Goal: Task Accomplishment & Management: Use online tool/utility

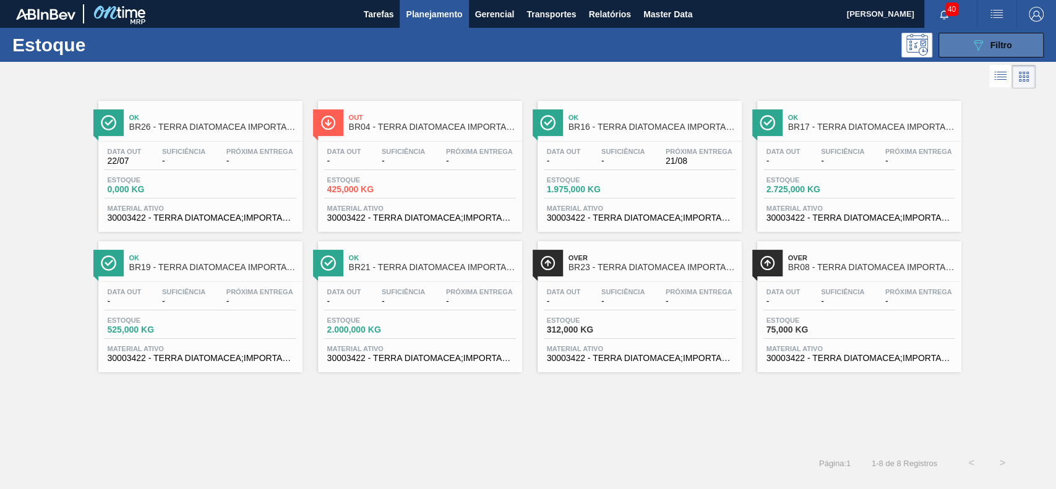
click at [973, 50] on icon "089F7B8B-B2A5-4AFE-B5C0-19BA573D28AC" at bounding box center [977, 45] width 15 height 15
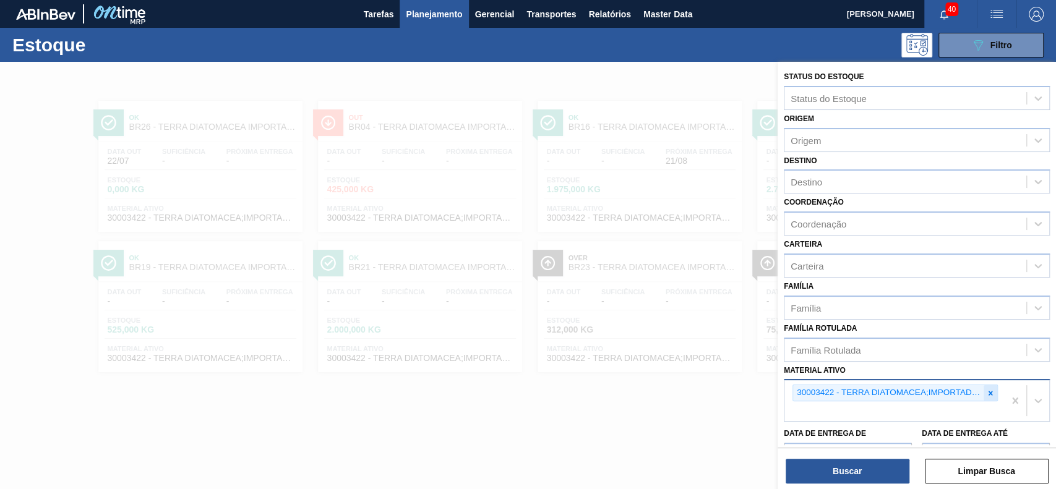
click at [987, 390] on icon at bounding box center [990, 393] width 9 height 9
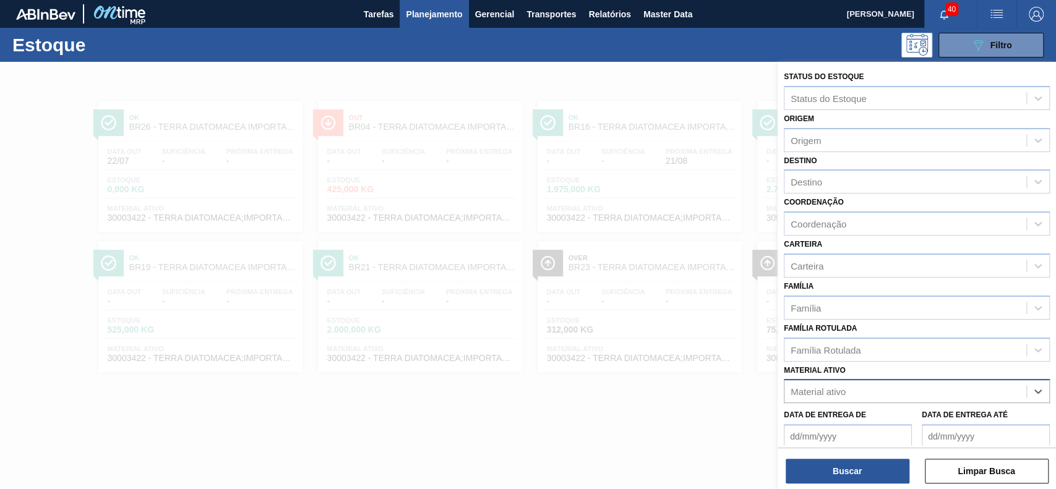
paste ativo "30009305"
type ativo "30009305"
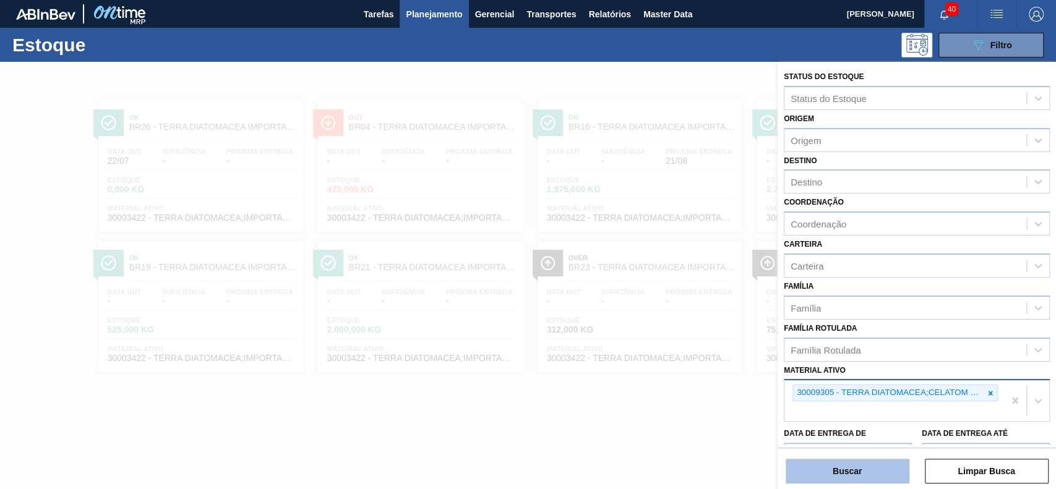
click at [808, 476] on button "Buscar" at bounding box center [848, 471] width 124 height 25
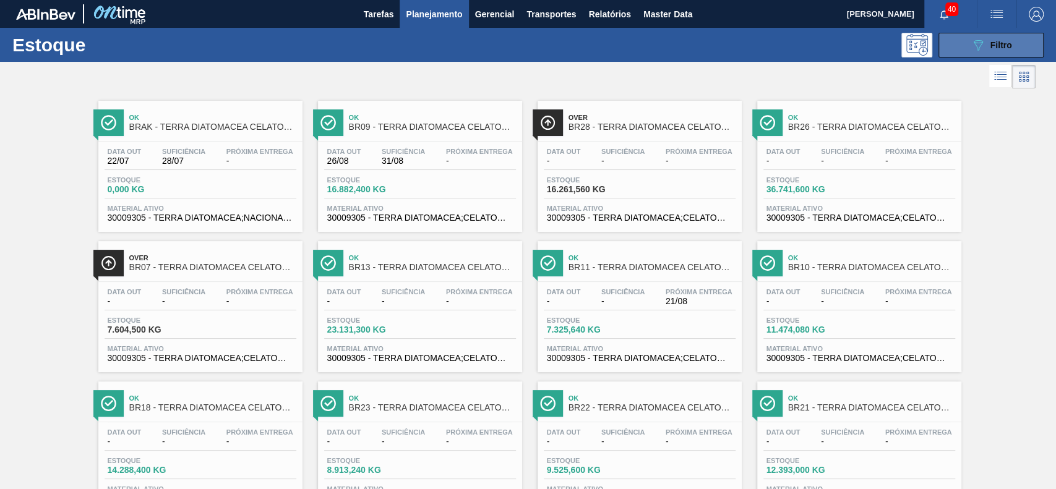
click at [955, 41] on button "089F7B8B-B2A5-4AFE-B5C0-19BA573D28AC Filtro" at bounding box center [990, 45] width 105 height 25
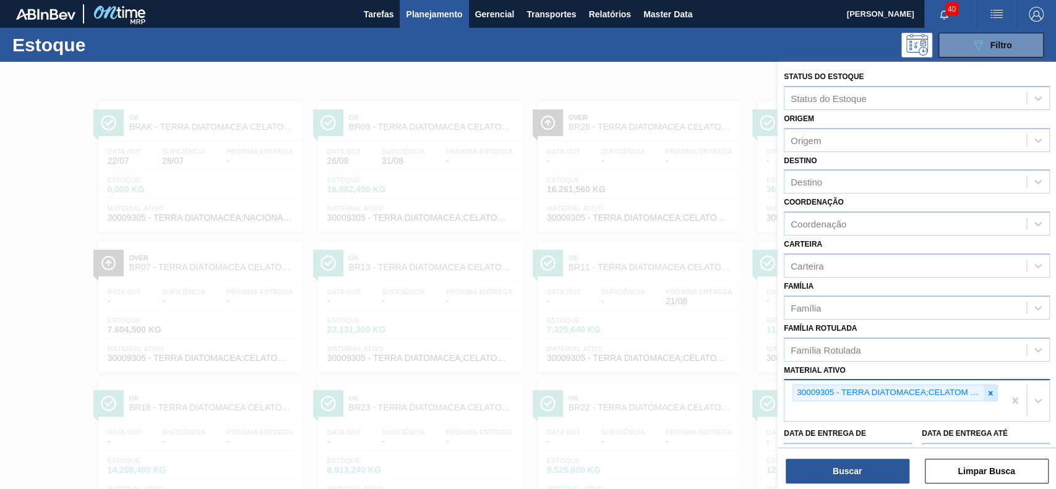
click at [989, 398] on div at bounding box center [990, 392] width 14 height 15
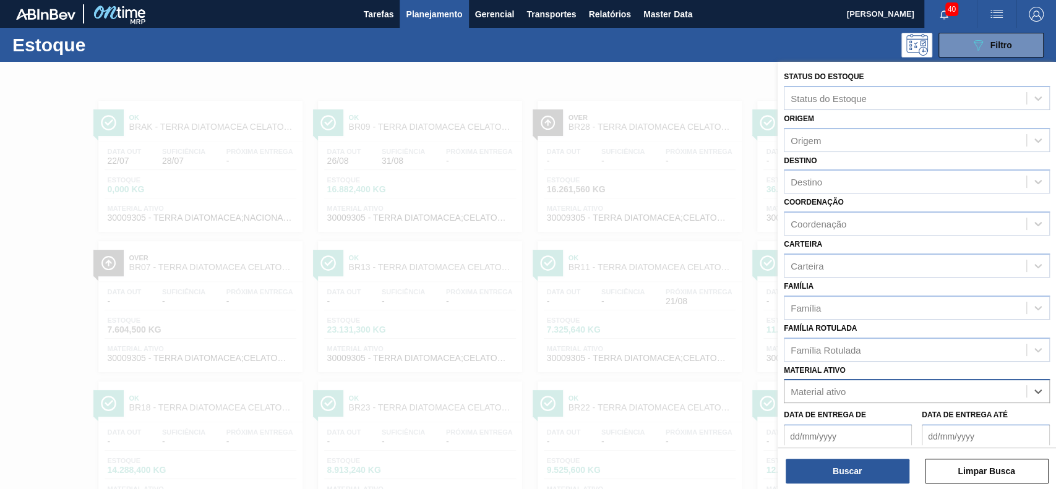
paste ativo "30003498"
type ativo "30003498"
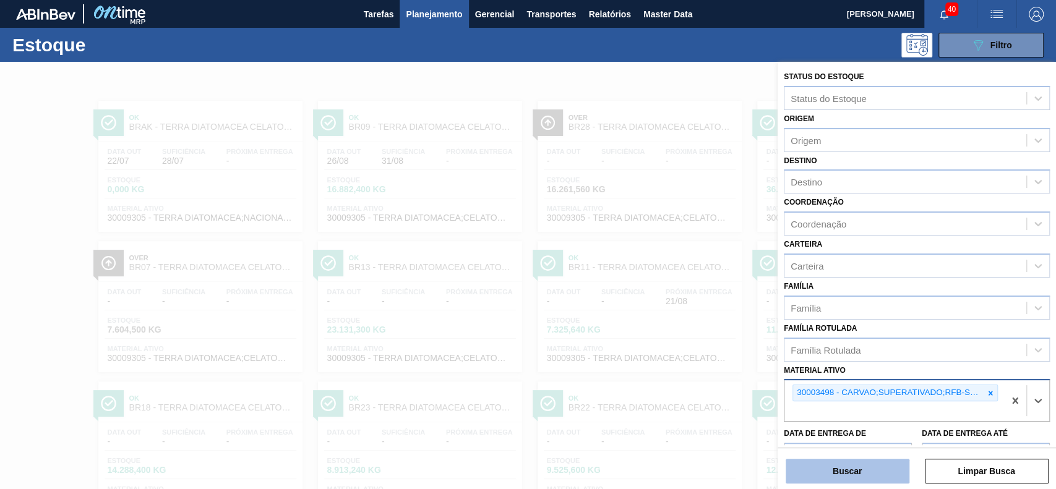
click at [834, 470] on button "Buscar" at bounding box center [848, 471] width 124 height 25
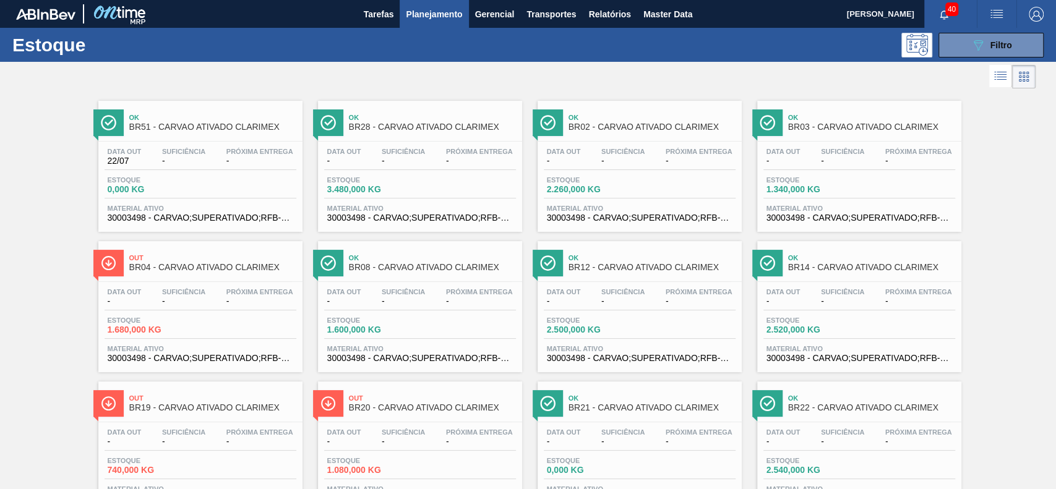
click at [453, 12] on span "Planejamento" at bounding box center [434, 14] width 56 height 15
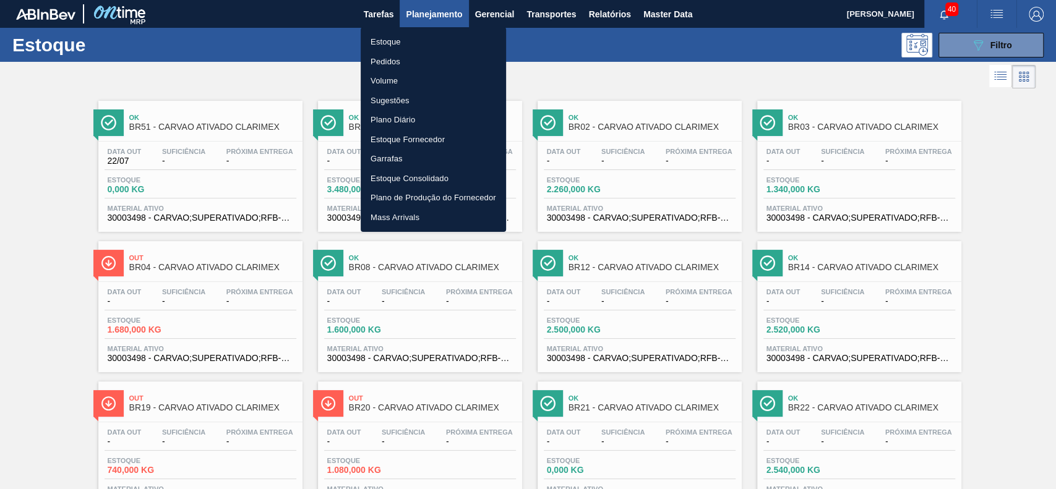
click at [555, 61] on div at bounding box center [528, 244] width 1056 height 489
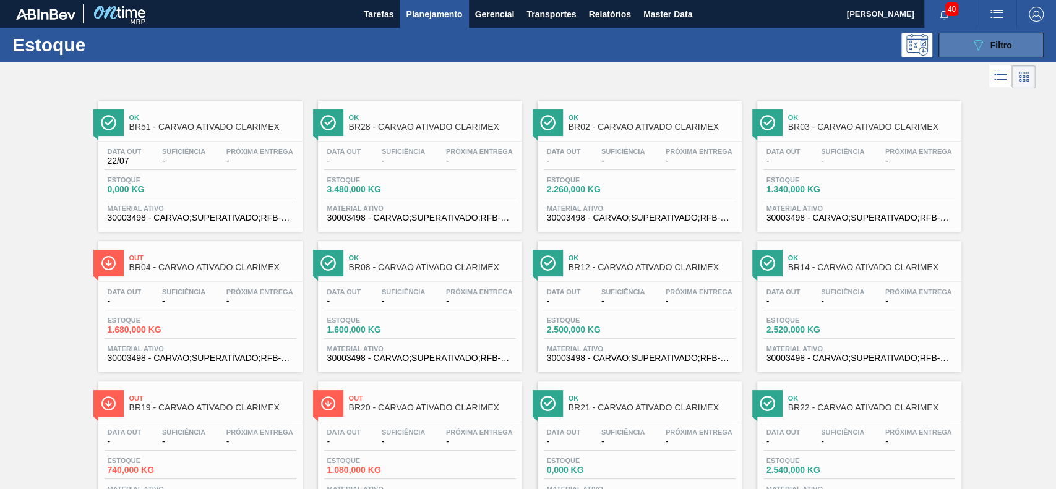
click at [959, 39] on button "089F7B8B-B2A5-4AFE-B5C0-19BA573D28AC Filtro" at bounding box center [990, 45] width 105 height 25
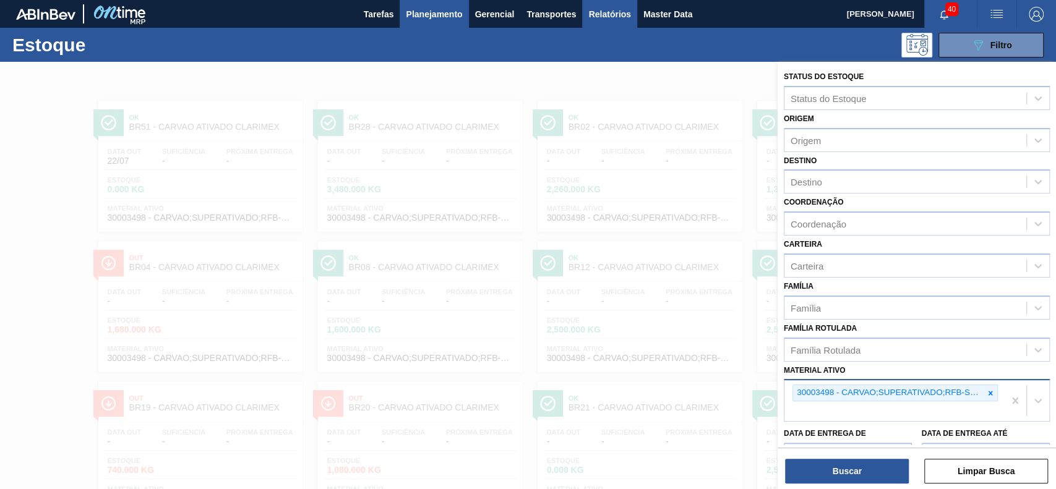
click at [612, 13] on span "Relatórios" at bounding box center [609, 14] width 42 height 15
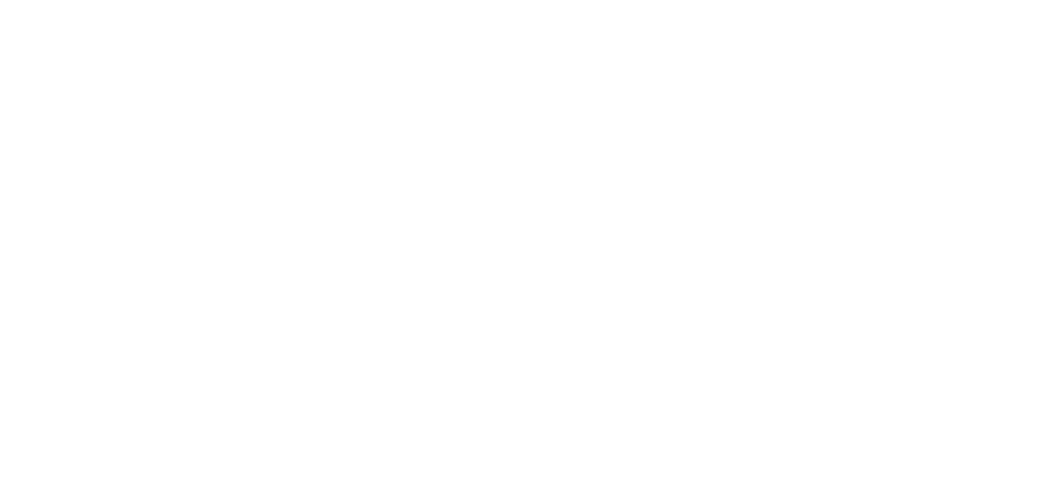
click at [474, 0] on html at bounding box center [528, 0] width 1056 height 0
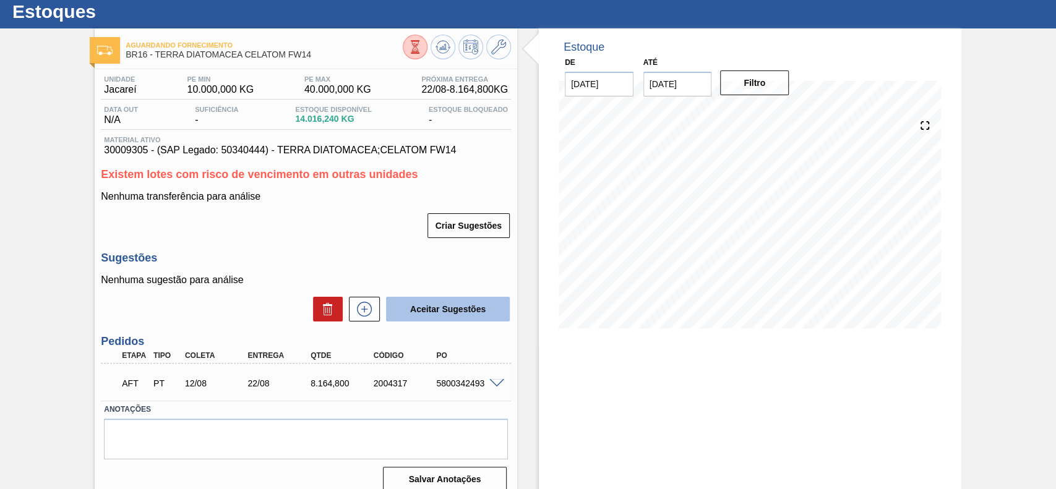
scroll to position [47, 0]
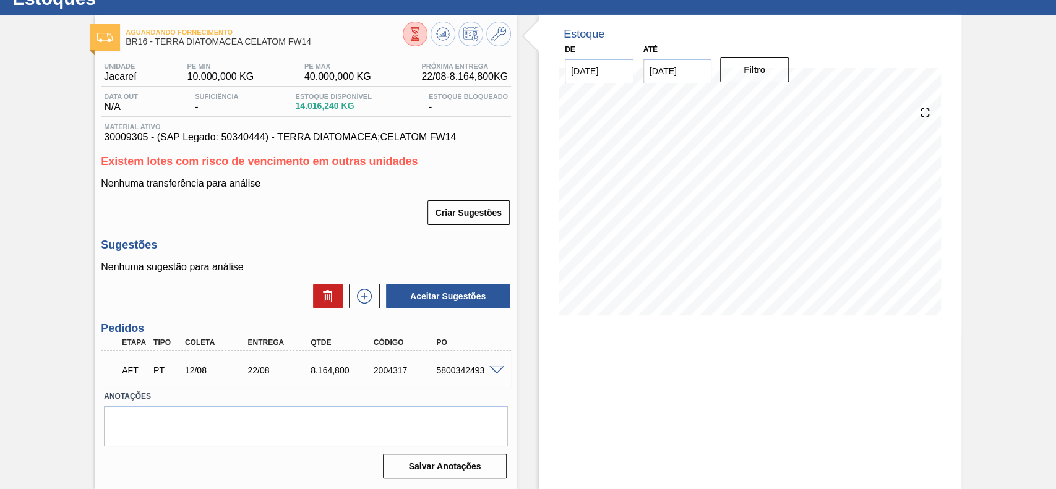
click at [507, 352] on div "AFT PT 12/08 22/08 8.164,800 2004317 5800342493 Material 30009305 - TERRA DIATO…" at bounding box center [306, 369] width 410 height 37
click at [521, 346] on div "Estoque De 12/08/2025 Até 26/08/2025 Filtro" at bounding box center [739, 252] width 444 height 474
click at [549, 321] on div "Estoque De 12/08/2025 Até 26/08/2025 Filtro" at bounding box center [750, 174] width 422 height 319
click at [503, 372] on span at bounding box center [496, 370] width 15 height 9
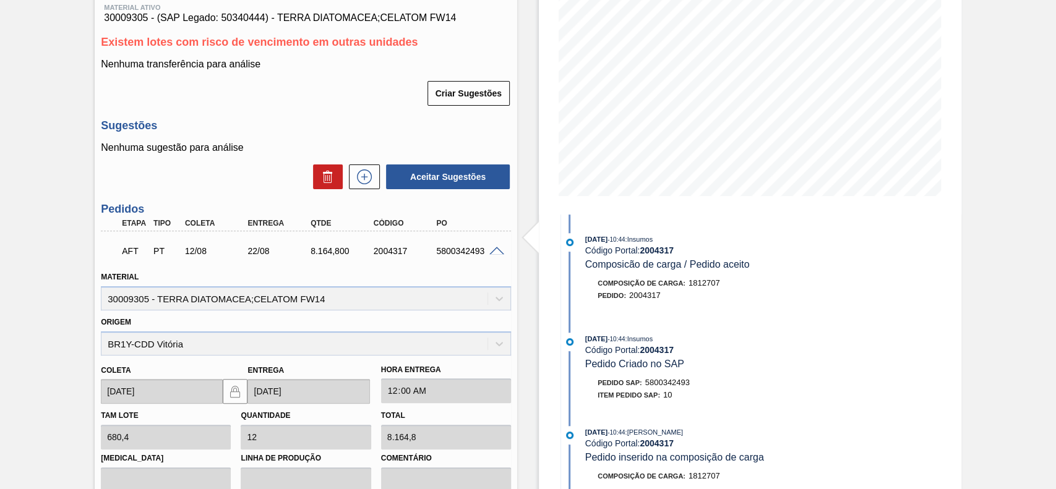
scroll to position [413, 0]
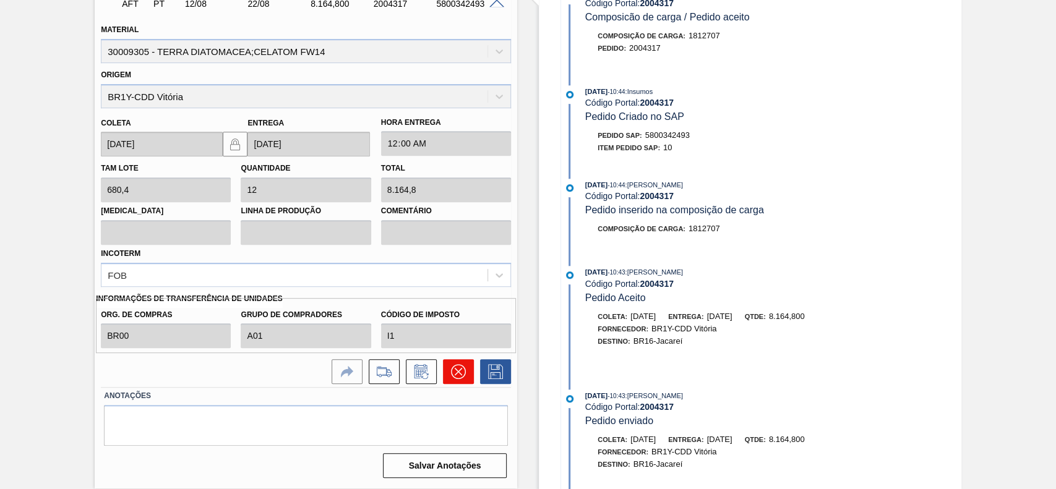
click at [461, 364] on button at bounding box center [458, 371] width 31 height 25
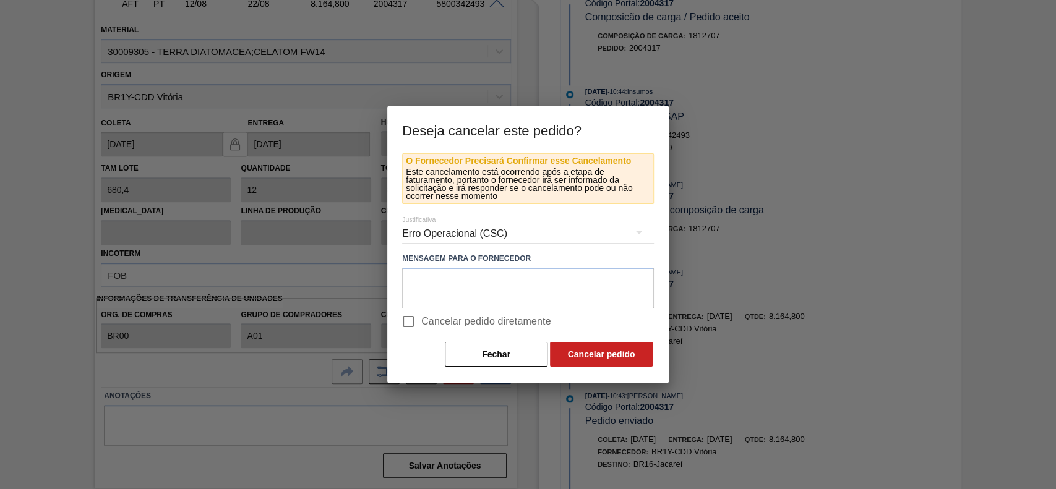
click at [430, 322] on span "Cancelar pedido diretamente" at bounding box center [486, 321] width 130 height 15
click at [421, 322] on input "Cancelar pedido diretamente" at bounding box center [408, 322] width 26 height 26
checkbox input "true"
click at [619, 357] on button "Cancelar pedido" at bounding box center [601, 354] width 103 height 25
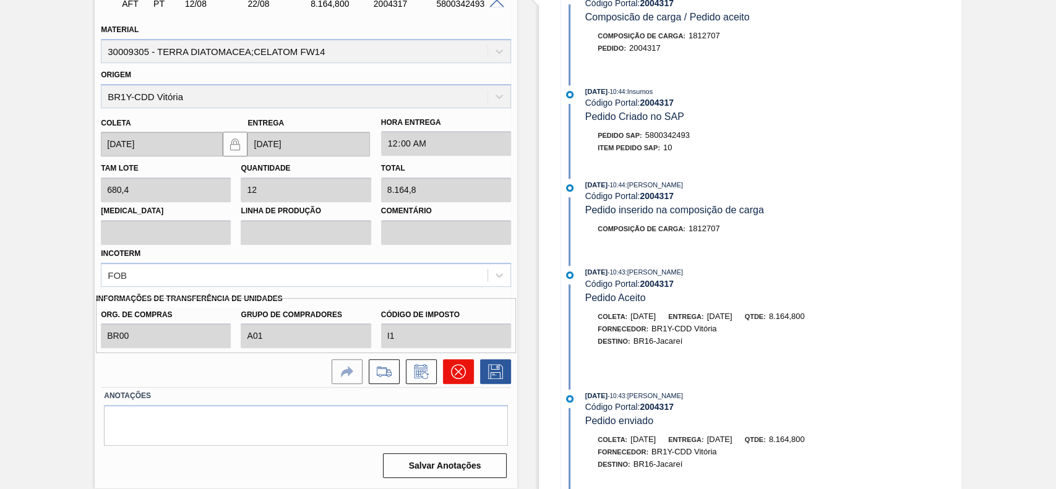
click at [463, 376] on icon at bounding box center [458, 371] width 15 height 15
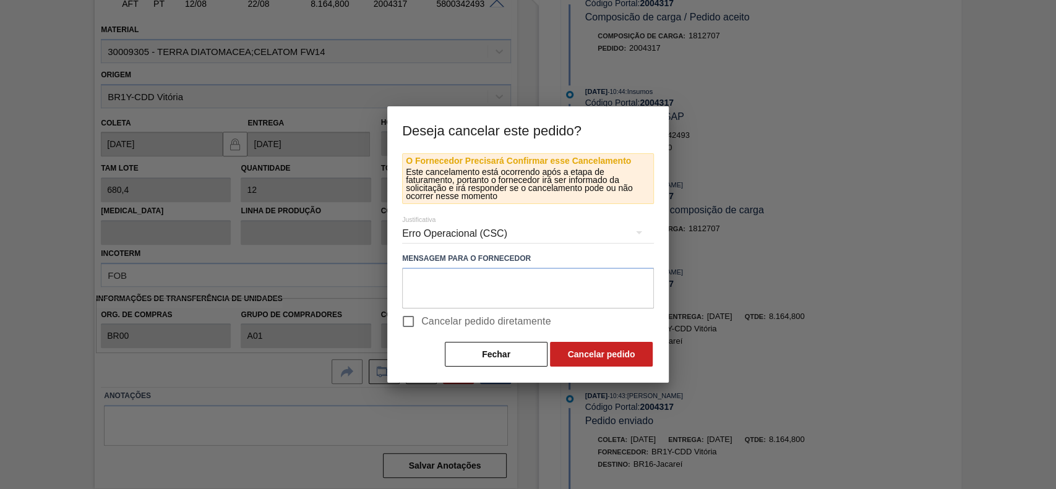
click at [427, 327] on span "Cancelar pedido diretamente" at bounding box center [486, 321] width 130 height 15
click at [421, 327] on input "Cancelar pedido diretamente" at bounding box center [408, 322] width 26 height 26
checkbox input "true"
click at [616, 358] on button "Cancelar pedido" at bounding box center [601, 354] width 103 height 25
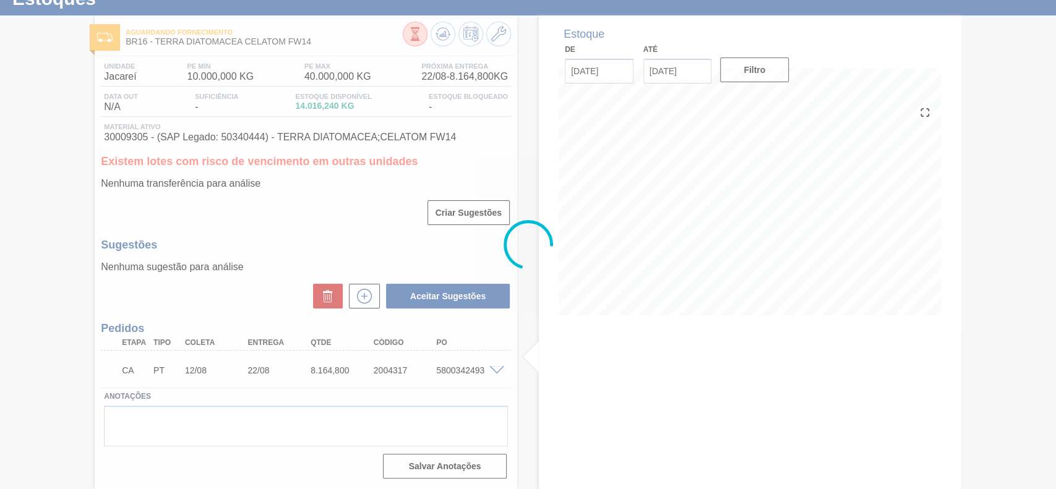
scroll to position [47, 0]
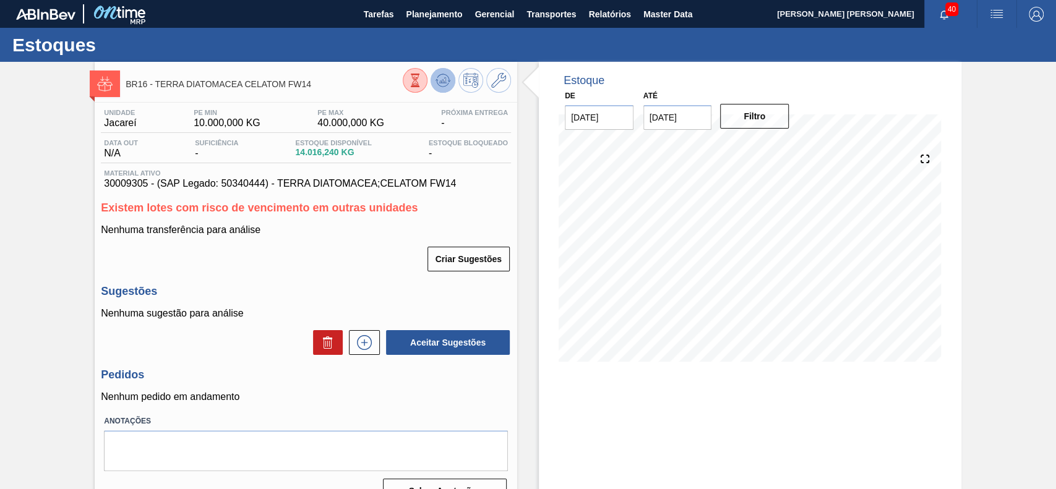
click at [440, 81] on icon at bounding box center [443, 80] width 8 height 6
click at [706, 126] on input "26/08/2025" at bounding box center [677, 117] width 69 height 25
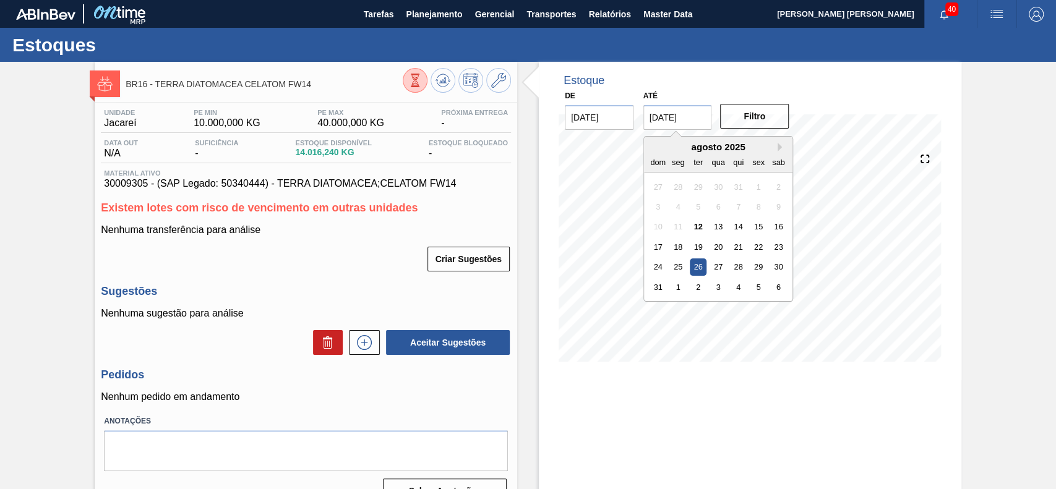
click at [778, 151] on div "agosto 2025" at bounding box center [718, 147] width 148 height 11
click at [778, 144] on button "Next Month" at bounding box center [781, 147] width 9 height 9
click at [771, 281] on div "6" at bounding box center [778, 287] width 17 height 17
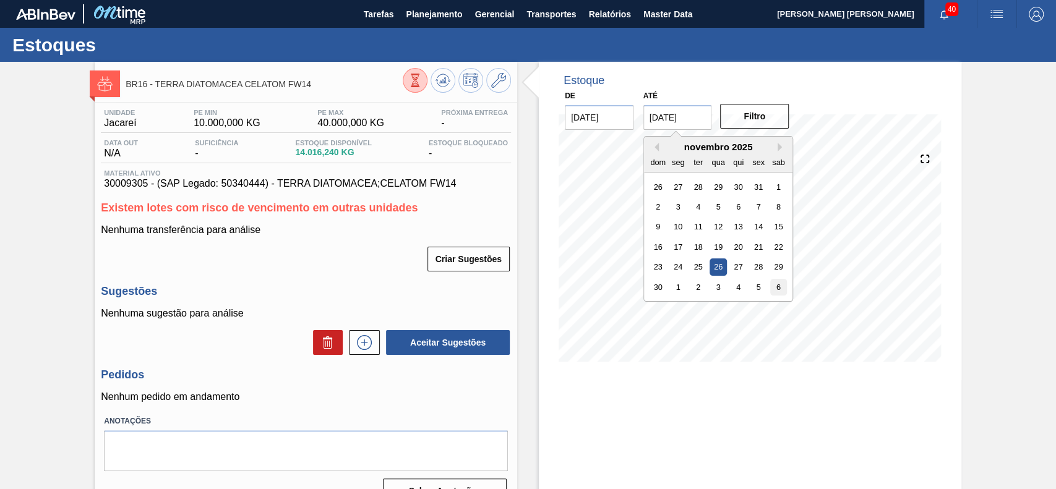
type input "06/12/2025"
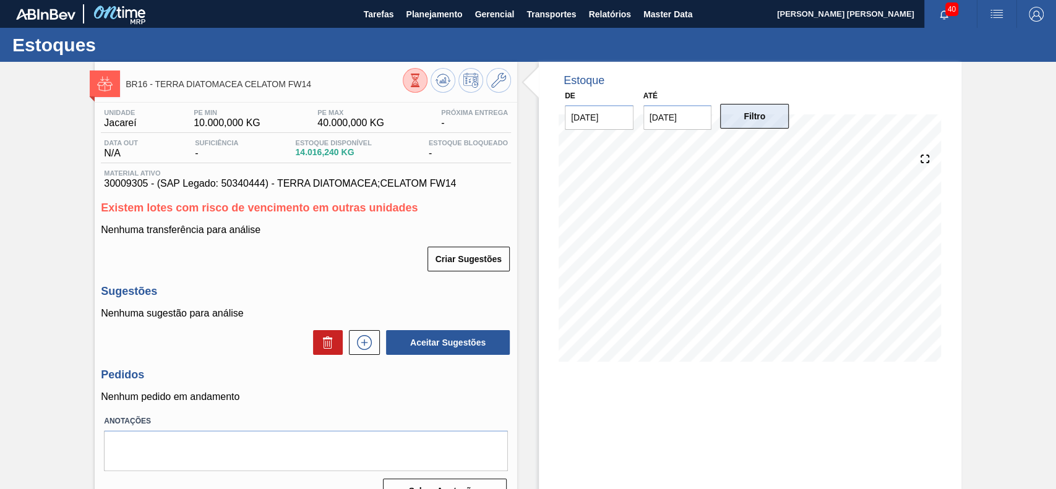
click at [762, 119] on button "Filtro" at bounding box center [754, 116] width 69 height 25
click at [372, 350] on icon at bounding box center [364, 342] width 20 height 15
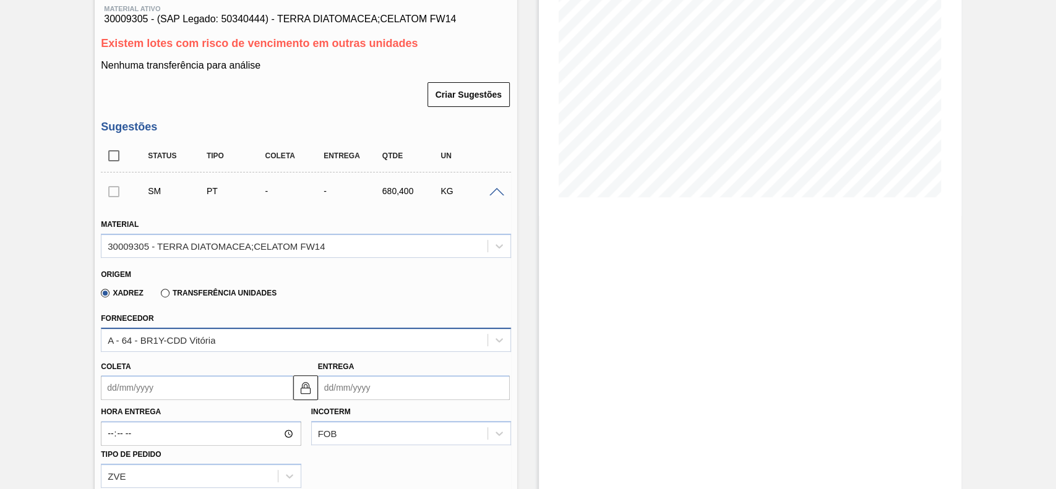
scroll to position [330, 0]
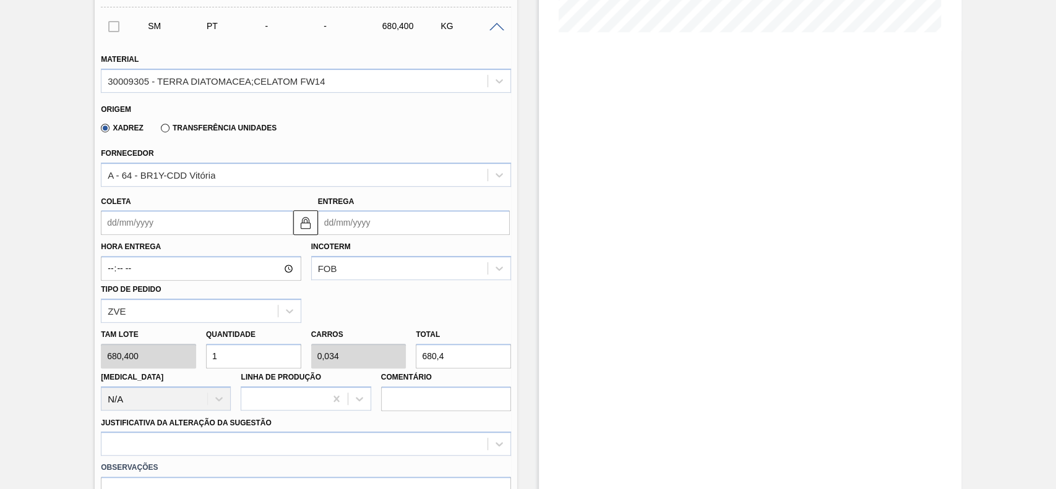
click at [142, 210] on div "Coleta" at bounding box center [197, 214] width 192 height 43
click at [145, 223] on input "Coleta" at bounding box center [197, 222] width 192 height 25
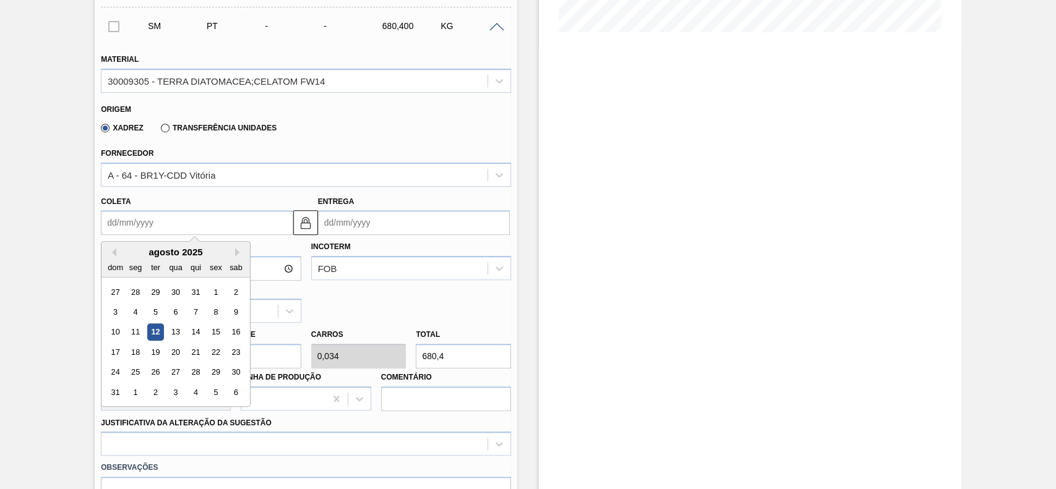
click at [139, 250] on div "agosto 2025" at bounding box center [175, 252] width 148 height 11
click at [211, 336] on div "15" at bounding box center [216, 332] width 17 height 17
type input "15/08/2025"
type input "25/08/2025"
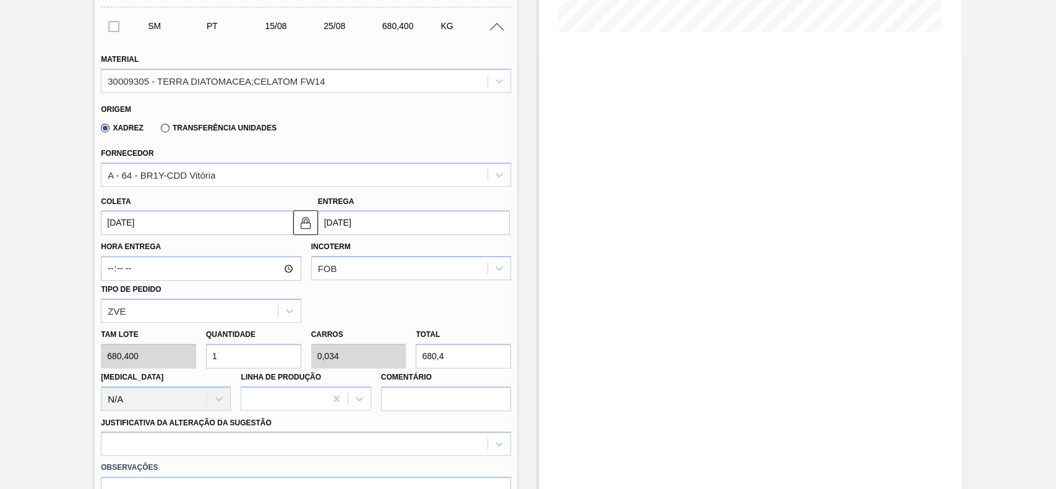
click at [242, 358] on input "1" at bounding box center [253, 356] width 95 height 25
type input "0"
type input "2"
type input "0,068"
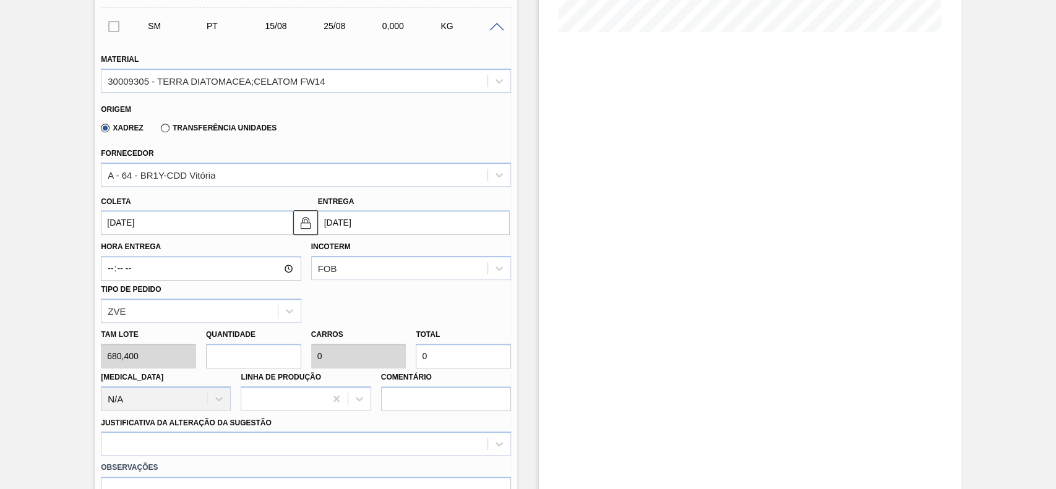
type input "1.360,8"
type input "24"
type input "0,816"
type input "16.329,6"
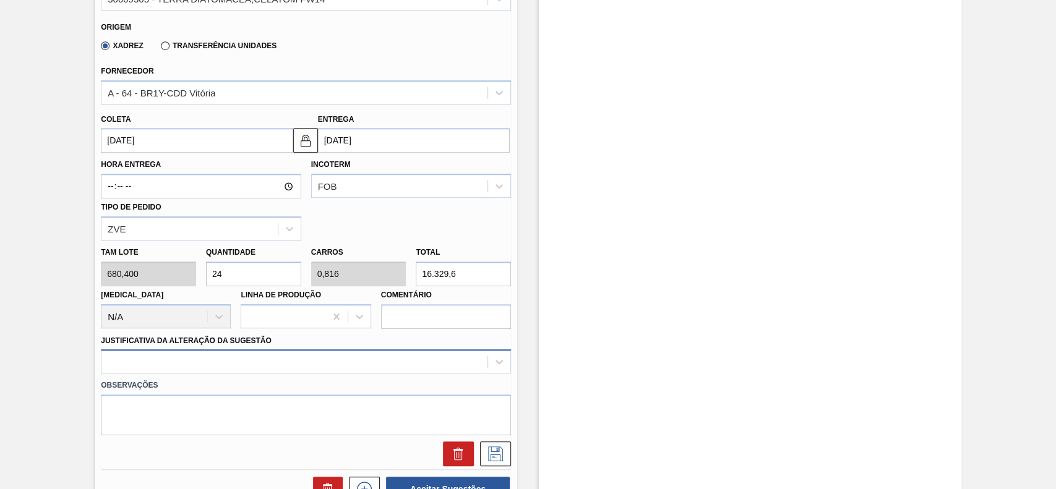
type input "24"
click at [232, 358] on div at bounding box center [306, 361] width 410 height 24
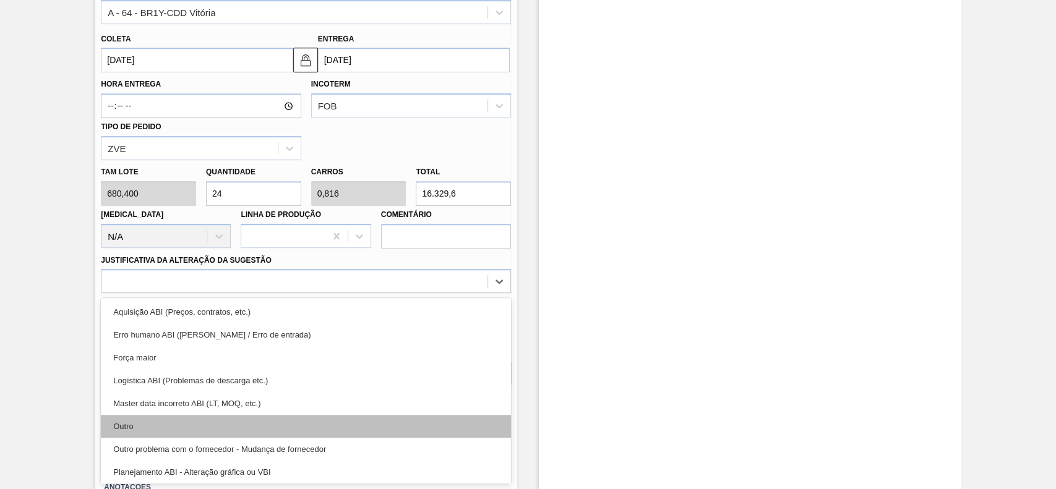
click at [161, 427] on div "Outro" at bounding box center [306, 426] width 410 height 23
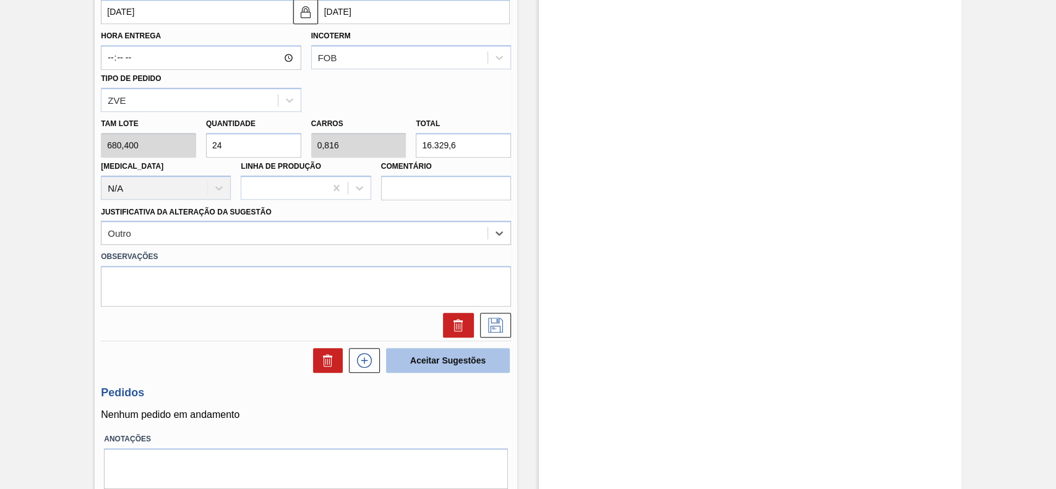
scroll to position [575, 0]
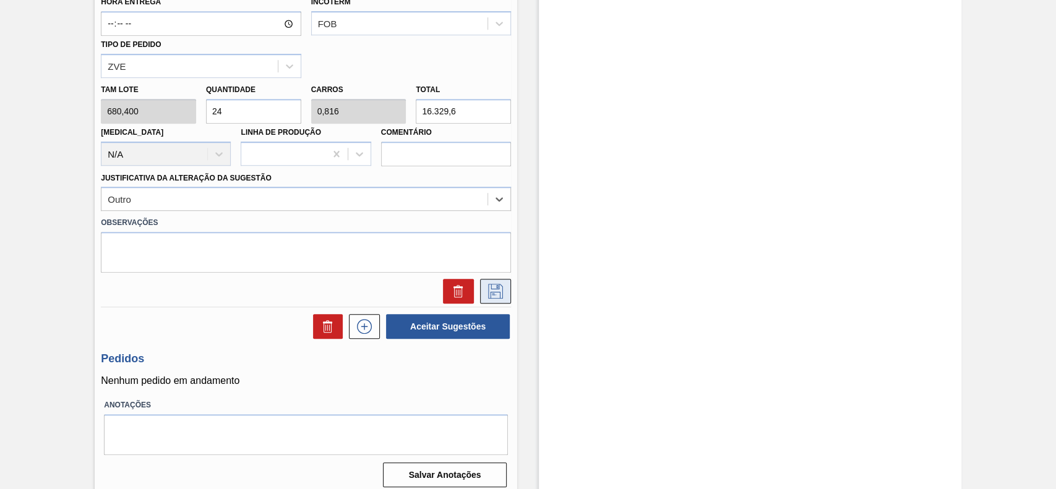
click at [505, 299] on button at bounding box center [495, 291] width 31 height 25
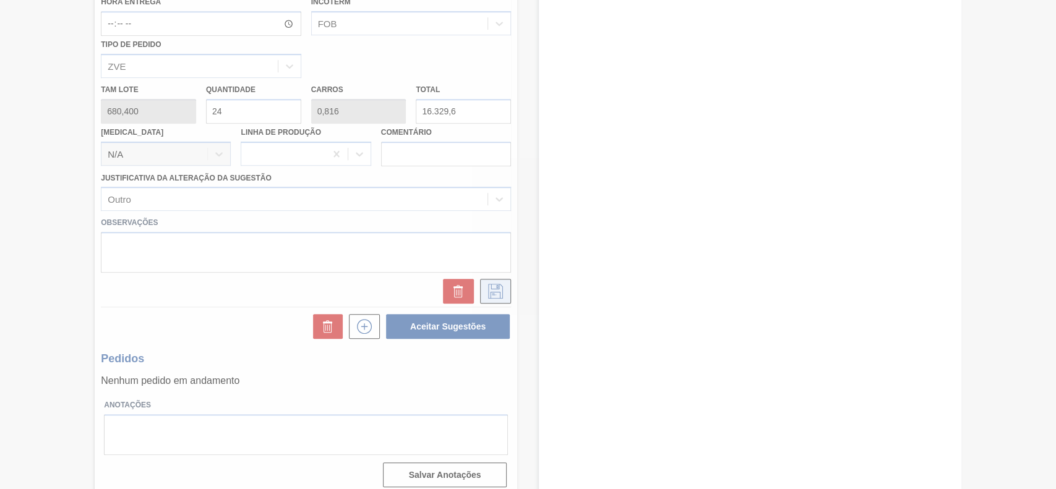
scroll to position [77, 0]
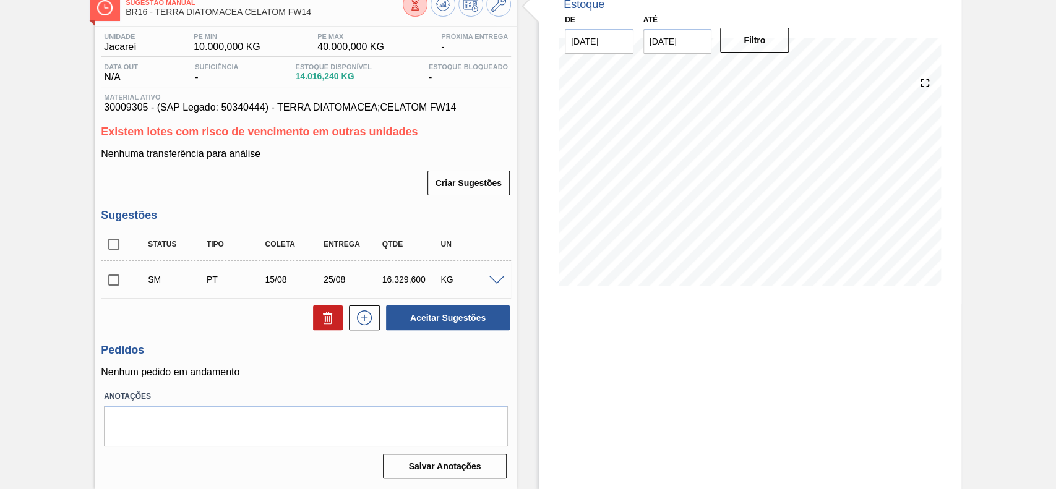
click at [114, 277] on input "checkbox" at bounding box center [114, 280] width 26 height 26
click at [440, 307] on button "Aceitar Sugestões" at bounding box center [448, 318] width 124 height 25
checkbox input "false"
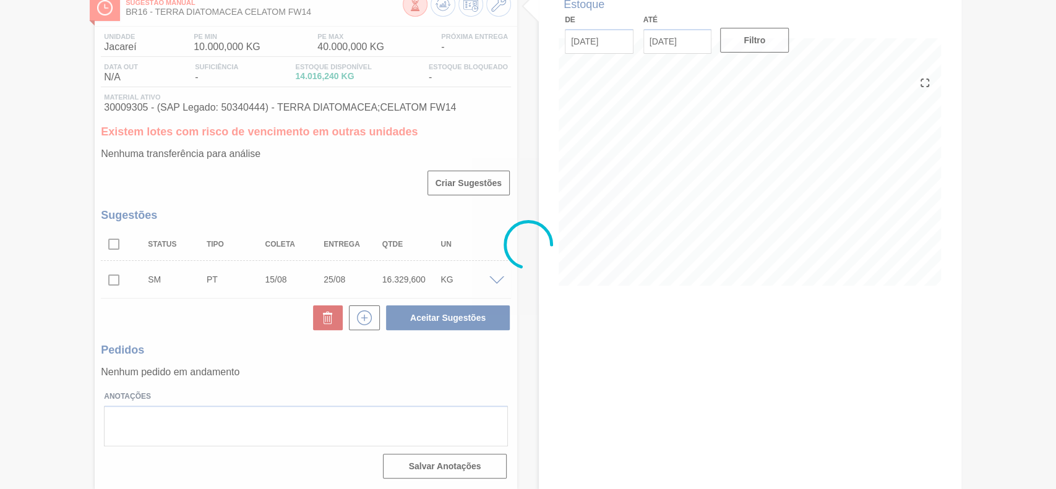
scroll to position [47, 0]
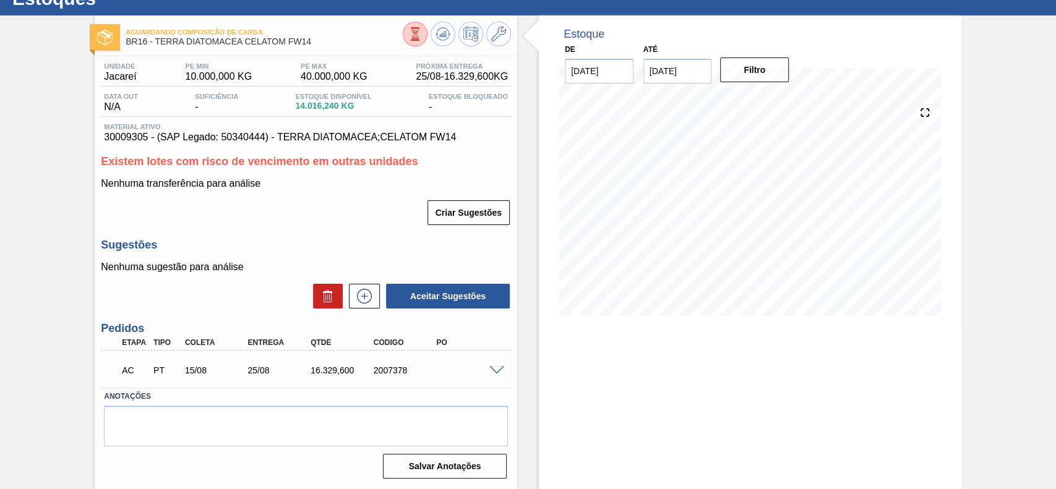
click at [492, 374] on span at bounding box center [496, 370] width 15 height 9
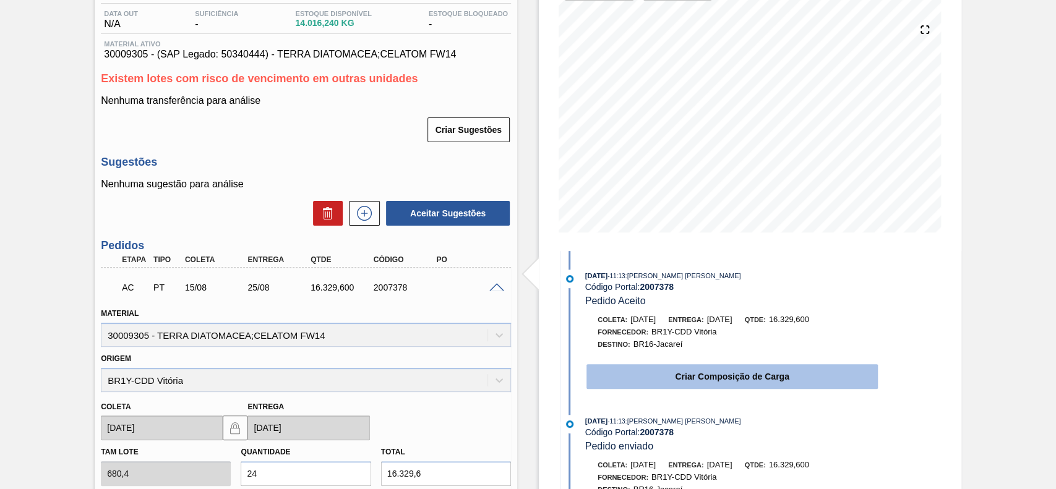
click at [670, 382] on button "Criar Composição de Carga" at bounding box center [731, 376] width 291 height 25
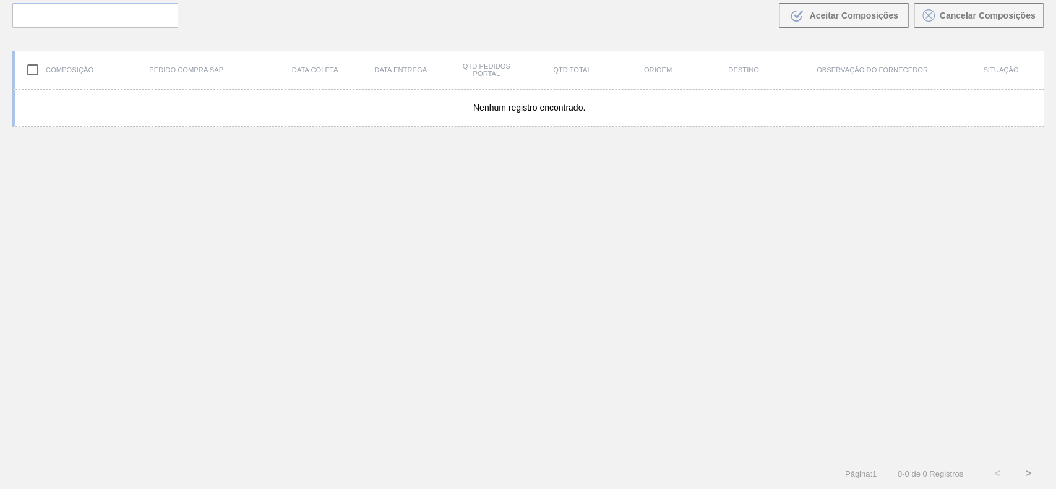
scroll to position [89, 0]
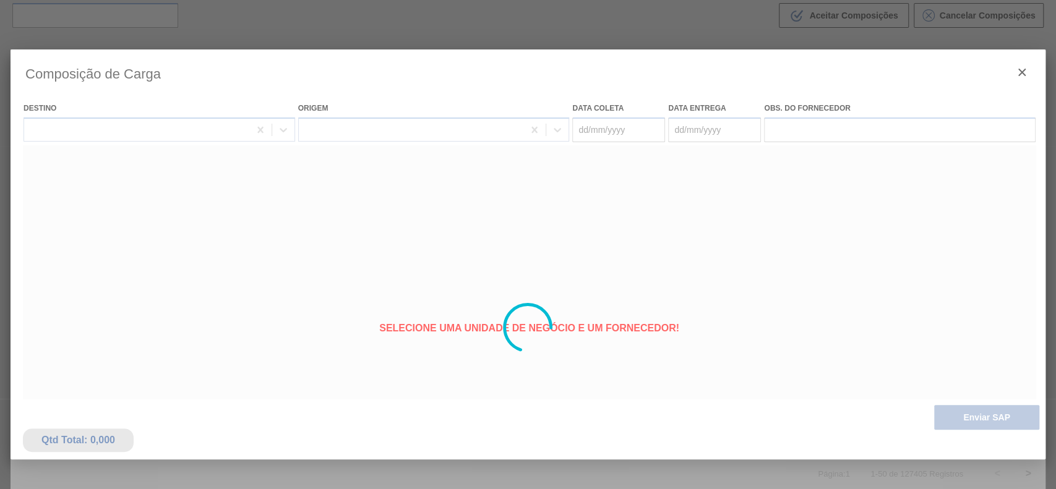
type coleta "15/08/2025"
type entrega "25/08/2025"
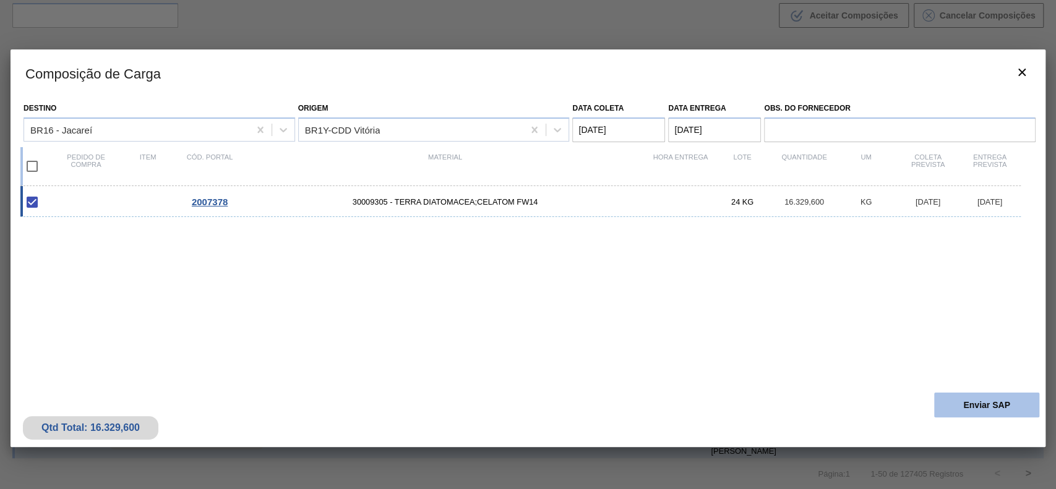
click at [1000, 396] on button "Enviar SAP" at bounding box center [986, 405] width 105 height 25
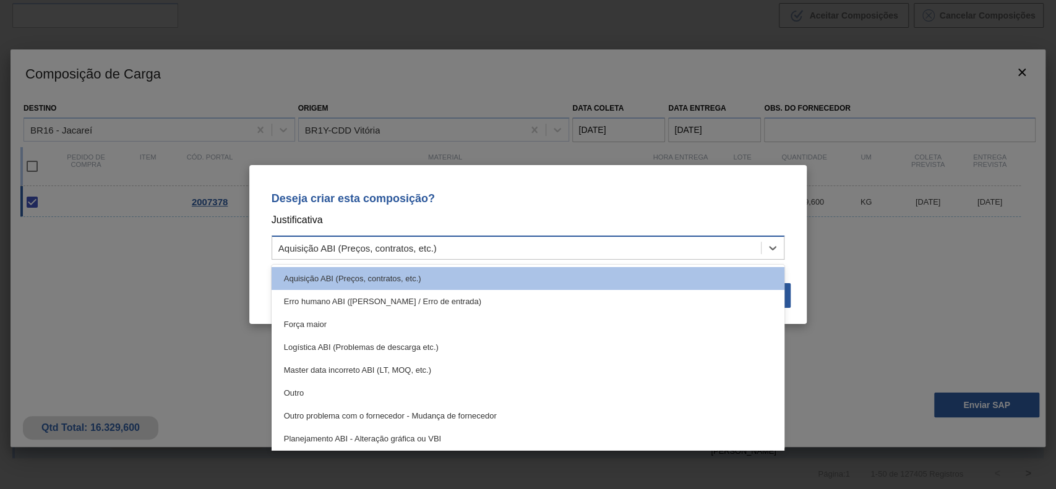
click at [511, 239] on div "Aquisição ABI (Preços, contratos, etc.)" at bounding box center [516, 248] width 489 height 18
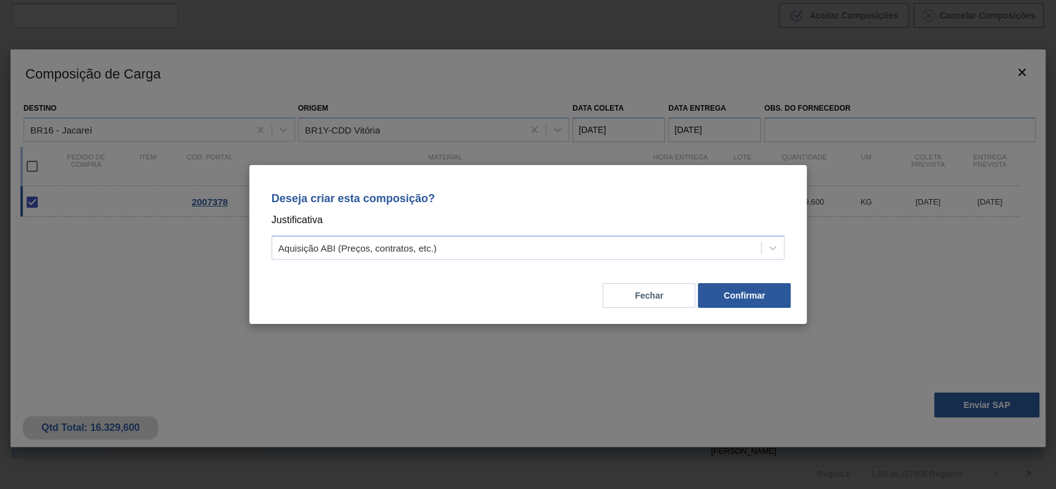
click at [492, 188] on div "Deseja criar esta composição? Justificativa Aquisição ABI (Preços, contratos, e…" at bounding box center [528, 223] width 528 height 87
click at [678, 299] on button "Fechar" at bounding box center [648, 295] width 93 height 25
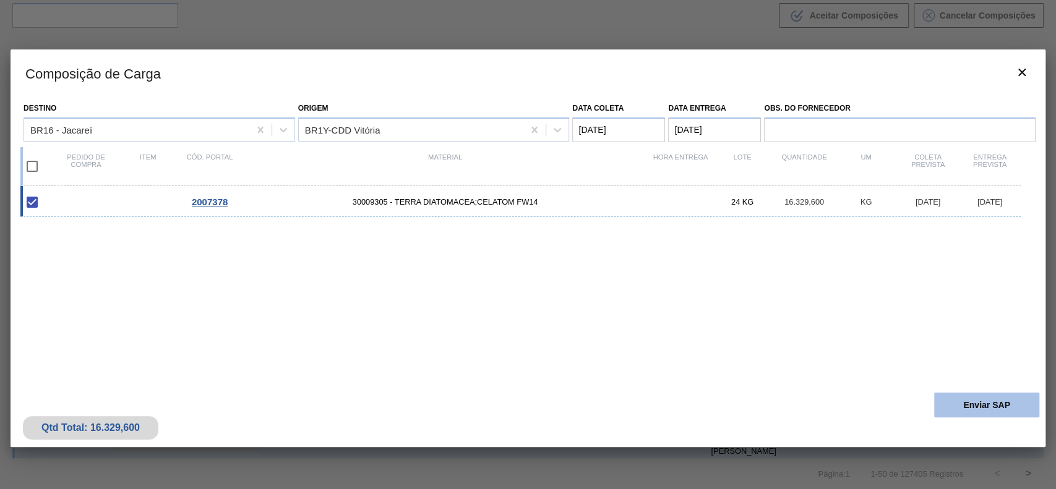
click at [962, 406] on button "Enviar SAP" at bounding box center [986, 405] width 105 height 25
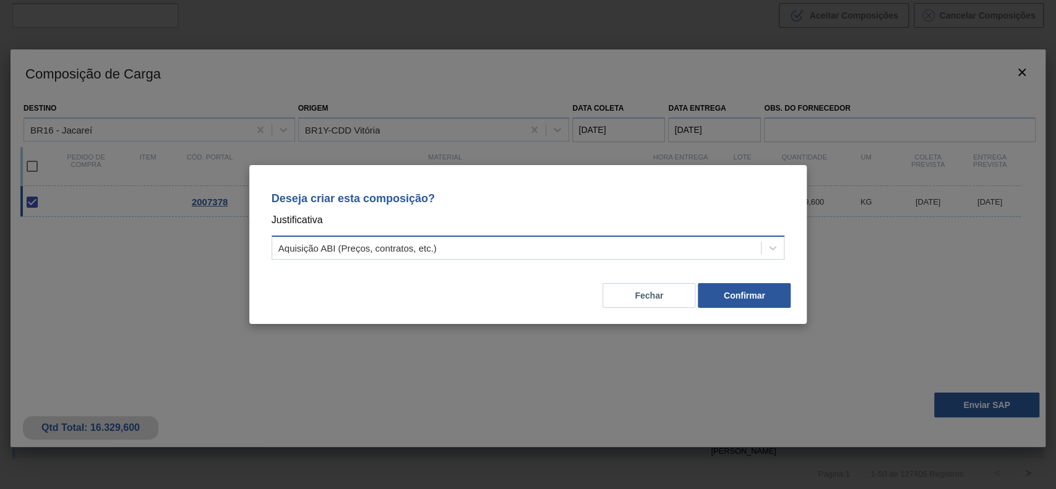
click at [349, 239] on div "Aquisição ABI (Preços, contratos, etc.)" at bounding box center [516, 248] width 489 height 18
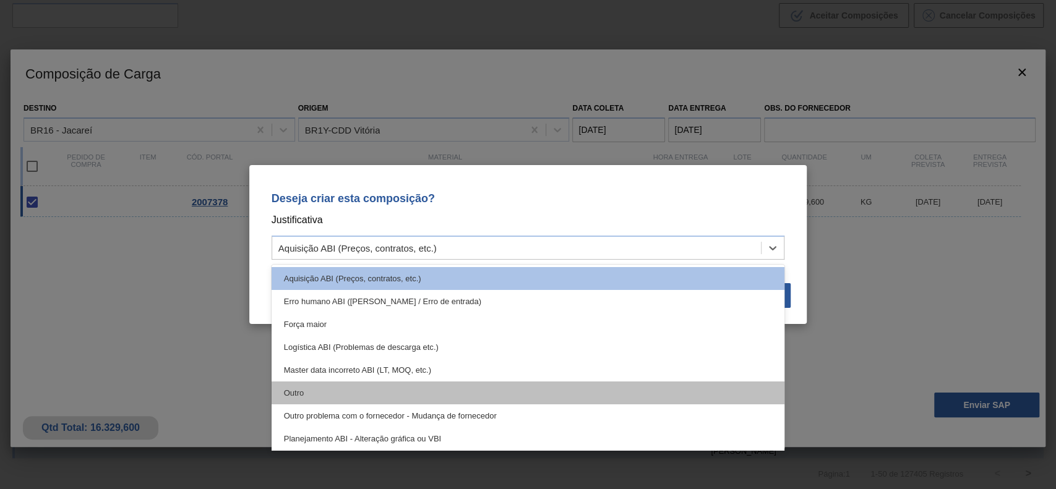
click at [323, 383] on div "Outro" at bounding box center [528, 393] width 513 height 23
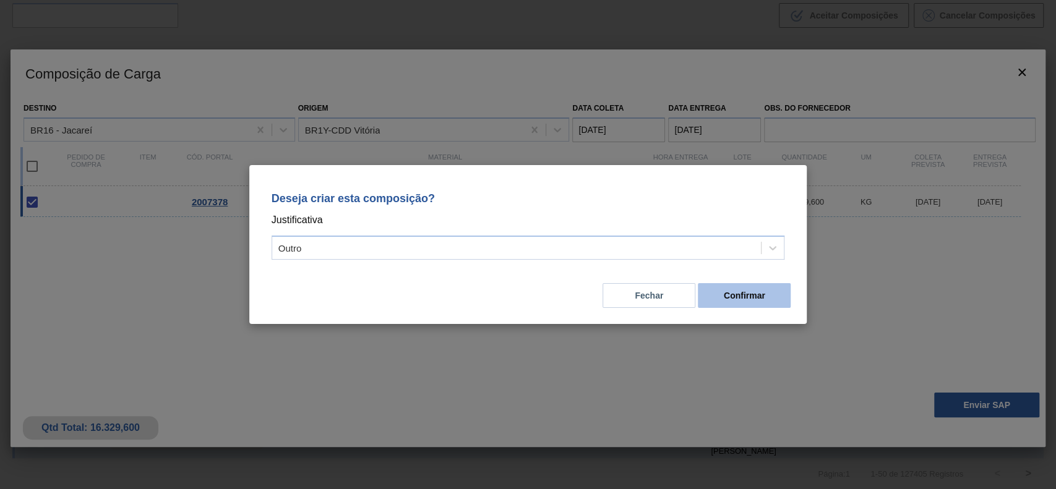
click at [722, 296] on button "Confirmar" at bounding box center [744, 295] width 93 height 25
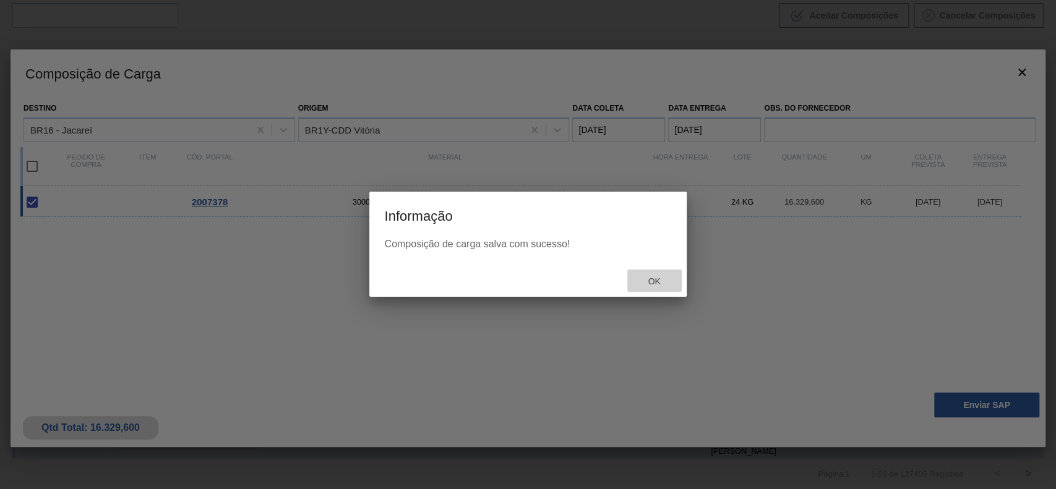
click at [649, 289] on div "Ok" at bounding box center [654, 281] width 54 height 23
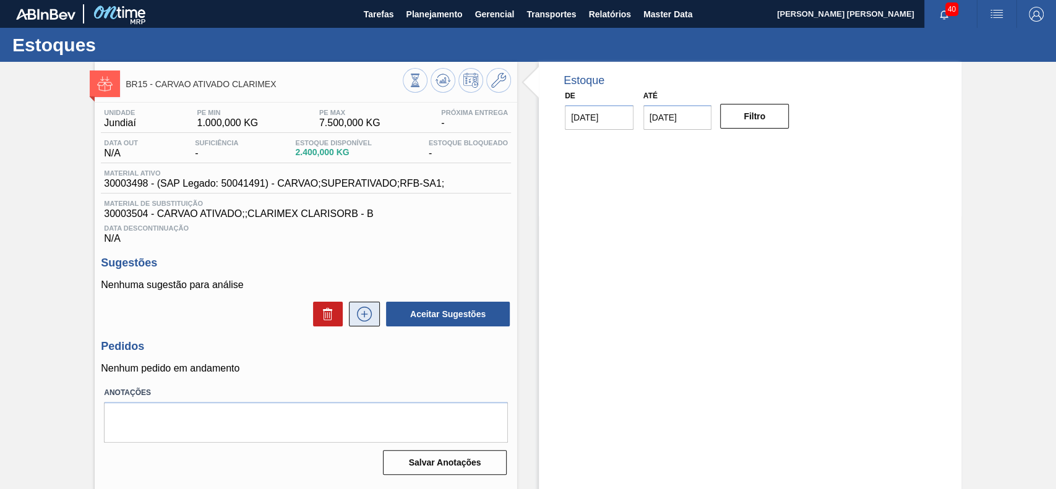
click at [358, 327] on button at bounding box center [364, 314] width 31 height 25
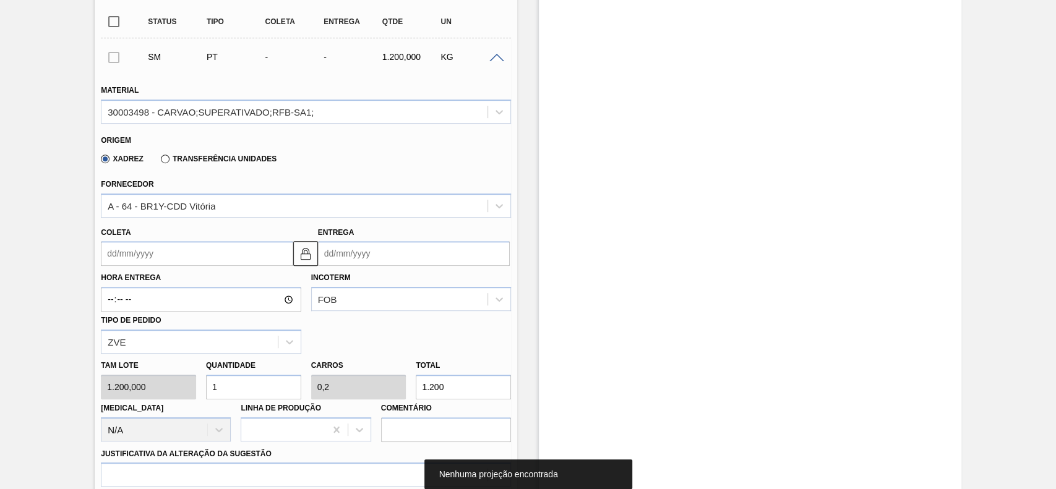
scroll to position [330, 0]
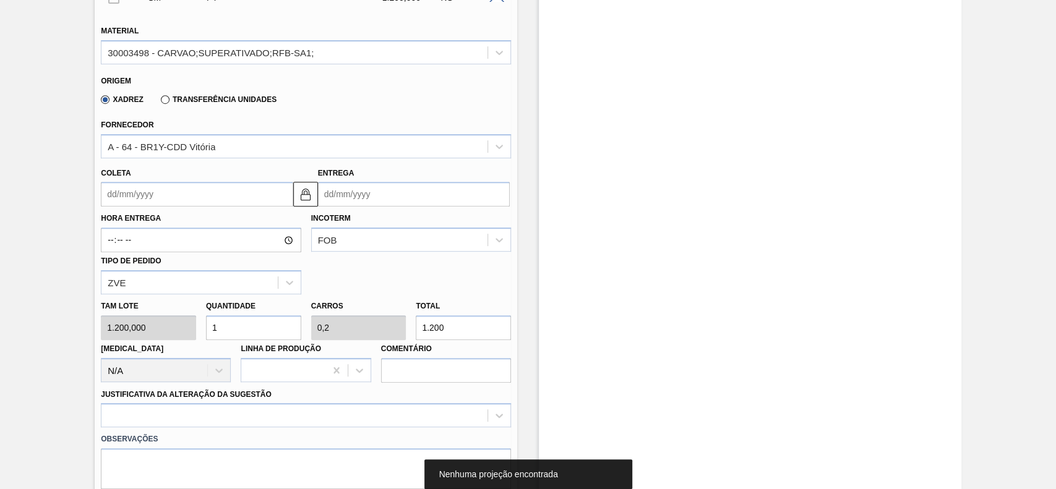
click at [169, 200] on input "Coleta" at bounding box center [197, 194] width 192 height 25
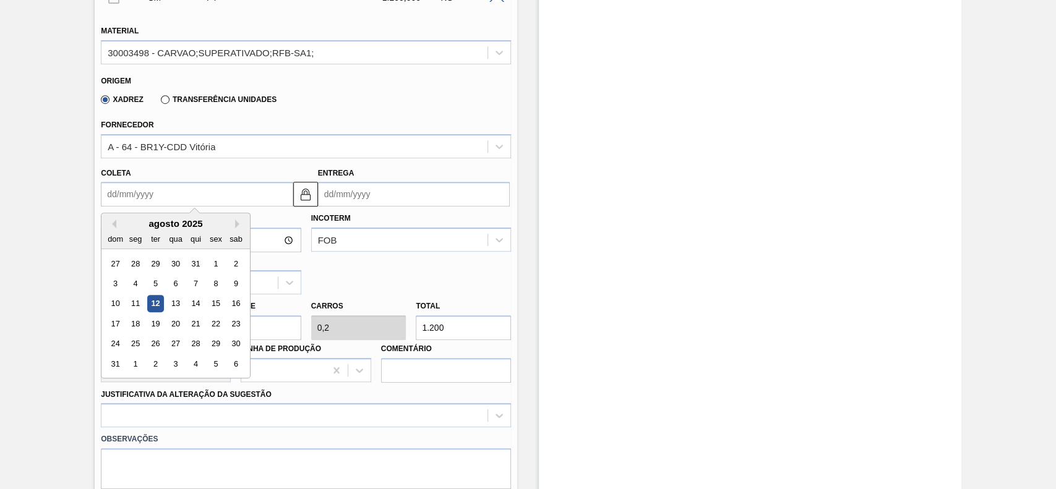
click at [126, 229] on div "agosto 2025" at bounding box center [175, 223] width 148 height 11
click at [216, 307] on div "15" at bounding box center [216, 304] width 17 height 17
type input "15/08/2025"
type input "25/08/2025"
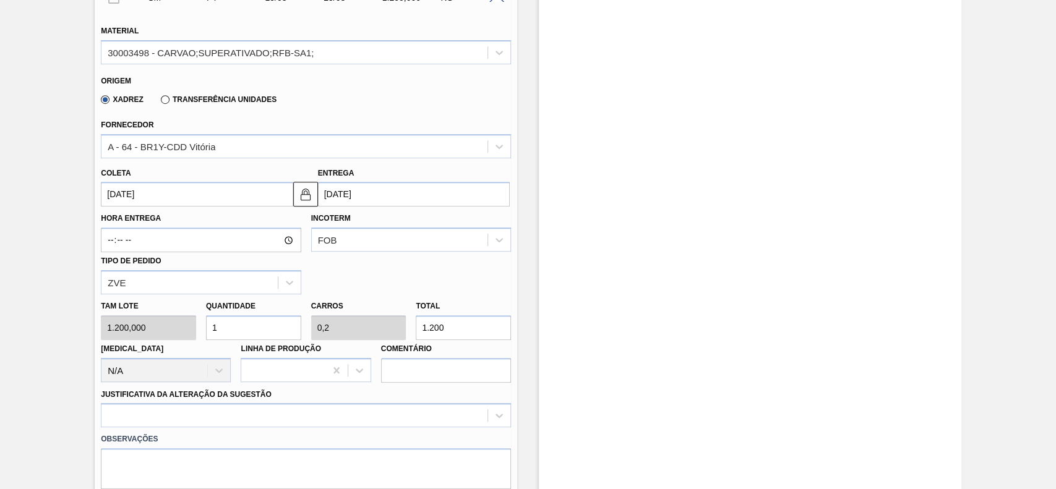
click at [225, 332] on input "1" at bounding box center [253, 327] width 95 height 25
type input "0"
click at [479, 324] on input "0" at bounding box center [463, 327] width 95 height 25
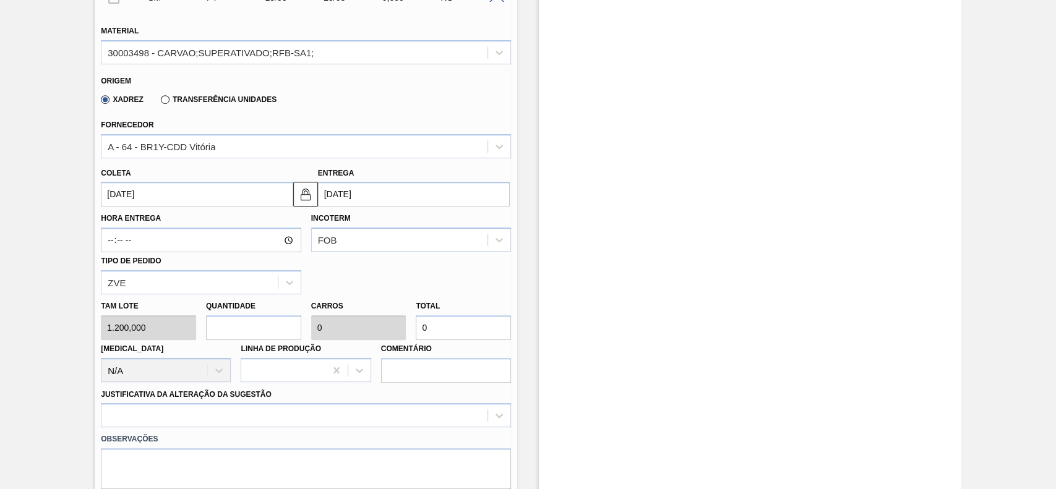
type input "0,003"
type input "0,001"
type input "3"
type input "0,025"
type input "0,005"
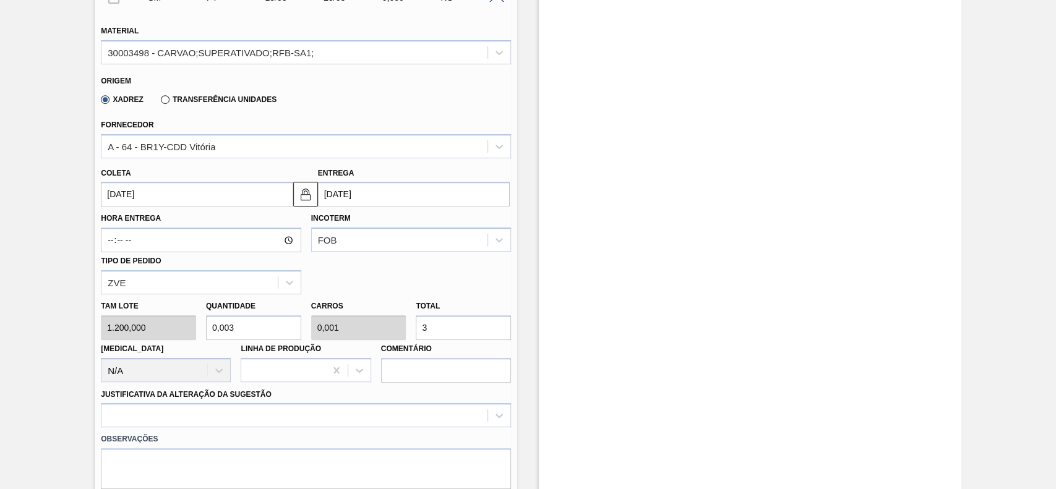
type input "30"
type input "0,25"
type input "0,05"
type input "300"
type input "2,5"
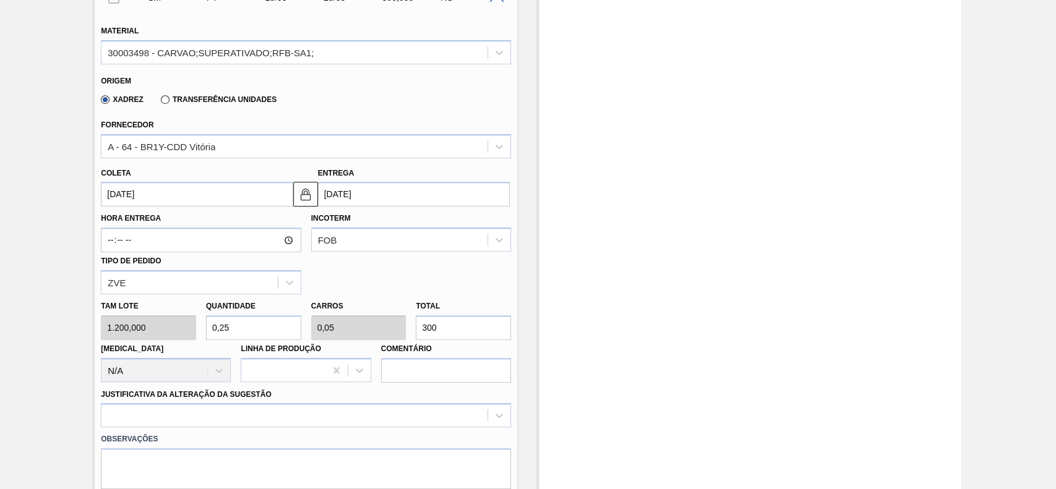
type input "0,5"
type input "3.000"
click at [237, 409] on div at bounding box center [306, 415] width 410 height 24
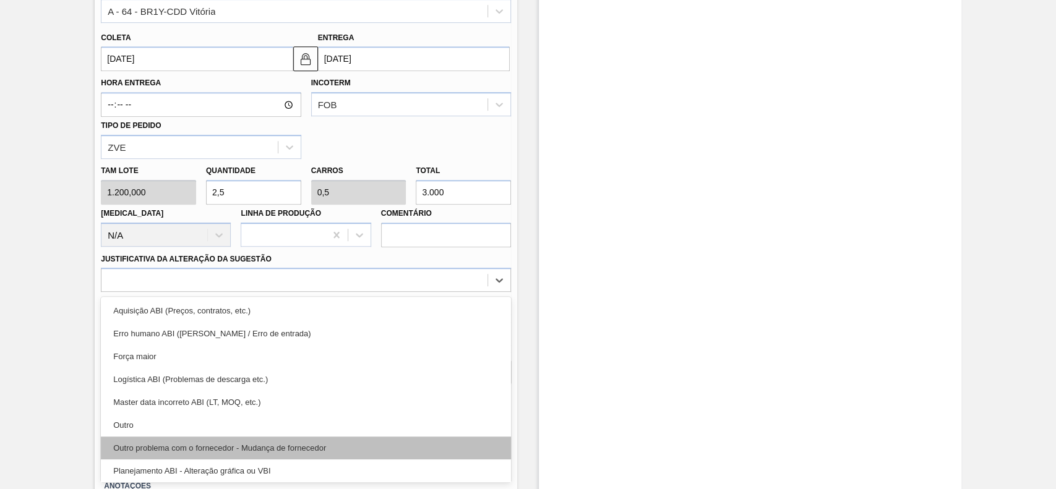
click at [194, 445] on div "Outro problema com o fornecedor - Mudança de fornecedor" at bounding box center [306, 448] width 410 height 23
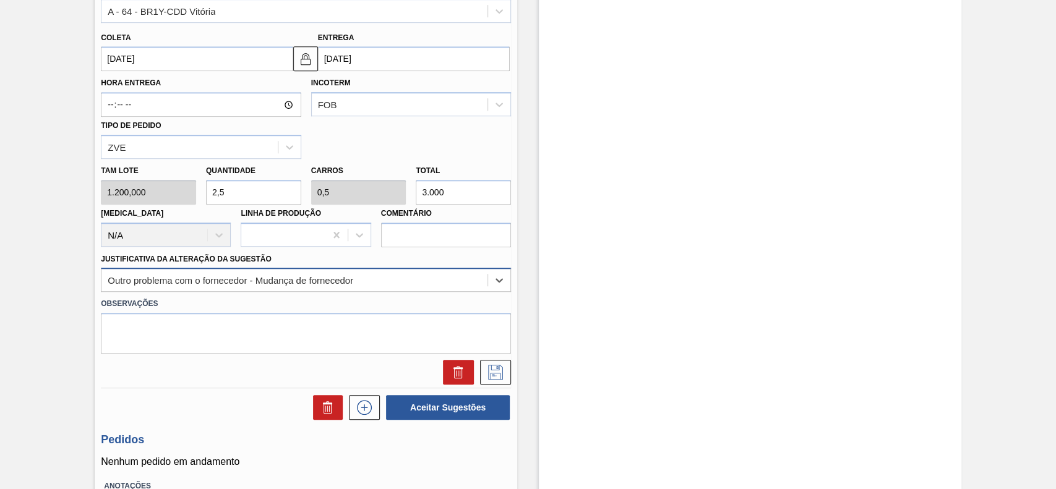
drag, startPoint x: 247, startPoint y: 299, endPoint x: 252, endPoint y: 293, distance: 7.5
click at [250, 296] on label "Observações" at bounding box center [306, 304] width 410 height 18
click at [252, 292] on div "Outro problema com o fornecedor - Mudança de fornecedor" at bounding box center [306, 280] width 410 height 24
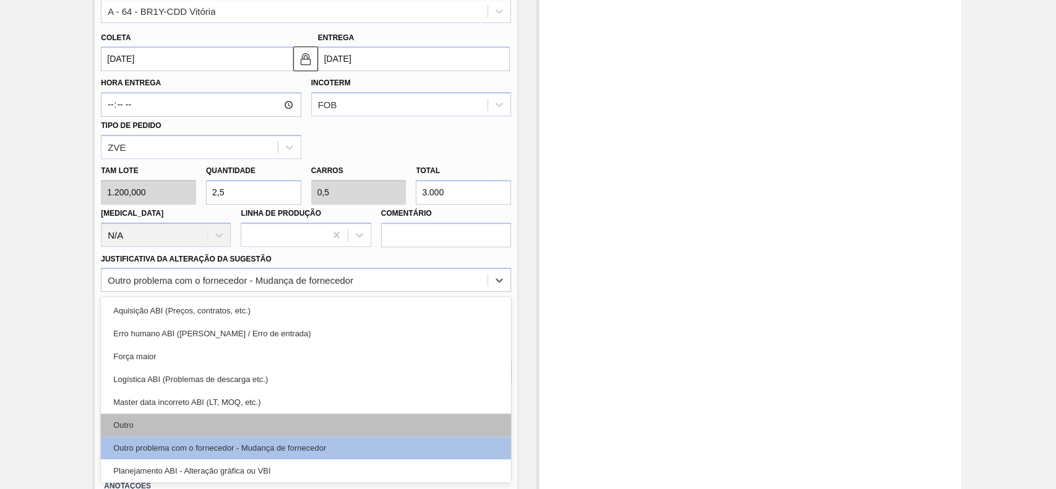
click at [191, 430] on div "Outro" at bounding box center [306, 425] width 410 height 23
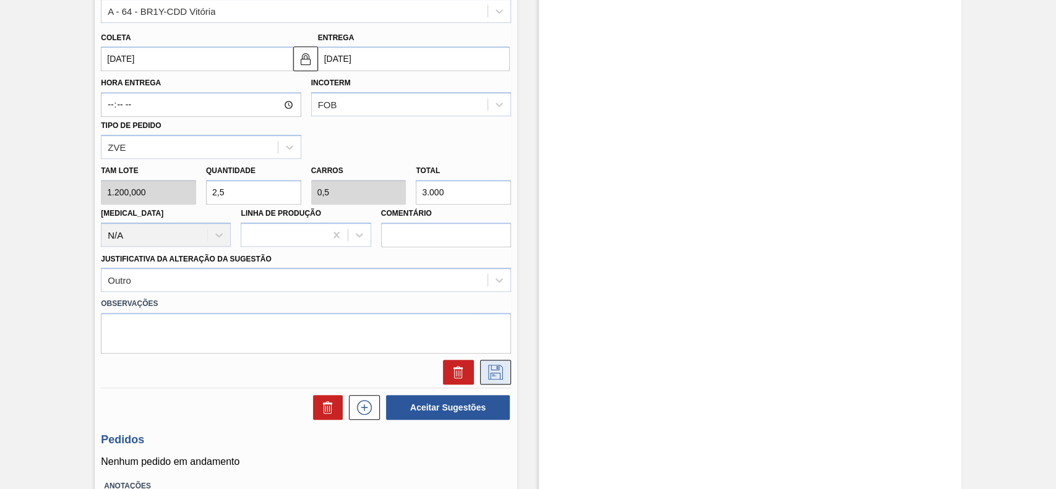
click at [505, 379] on button at bounding box center [495, 372] width 31 height 25
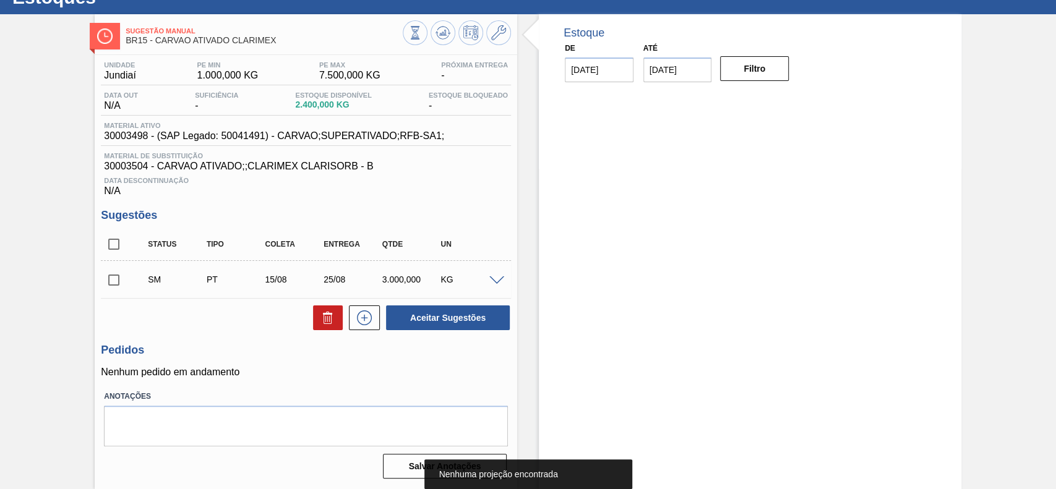
scroll to position [50, 0]
click at [110, 278] on input "checkbox" at bounding box center [114, 280] width 26 height 26
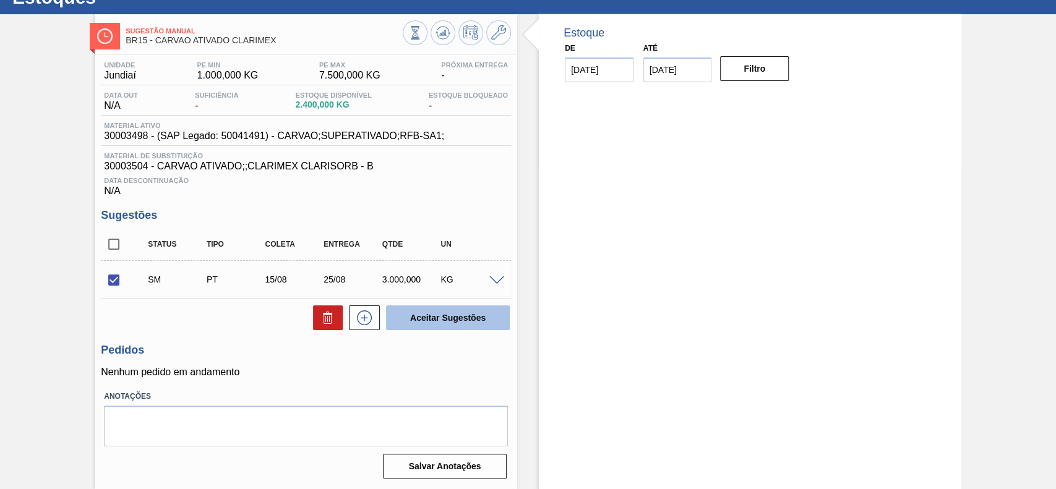
click at [481, 312] on button "Aceitar Sugestões" at bounding box center [448, 318] width 124 height 25
checkbox input "false"
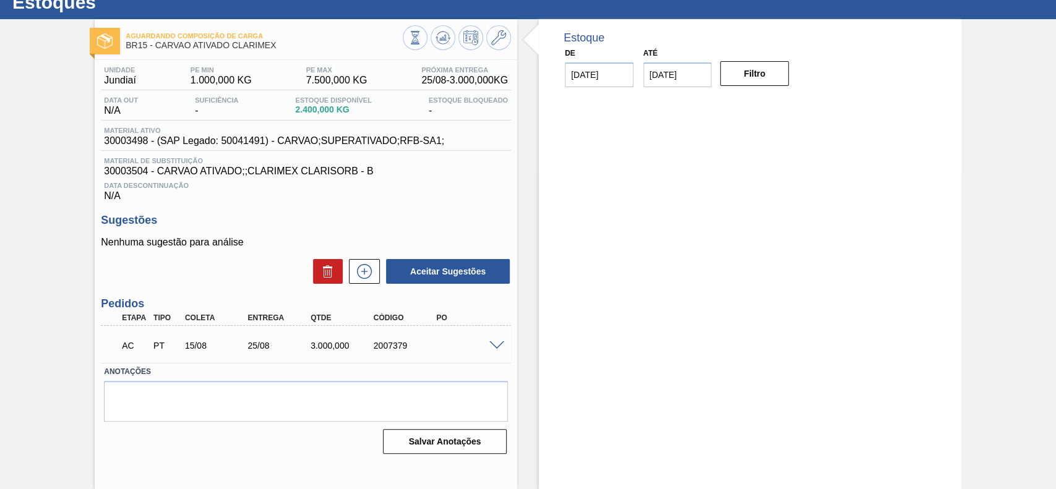
scroll to position [43, 0]
click at [498, 348] on span at bounding box center [496, 345] width 15 height 9
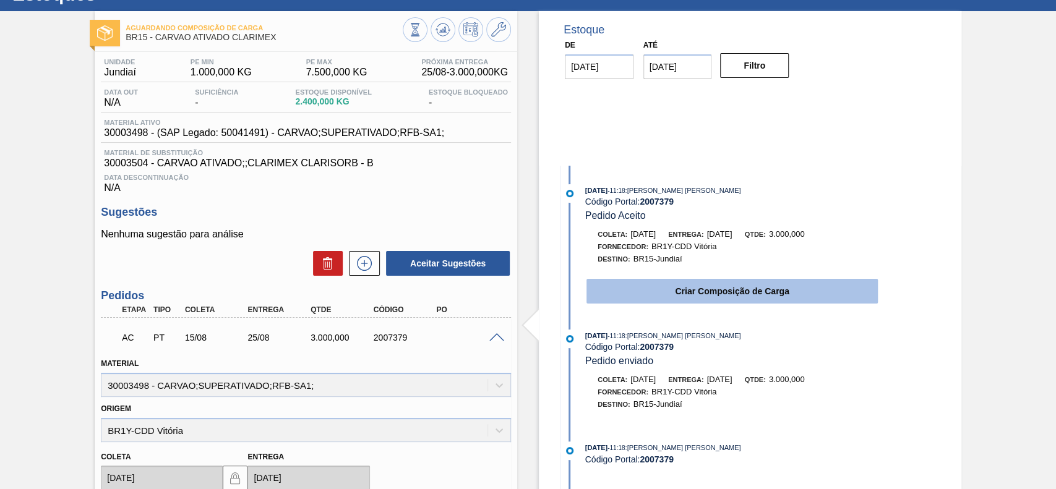
scroll to position [0, 0]
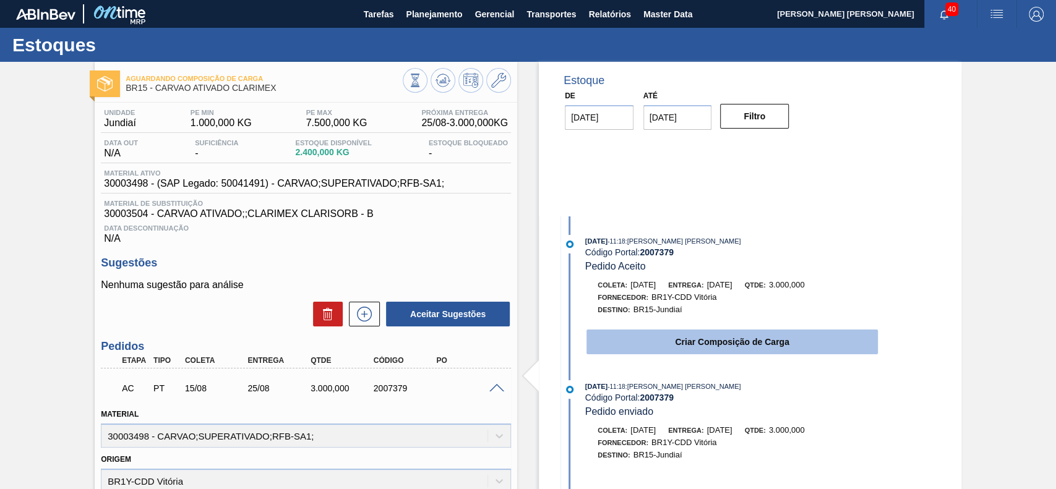
click at [662, 350] on button "Criar Composição de Carga" at bounding box center [731, 342] width 291 height 25
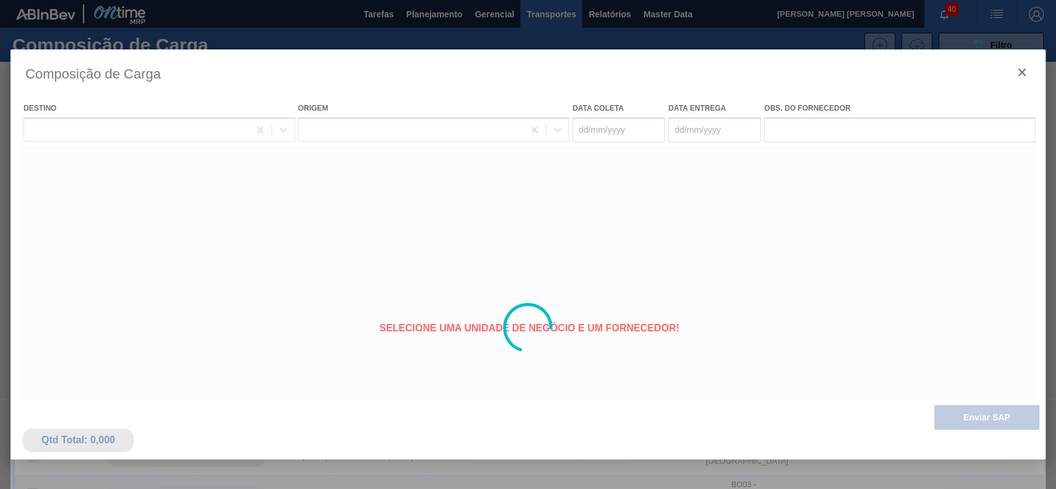
type coleta "15/08/2025"
type entrega "25/08/2025"
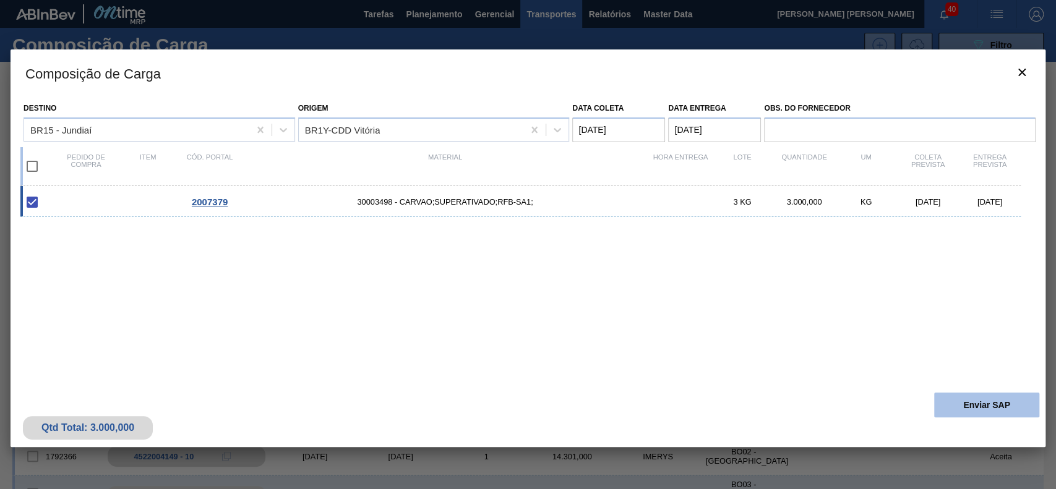
click at [948, 396] on button "Enviar SAP" at bounding box center [986, 405] width 105 height 25
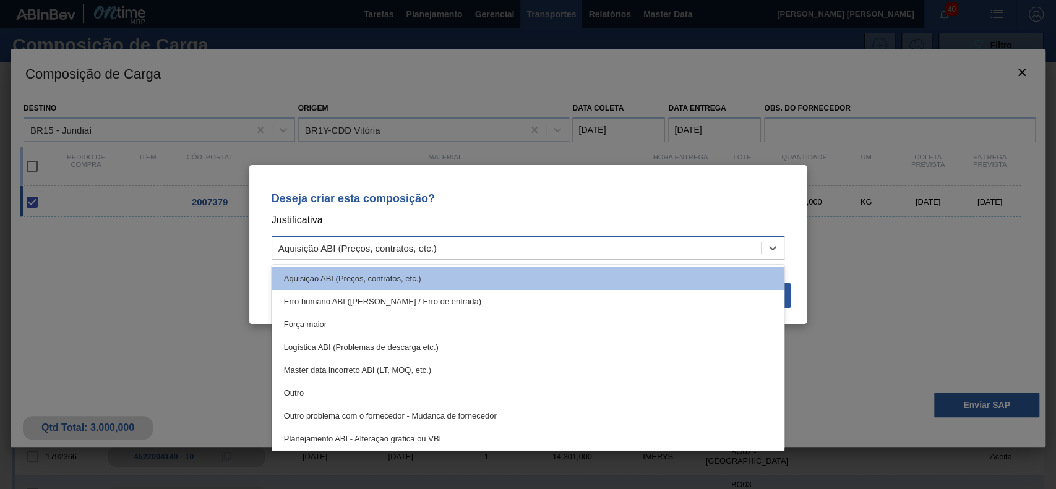
click at [453, 254] on div "Aquisição ABI (Preços, contratos, etc.)" at bounding box center [516, 248] width 489 height 18
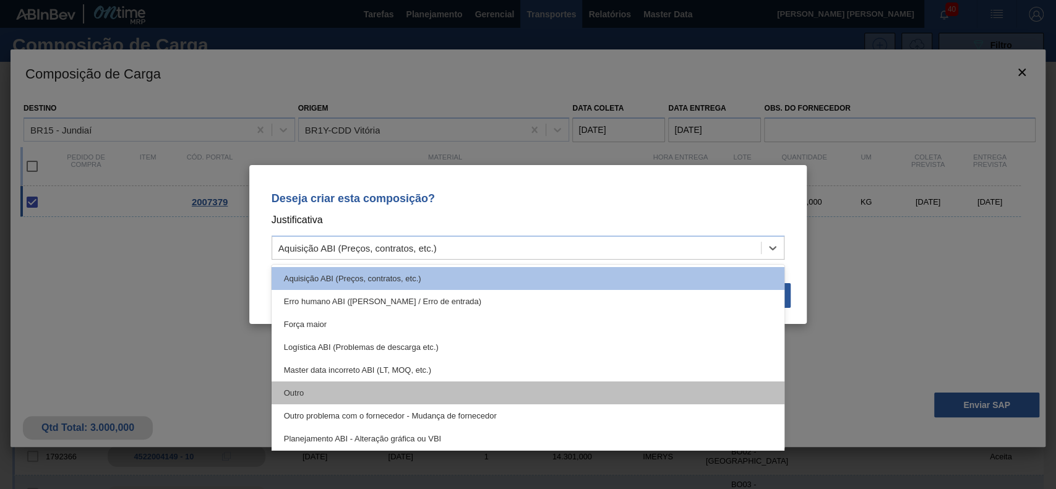
click at [407, 399] on div "Outro" at bounding box center [528, 393] width 513 height 23
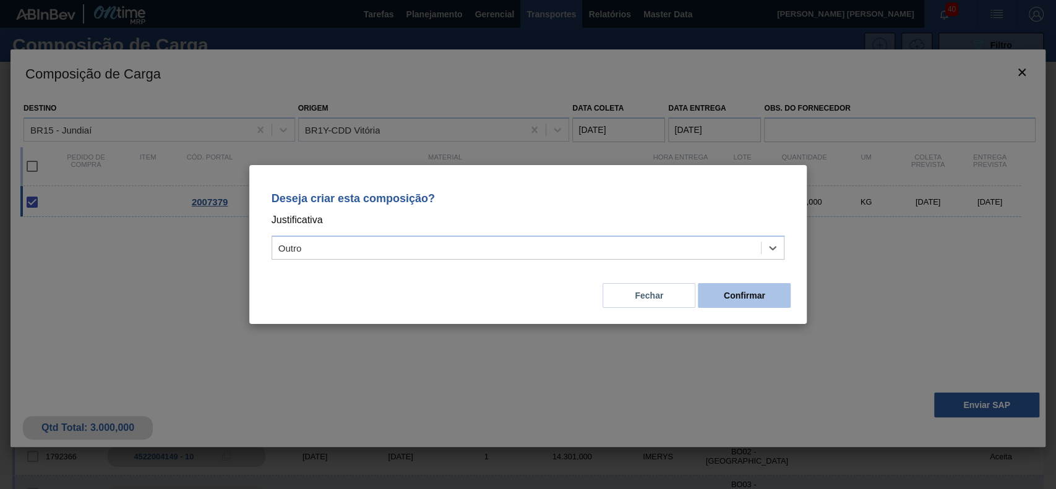
click at [717, 295] on button "Confirmar" at bounding box center [744, 295] width 93 height 25
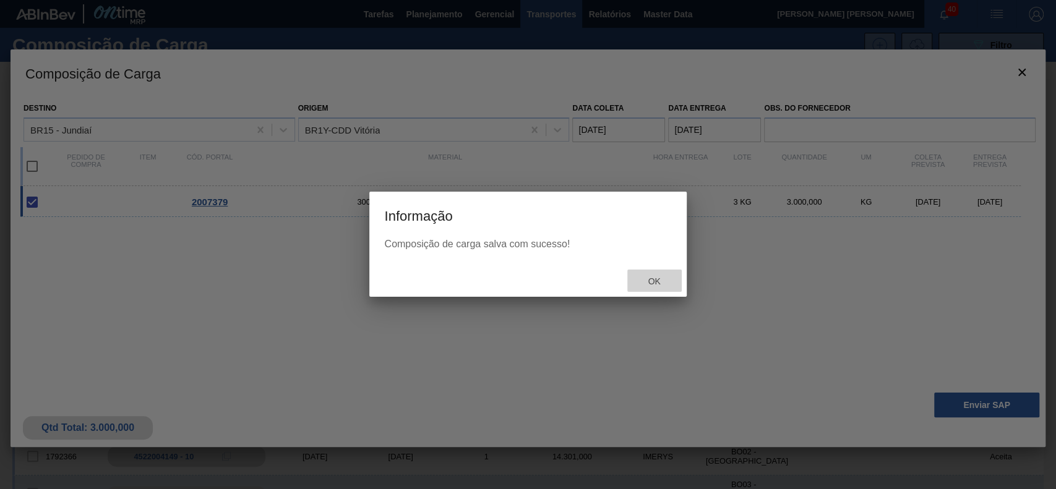
click at [654, 281] on span "Ok" at bounding box center [654, 281] width 32 height 10
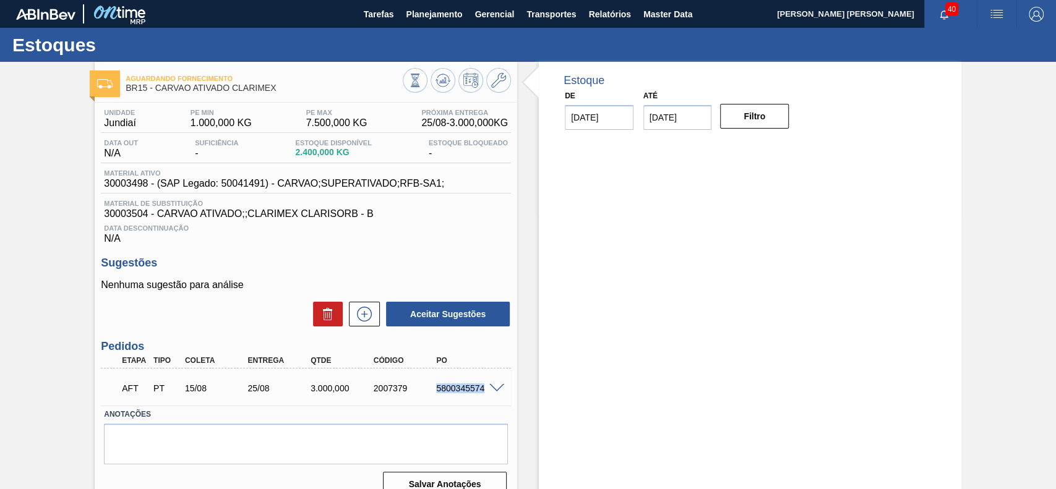
drag, startPoint x: 434, startPoint y: 393, endPoint x: 485, endPoint y: 391, distance: 50.8
click at [485, 391] on div "AFT PT 15/08 25/08 3.000,000 2007379 5800345574" at bounding box center [306, 387] width 410 height 31
copy div "5800345574"
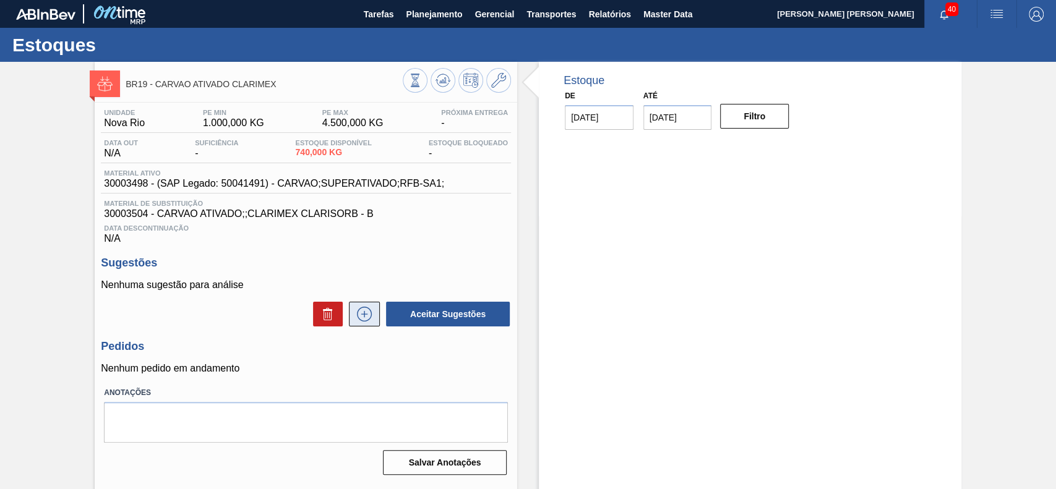
click at [361, 319] on icon at bounding box center [364, 314] width 20 height 15
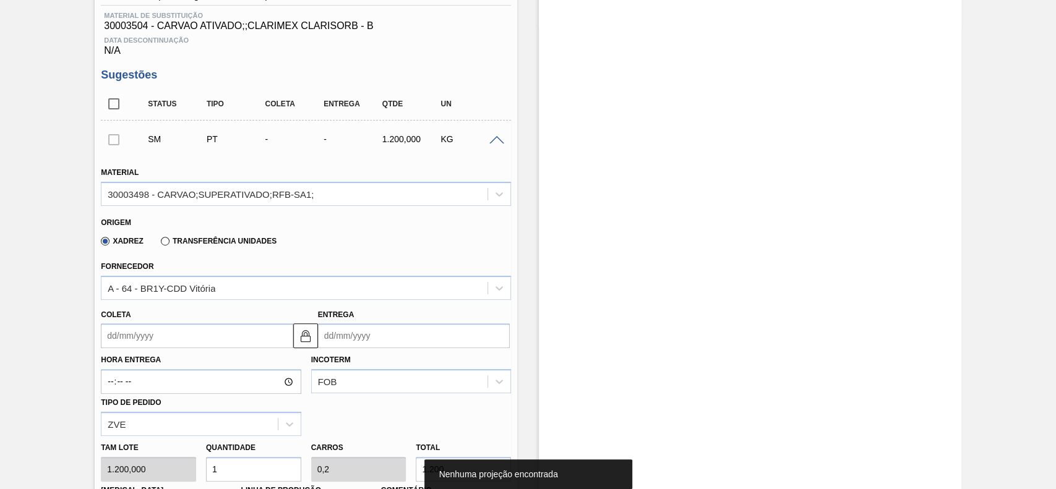
scroll to position [165, 0]
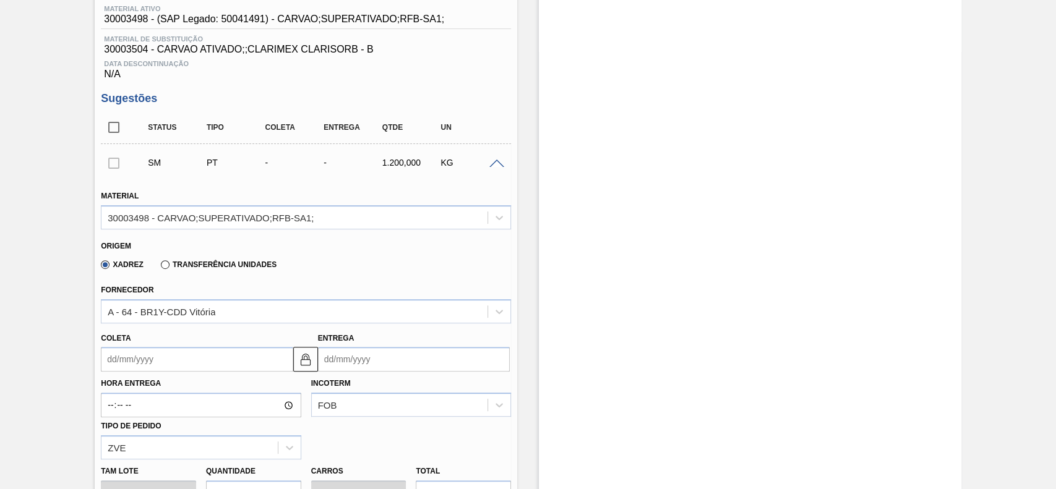
click at [169, 353] on input "Coleta" at bounding box center [197, 359] width 192 height 25
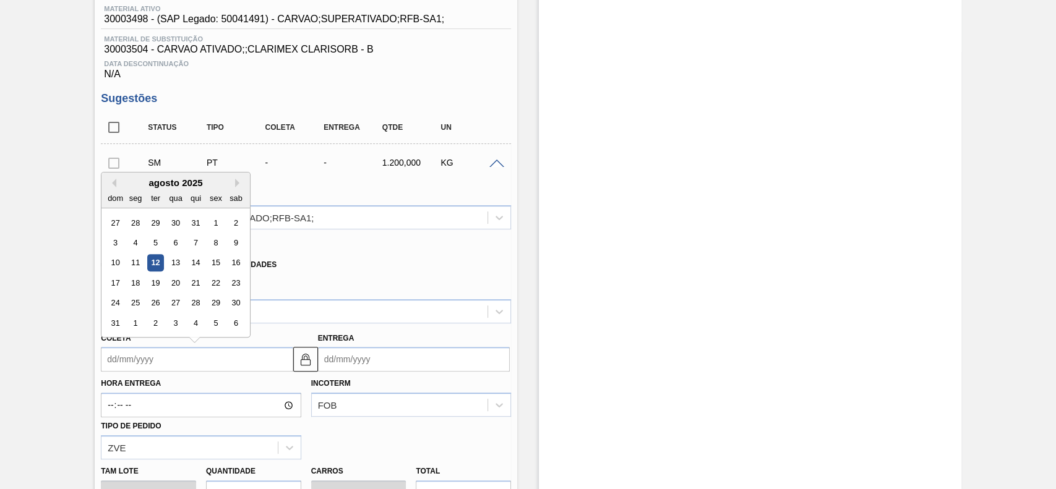
click at [164, 349] on input "Coleta" at bounding box center [197, 359] width 192 height 25
click at [184, 372] on input "Coleta" at bounding box center [197, 359] width 192 height 25
click at [185, 381] on label "Hora Entrega" at bounding box center [201, 384] width 200 height 18
click at [185, 393] on input "Hora Entrega" at bounding box center [201, 405] width 200 height 25
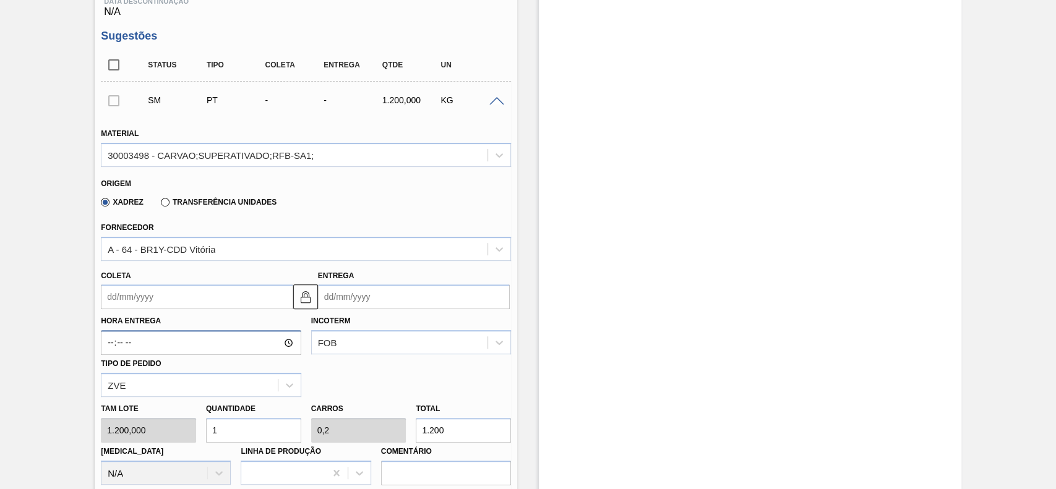
scroll to position [247, 0]
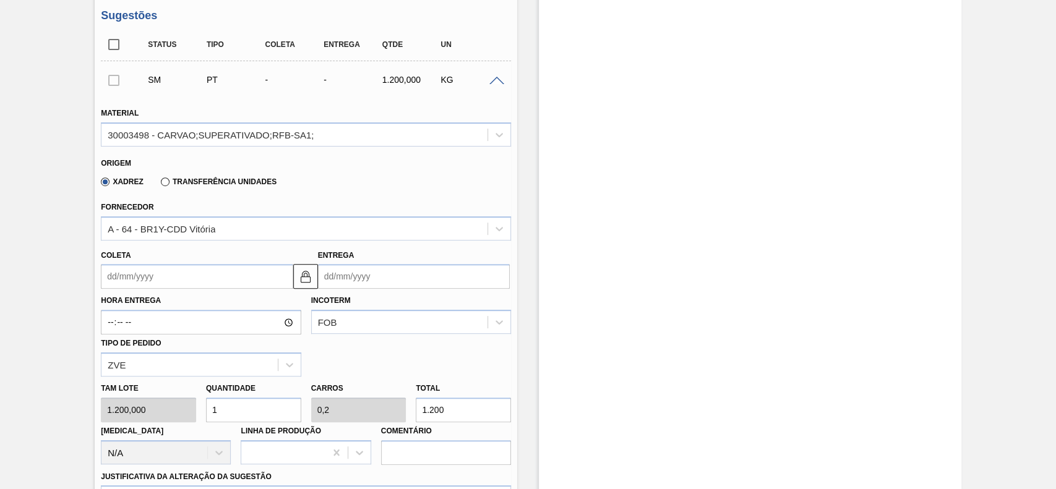
click at [173, 284] on input "Coleta" at bounding box center [197, 276] width 192 height 25
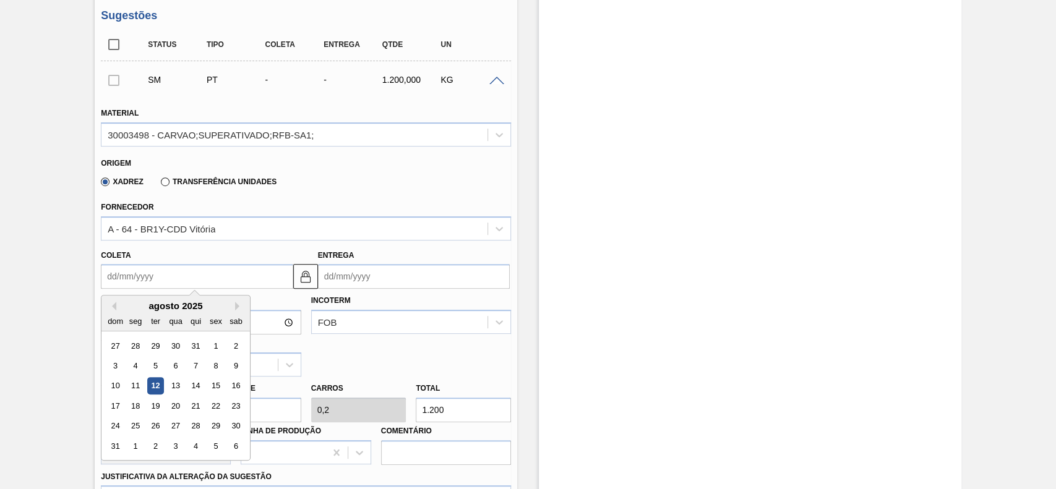
click at [127, 311] on div "agosto 2025" at bounding box center [175, 306] width 148 height 11
click at [213, 388] on div "15" at bounding box center [216, 386] width 17 height 17
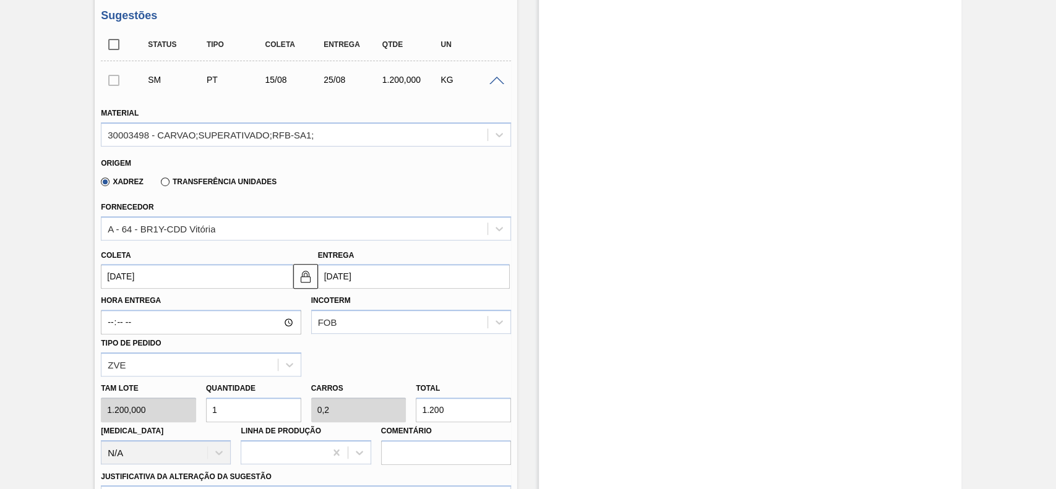
type input "[DATE]"
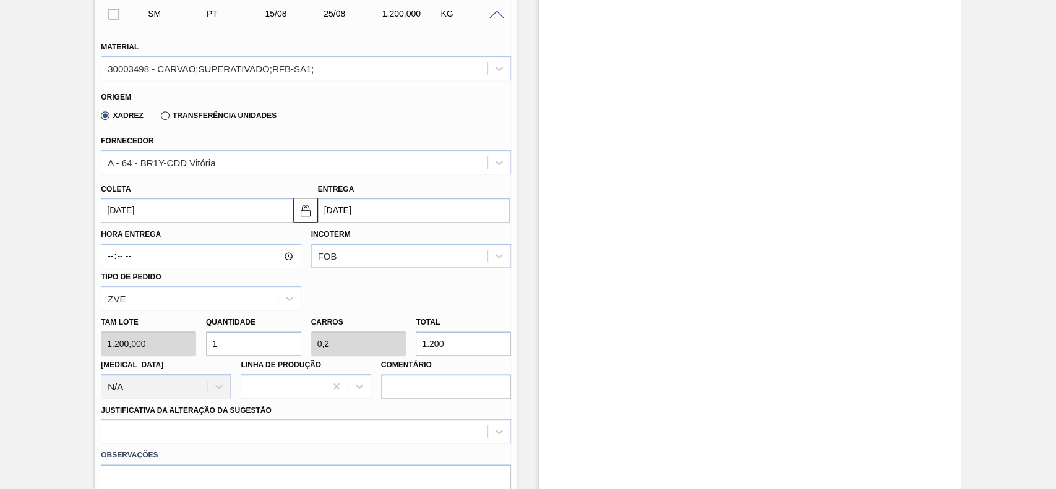
scroll to position [330, 0]
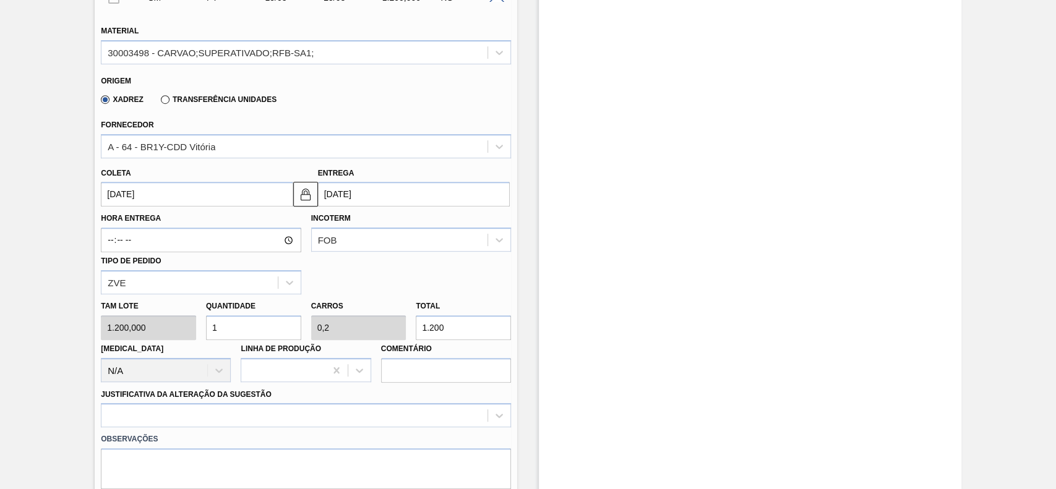
click at [503, 329] on input "1.200" at bounding box center [463, 327] width 95 height 25
click at [504, 329] on input "1.200" at bounding box center [463, 327] width 95 height 25
type input "0,003"
type input "0,001"
type input "3"
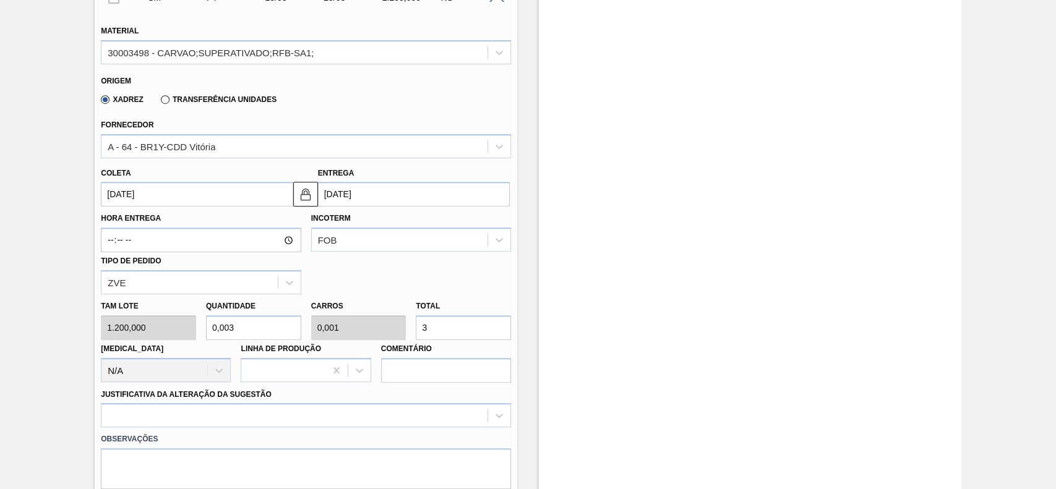
type input "0,025"
type input "0,005"
type input "30"
type input "0,25"
type input "0,05"
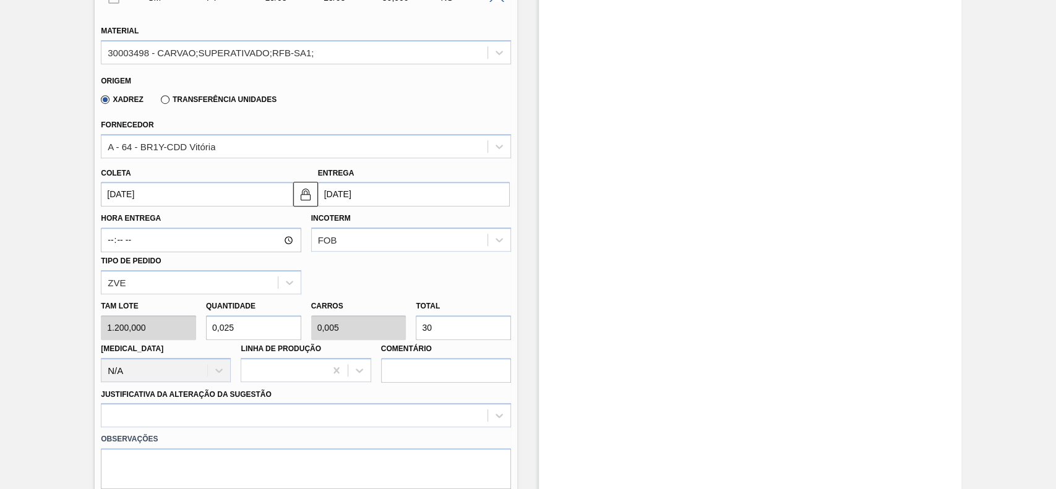
type input "300"
type input "2,5"
type input "0,5"
type input "3.000"
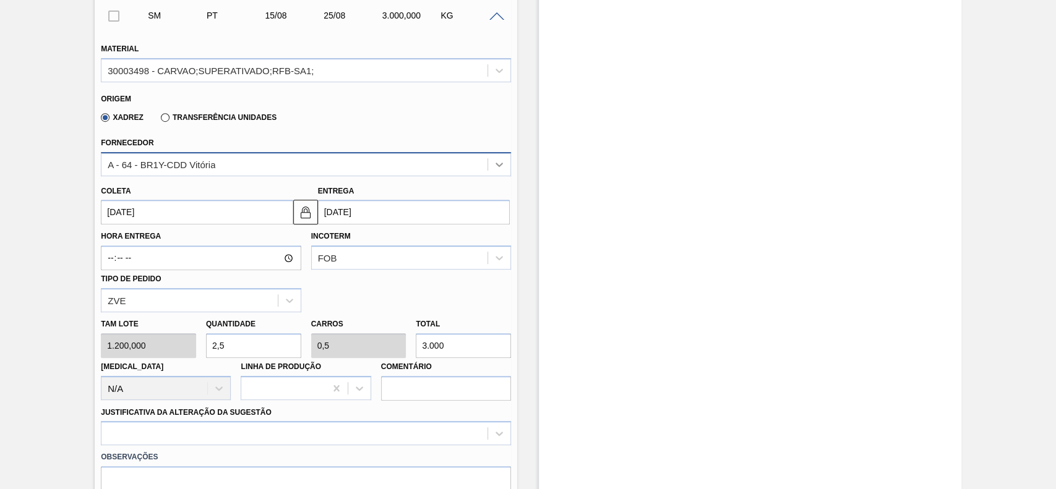
scroll to position [412, 0]
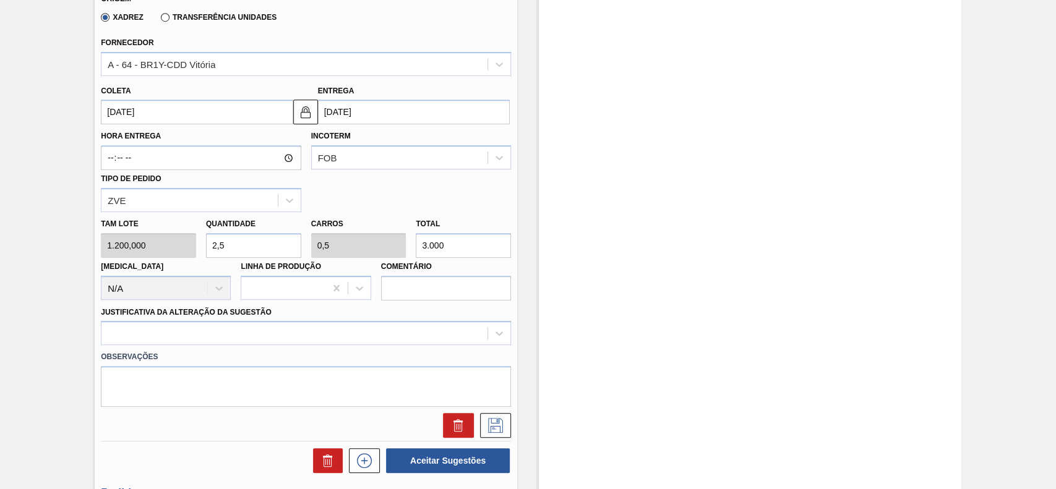
click at [452, 255] on input "3.000" at bounding box center [463, 245] width 95 height 25
type input "0,004"
type input "0,001"
type input "5"
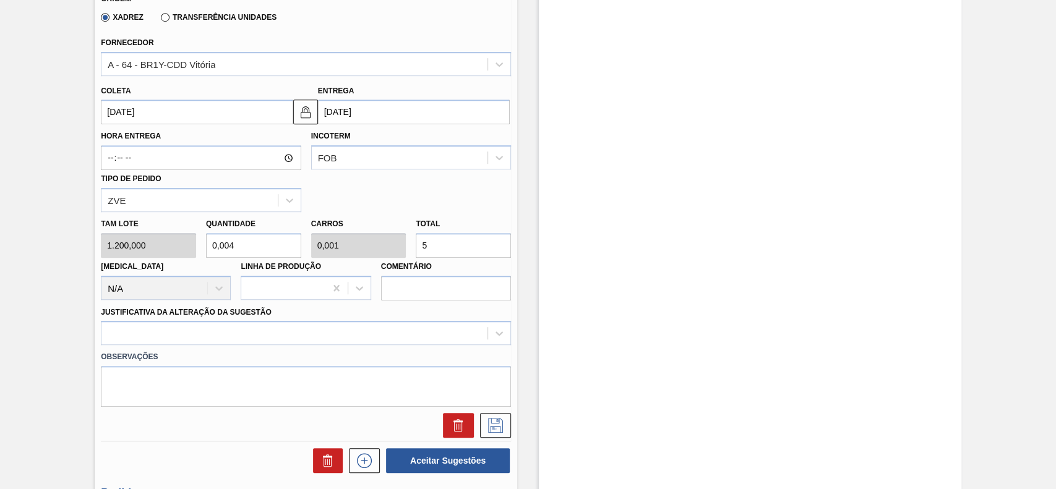
type input "0,045"
type input "0,009"
type input "54"
type input "0,45"
type input "0,09"
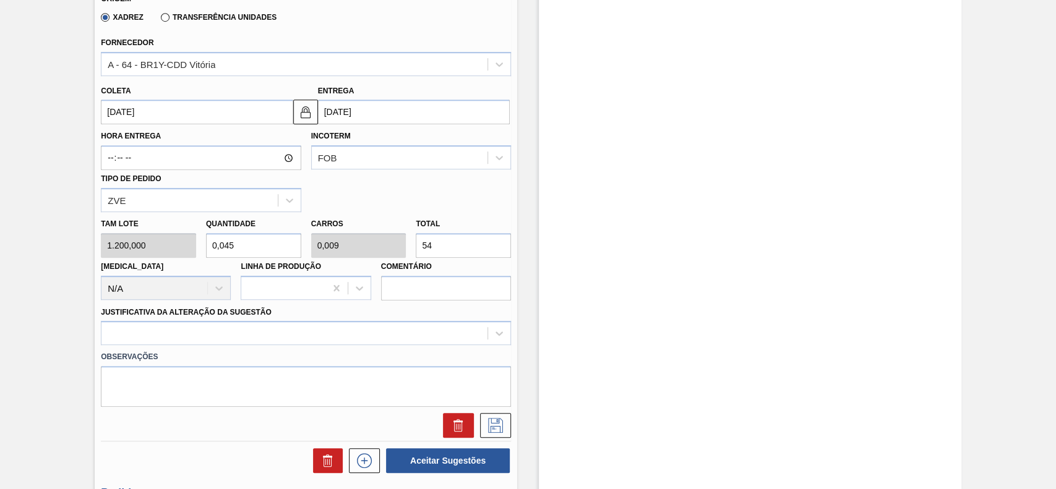
type input "540"
type input "4,5"
type input "0,9"
type input "5.400"
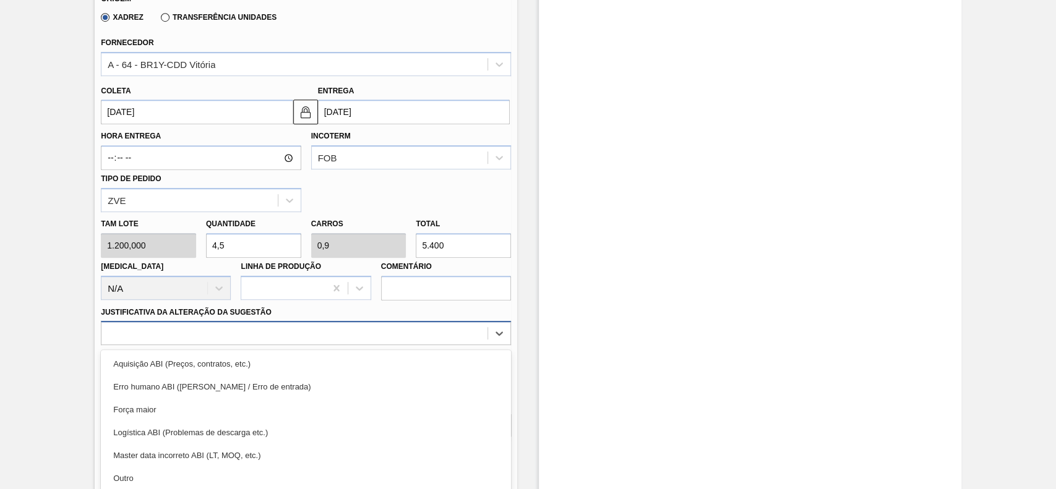
click at [249, 340] on div "option Aquisição ABI (Preços, contratos, etc.) focused, 1 of 18. 18 results ava…" at bounding box center [306, 333] width 410 height 24
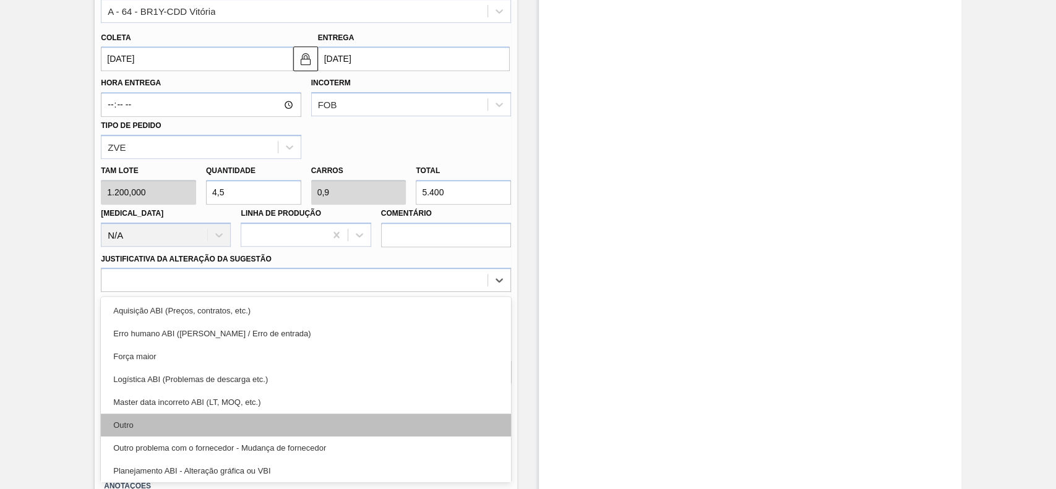
click at [160, 423] on div "Outro" at bounding box center [306, 425] width 410 height 23
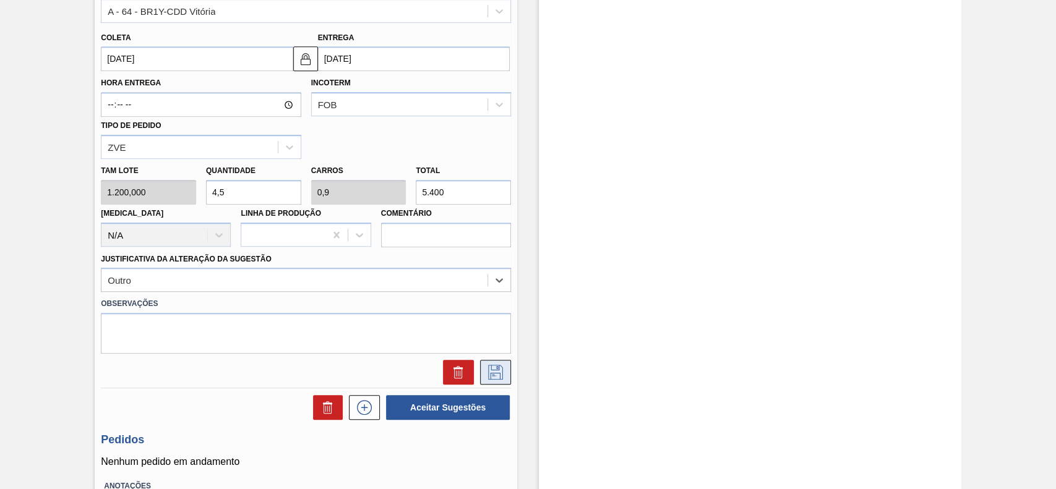
click at [500, 382] on button at bounding box center [495, 372] width 31 height 25
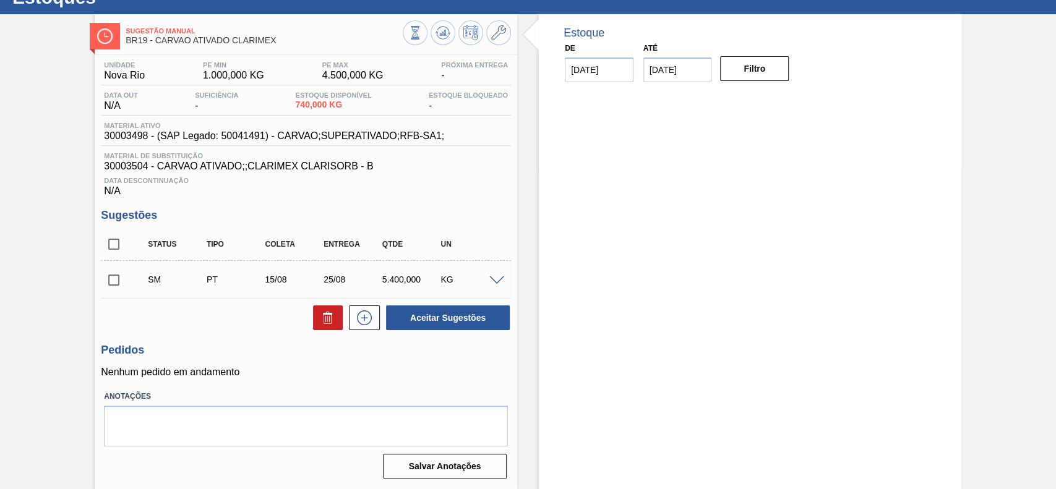
scroll to position [50, 0]
click at [107, 285] on input "checkbox" at bounding box center [114, 280] width 26 height 26
click at [419, 317] on button "Aceitar Sugestões" at bounding box center [448, 318] width 124 height 25
checkbox input "false"
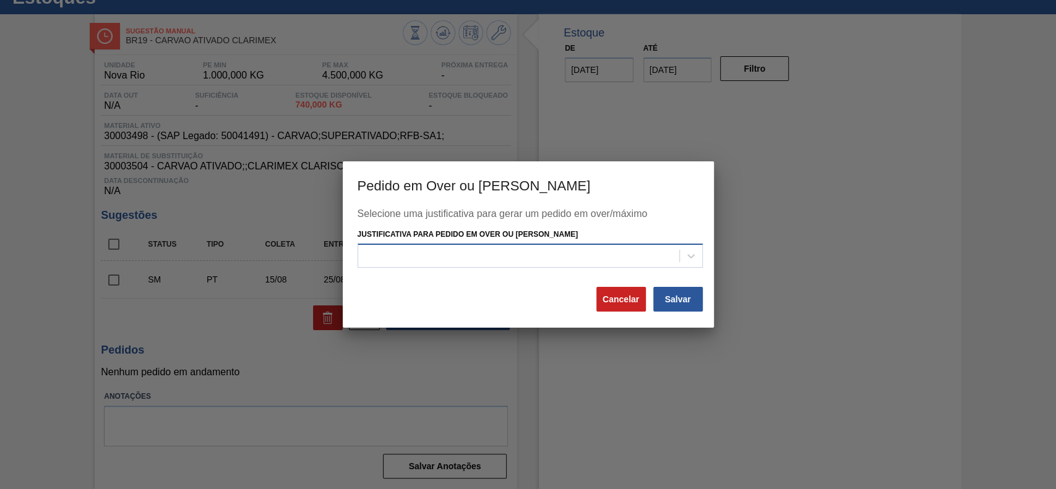
click at [547, 255] on div at bounding box center [518, 256] width 321 height 18
click at [546, 255] on div at bounding box center [518, 256] width 321 height 18
click at [633, 304] on button "Cancelar" at bounding box center [620, 299] width 49 height 25
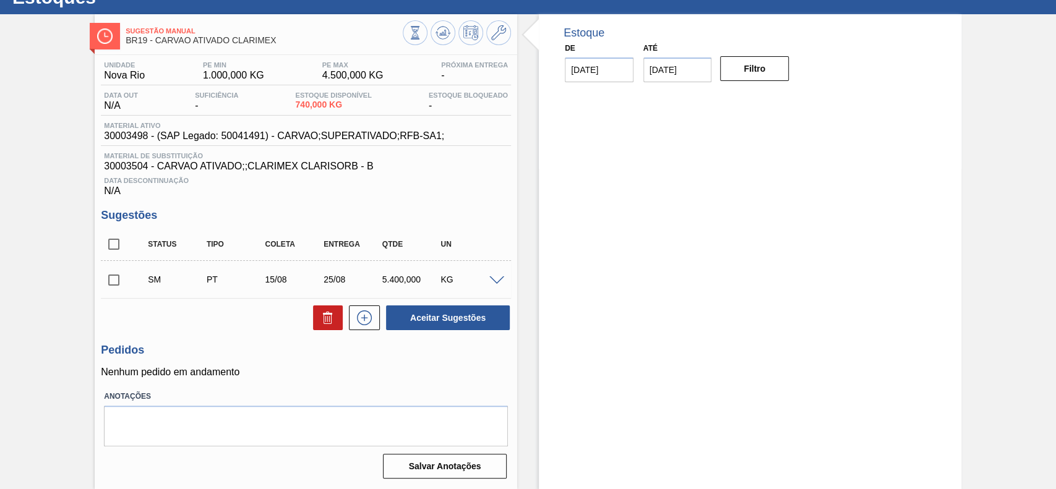
click at [497, 278] on span at bounding box center [496, 280] width 15 height 9
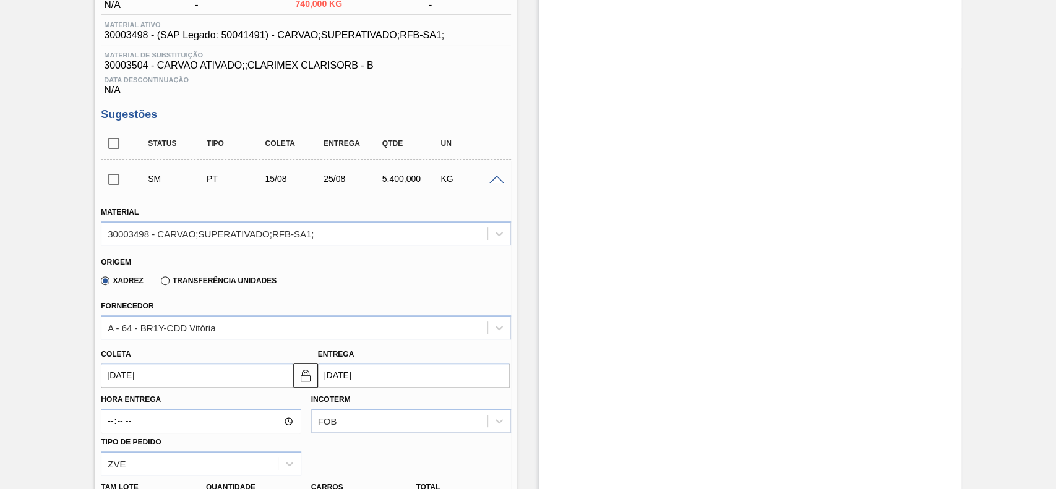
scroll to position [298, 0]
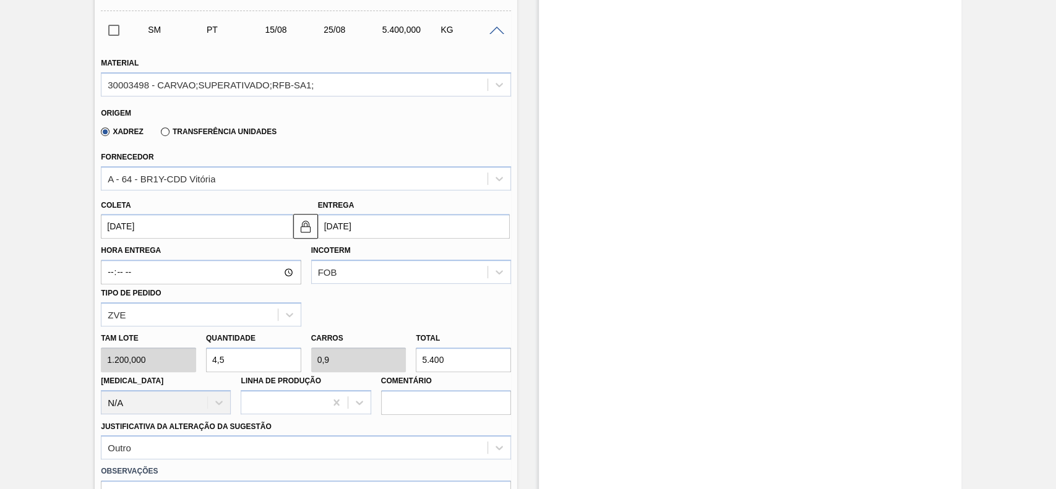
click at [456, 358] on input "5.400" at bounding box center [463, 360] width 95 height 25
type input "0,003"
type input "0,001"
type input "3"
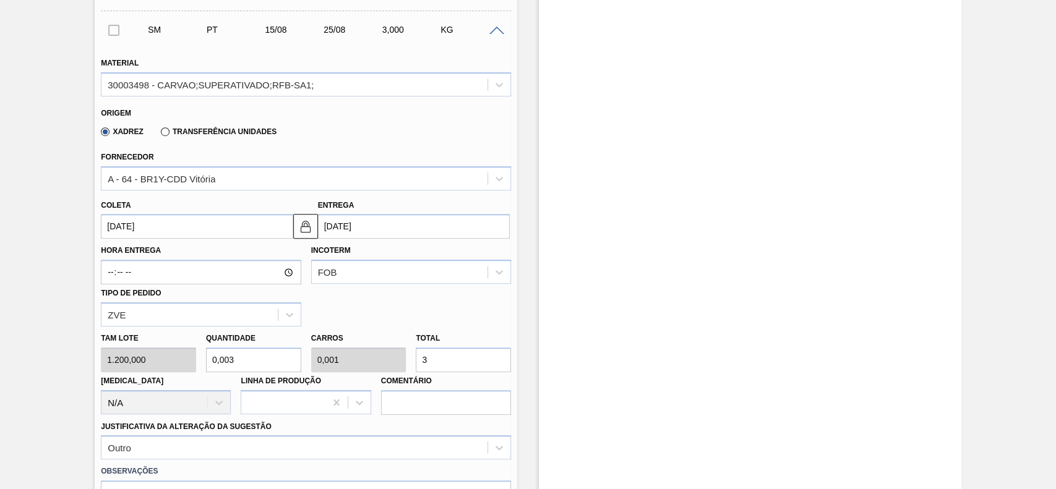
type input "0,031"
type input "0,006"
type input "37"
type input "0,313"
type input "0,063"
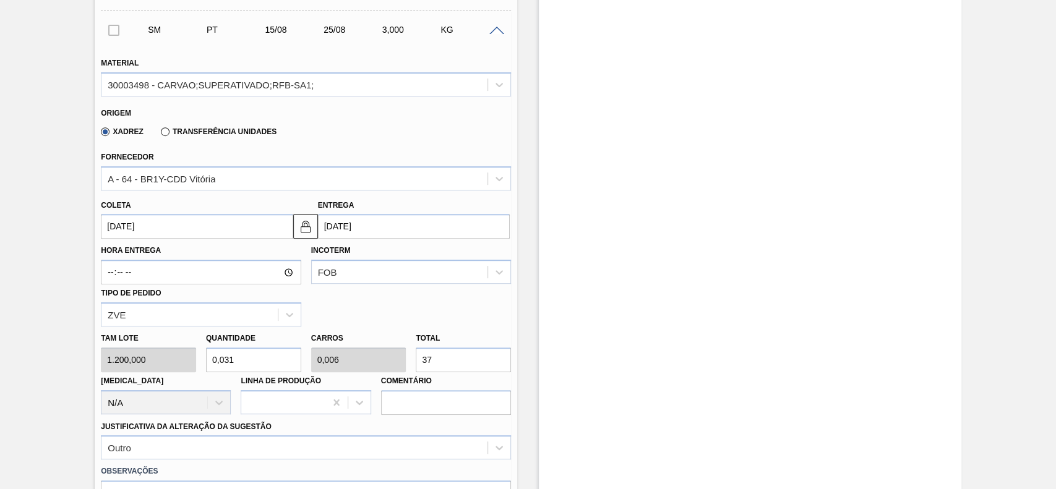
type input "376"
type input "3,141"
type input "0,628"
type input "37.690"
type input "31,408"
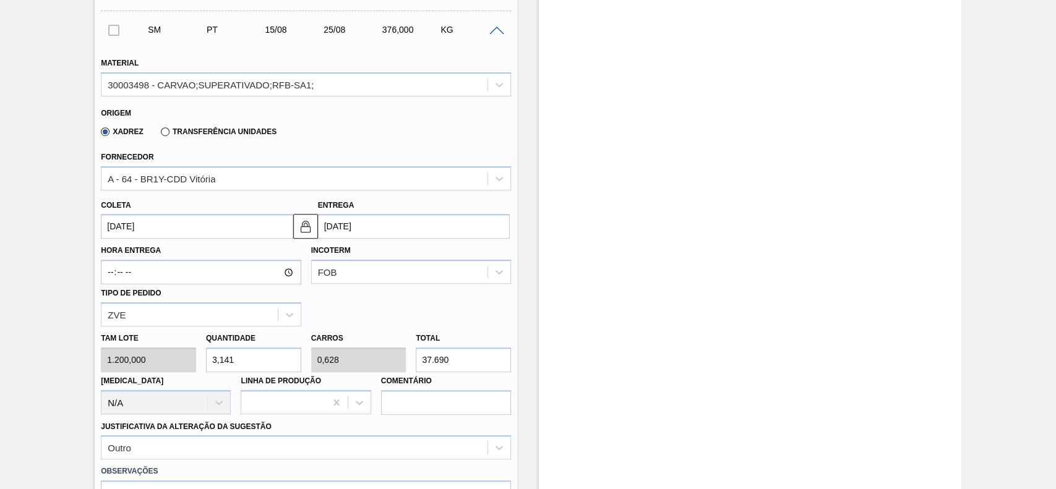
type input "6,282"
type input "3,141"
type input "0,628"
type input "3.769"
type input "0,313"
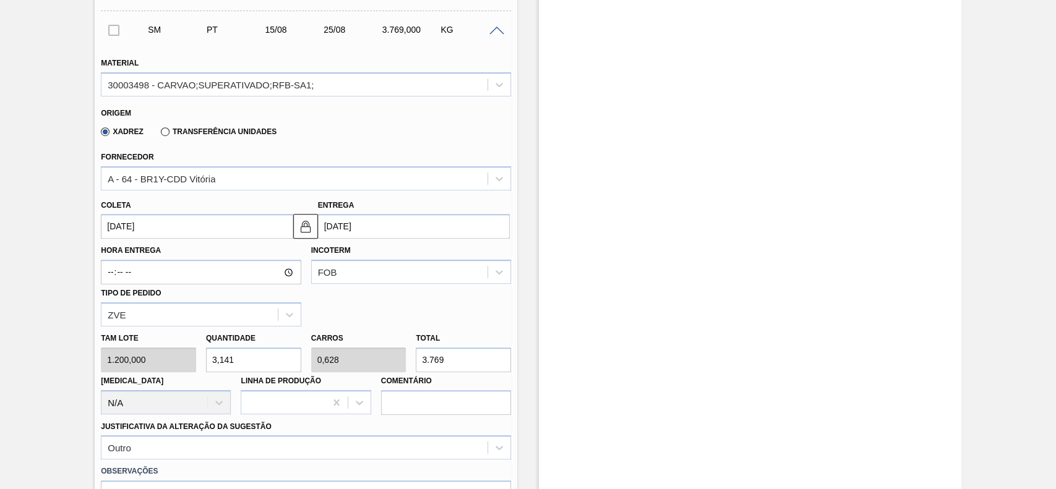
type input "0,063"
type input "376"
type input "3,133"
type input "0,627"
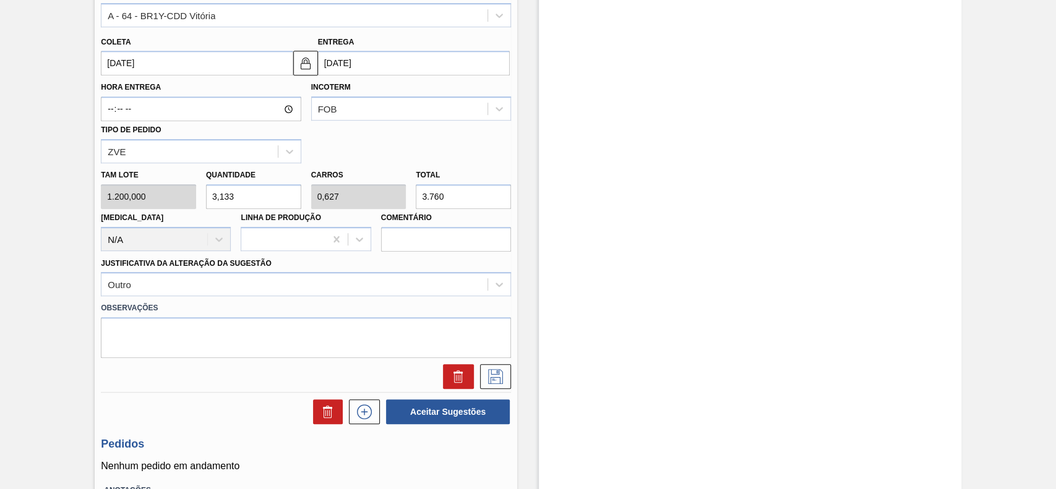
scroll to position [463, 0]
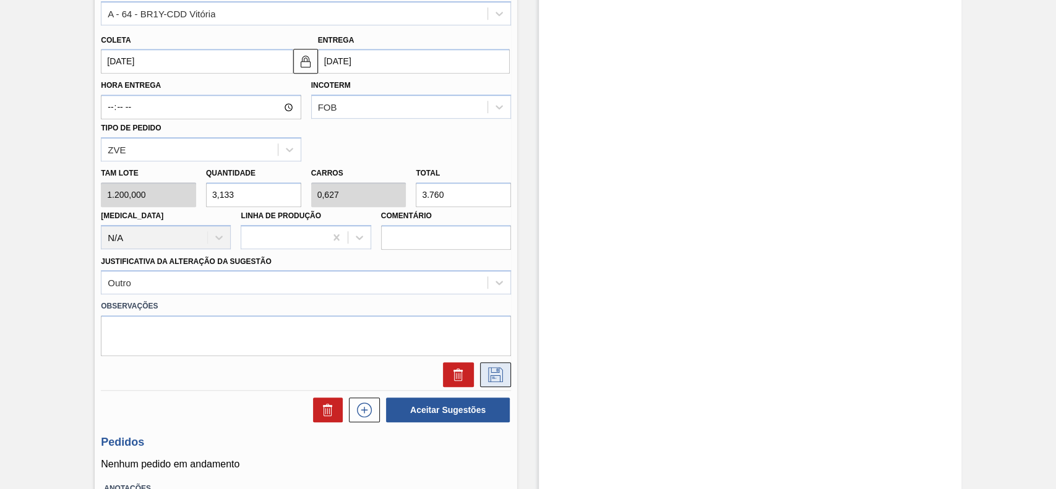
type input "3.760"
click at [496, 367] on button at bounding box center [495, 374] width 31 height 25
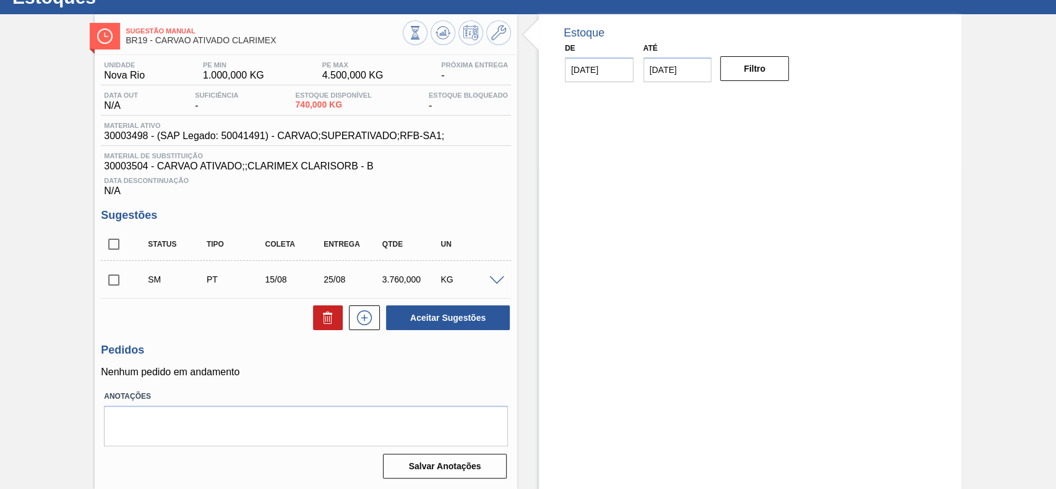
scroll to position [50, 0]
click at [116, 284] on input "checkbox" at bounding box center [114, 280] width 26 height 26
click at [481, 322] on button "Aceitar Sugestões" at bounding box center [448, 318] width 124 height 25
checkbox input "false"
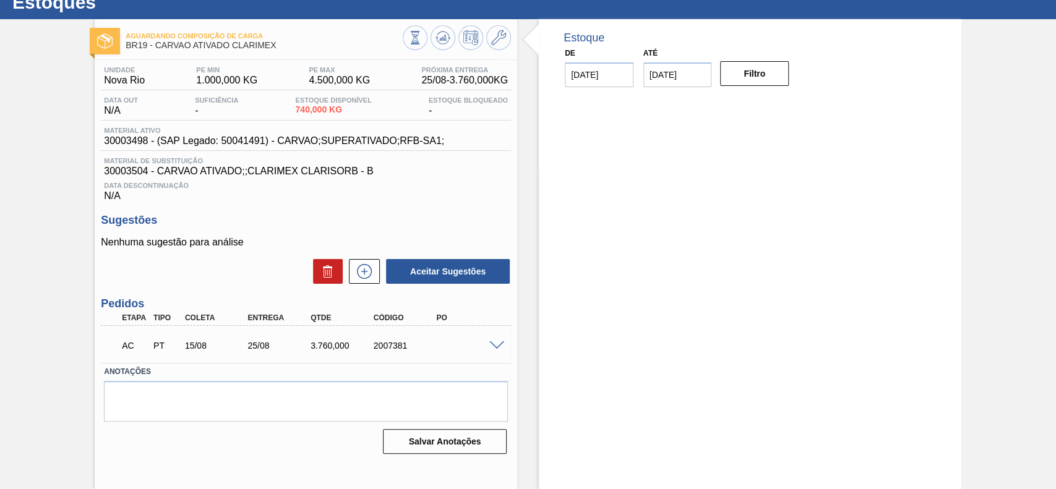
scroll to position [43, 0]
click at [493, 348] on span at bounding box center [496, 345] width 15 height 9
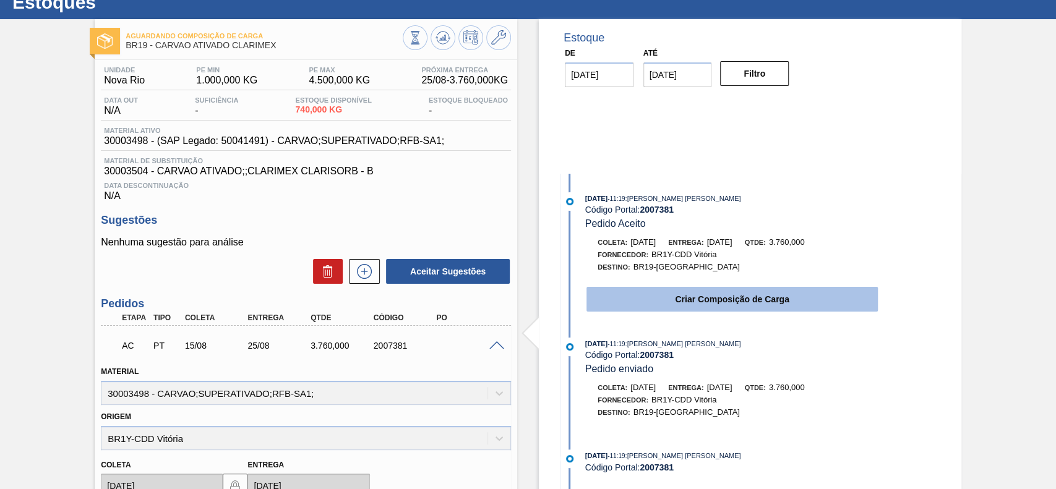
click at [716, 308] on button "Criar Composição de Carga" at bounding box center [731, 299] width 291 height 25
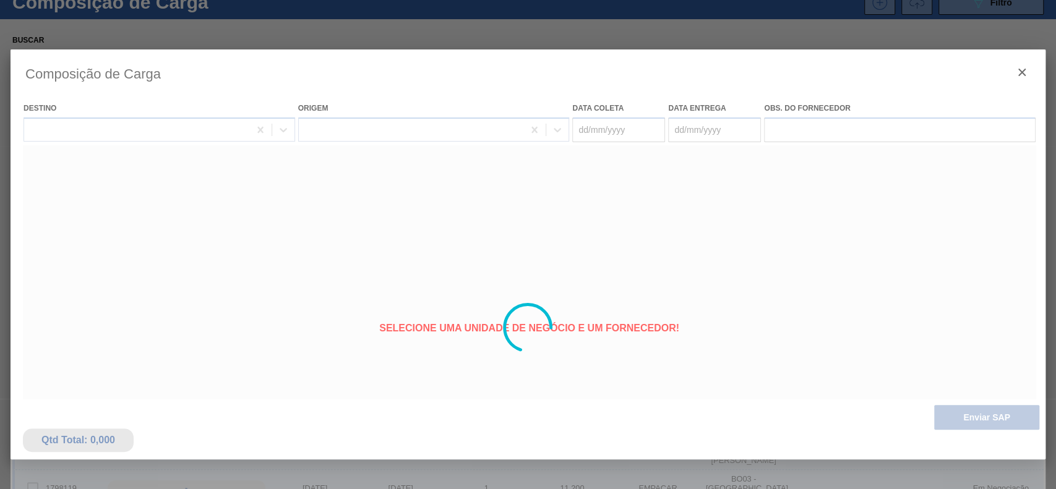
type coleta "[DATE]"
type entrega "[DATE]"
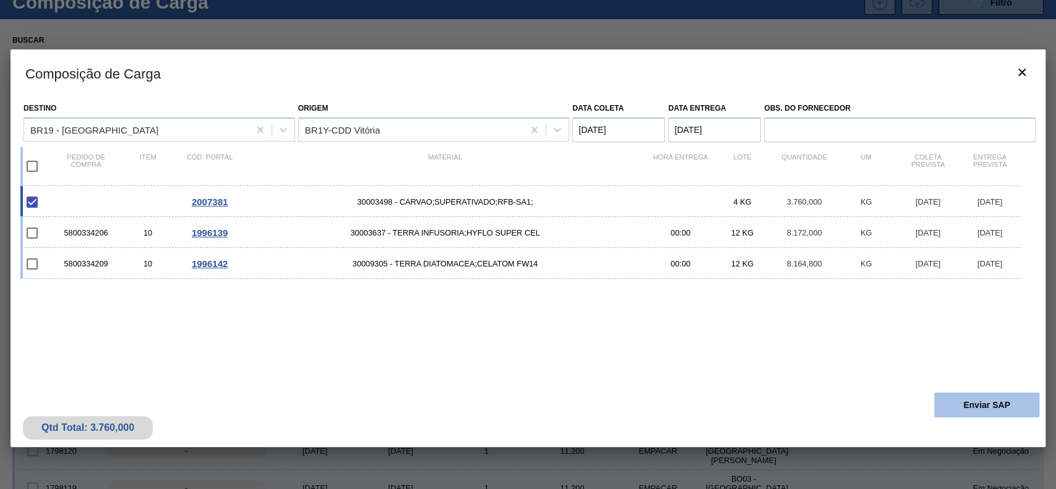
click at [977, 408] on button "Enviar SAP" at bounding box center [986, 405] width 105 height 25
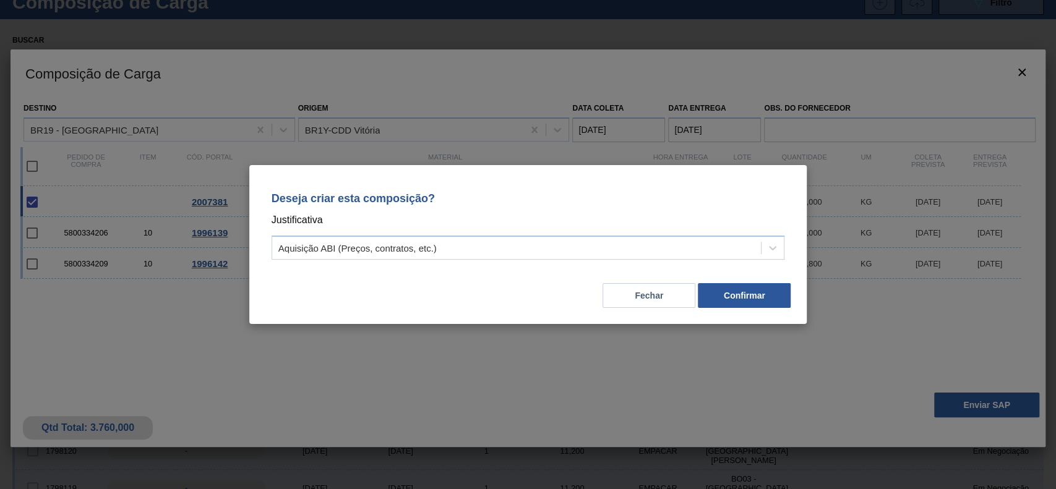
click at [464, 228] on p "Justificativa" at bounding box center [528, 220] width 513 height 16
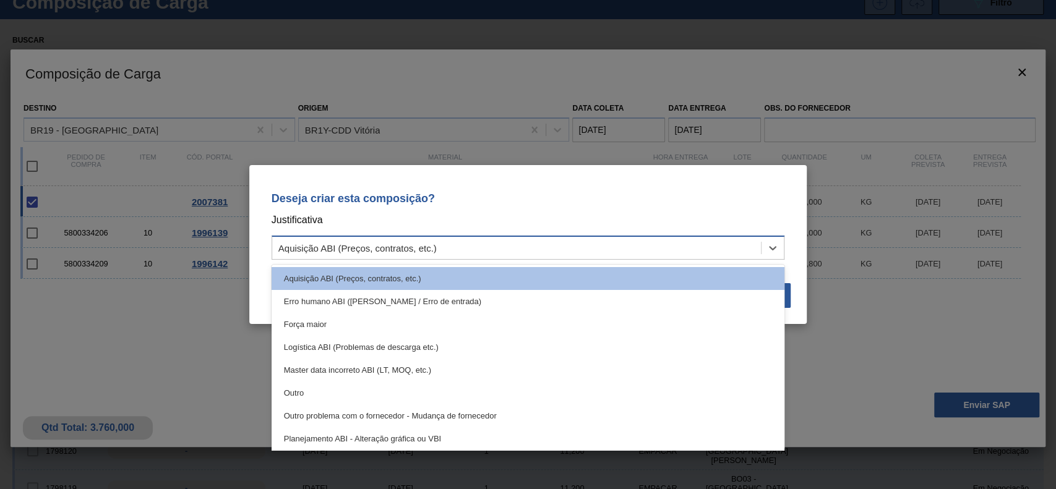
click at [420, 254] on div "Aquisição ABI (Preços, contratos, etc.)" at bounding box center [516, 248] width 489 height 18
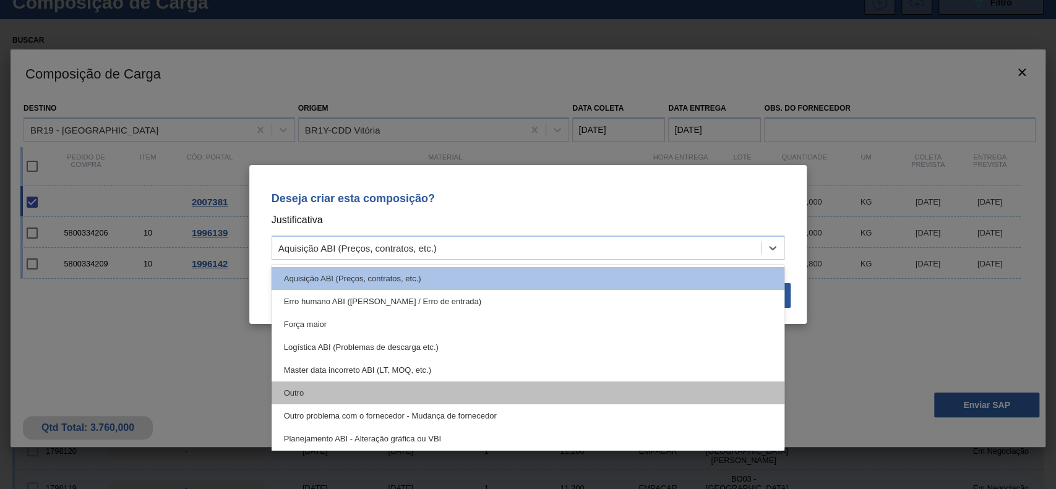
click at [346, 387] on div "Outro" at bounding box center [528, 393] width 513 height 23
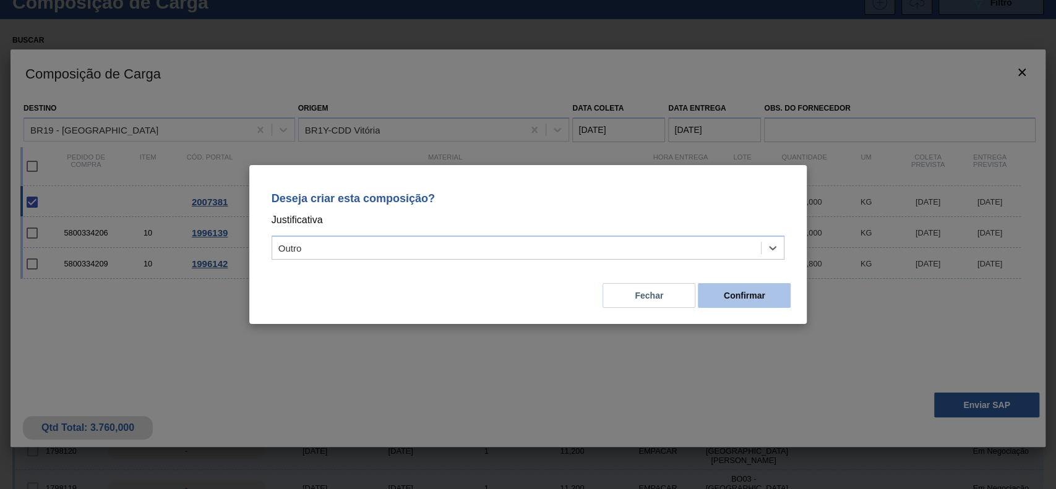
click at [772, 296] on button "Confirmar" at bounding box center [744, 295] width 93 height 25
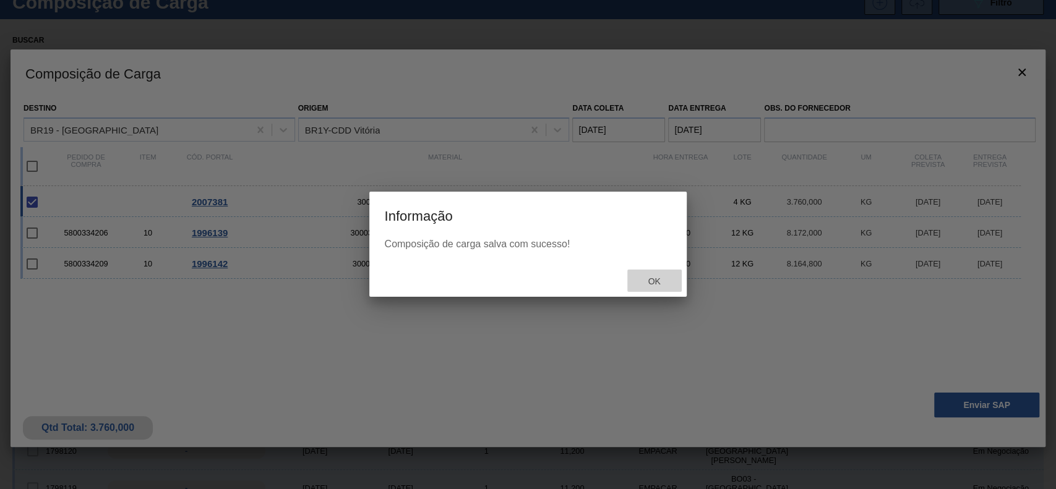
click at [648, 277] on span "Ok" at bounding box center [654, 281] width 32 height 10
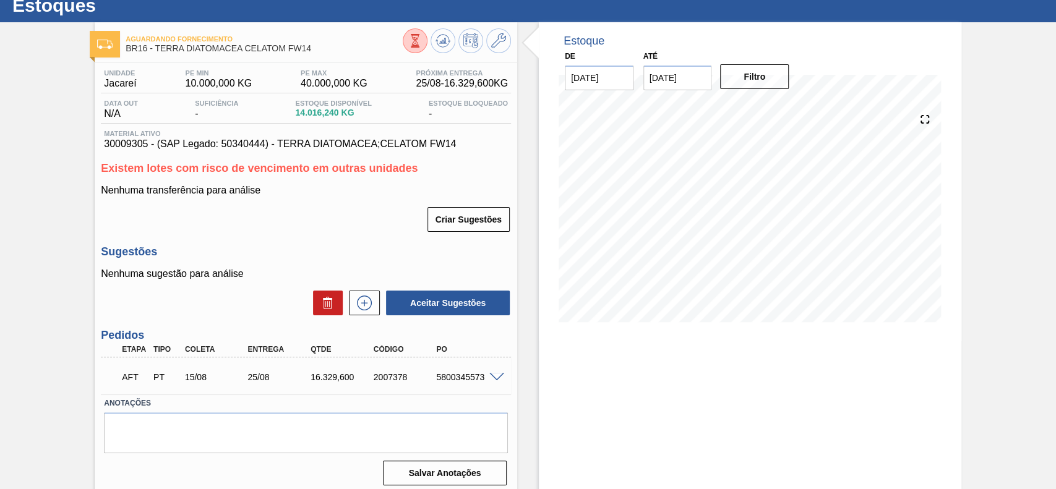
scroll to position [47, 0]
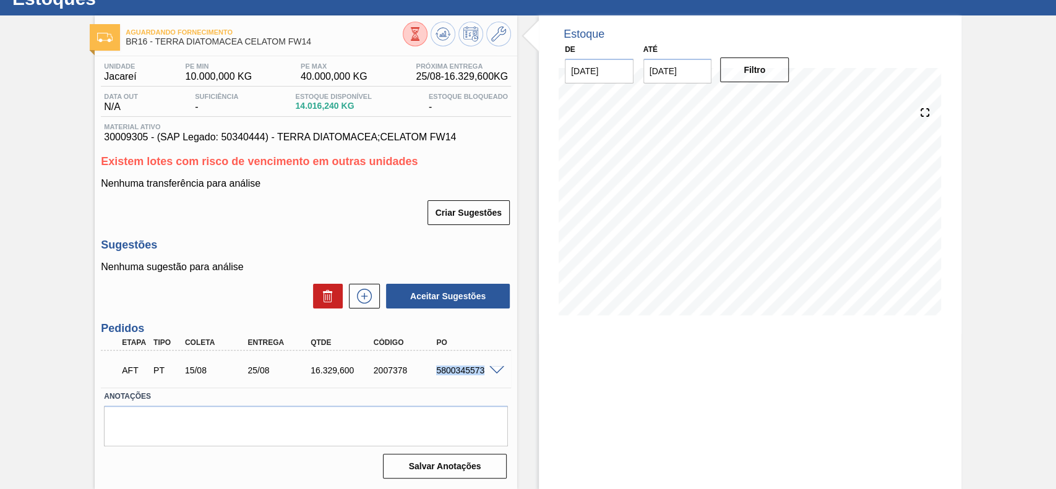
drag, startPoint x: 432, startPoint y: 369, endPoint x: 504, endPoint y: 381, distance: 72.8
click at [504, 381] on div "AFT PT 15/08 25/08 16.329,600 2007378 5800345573" at bounding box center [306, 369] width 410 height 31
copy div "5800345573"
click at [501, 371] on span at bounding box center [496, 370] width 15 height 9
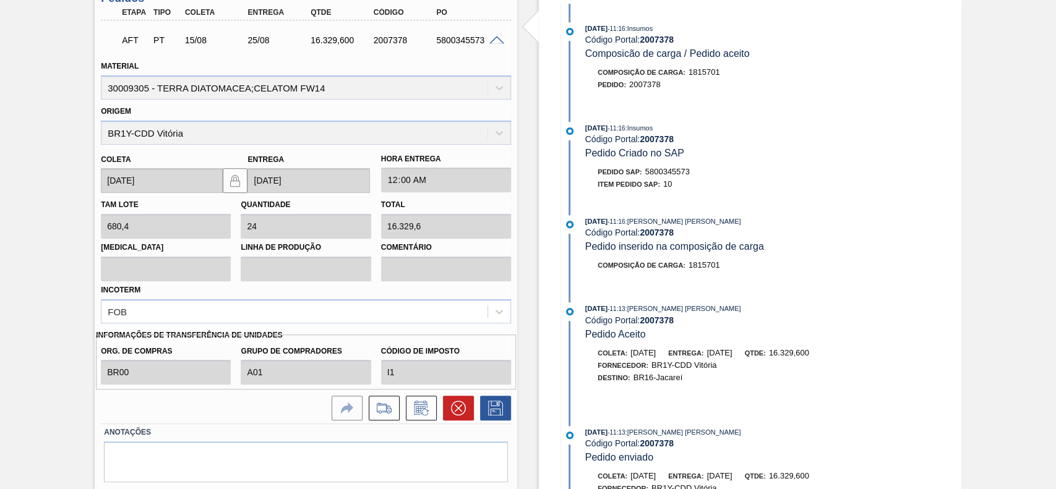
scroll to position [294, 0]
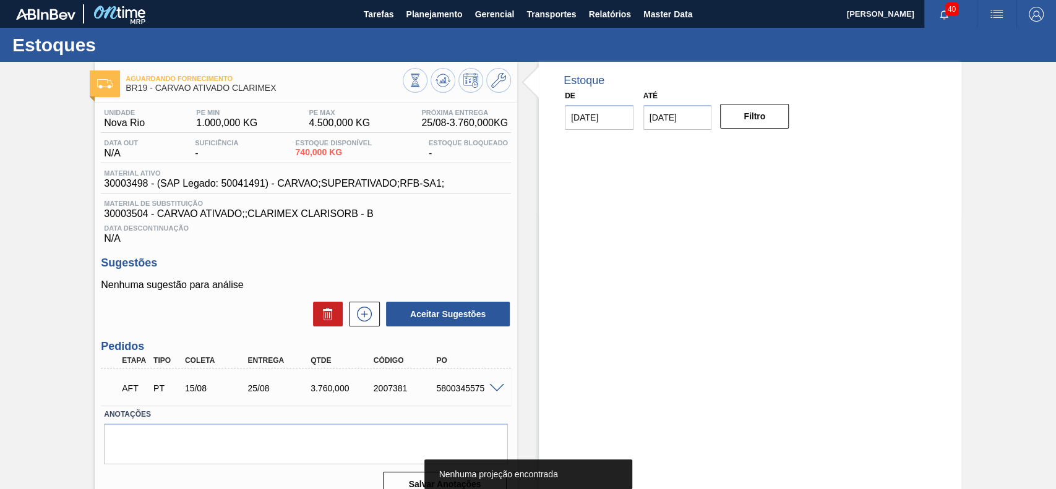
click at [437, 391] on div "5800345575" at bounding box center [468, 388] width 70 height 10
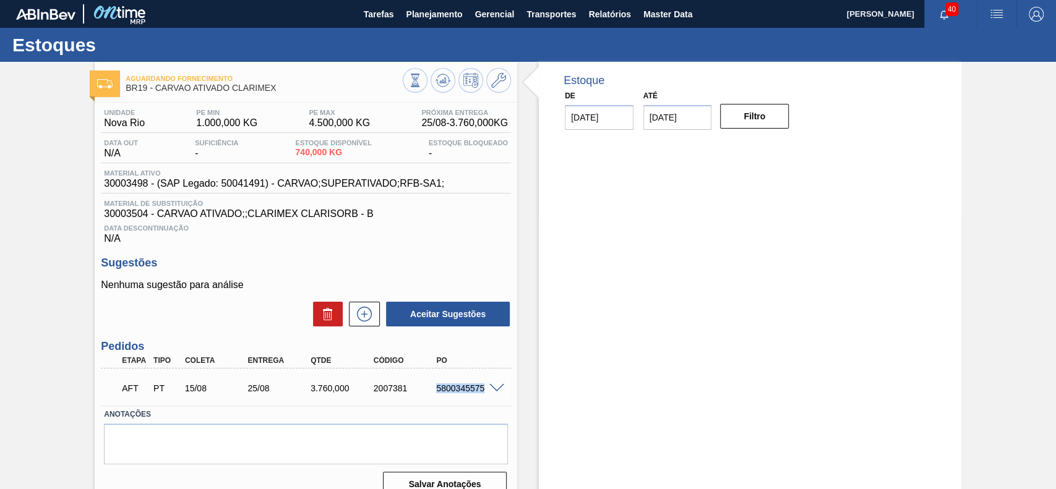
drag, startPoint x: 435, startPoint y: 391, endPoint x: 494, endPoint y: 405, distance: 61.1
click at [494, 405] on div "AFT PT 15/08 25/08 3.760,000 2007381 5800345575 Material 30003498 - CARVAO;SUPE…" at bounding box center [306, 387] width 410 height 37
copy div "5800345575"
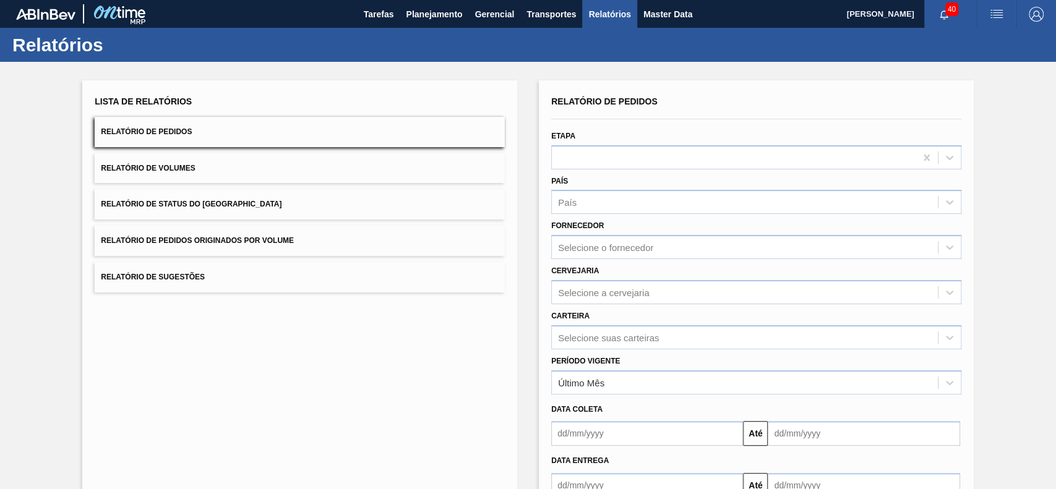
click at [627, 369] on div "Período Vigente Último Mês" at bounding box center [756, 374] width 410 height 42
click at [625, 380] on div "Último Mês" at bounding box center [745, 383] width 386 height 18
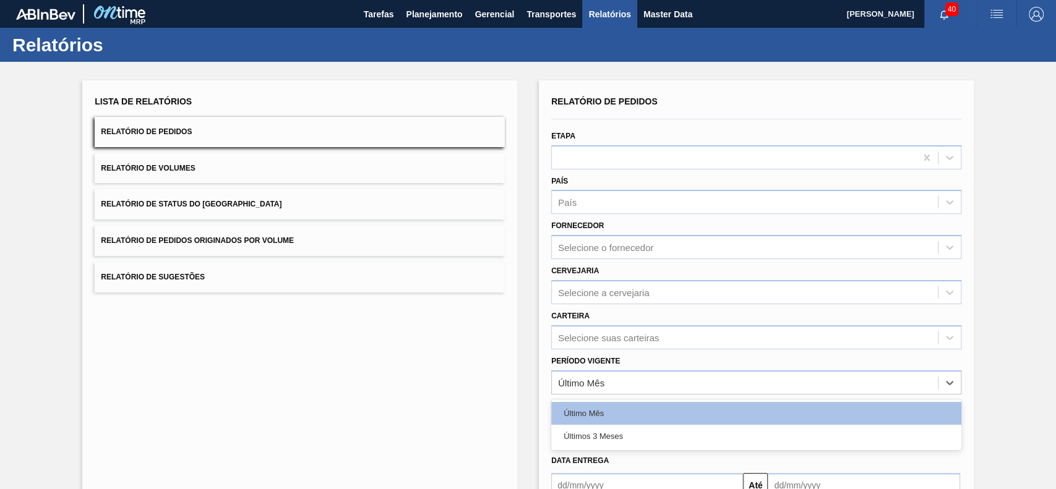
click at [594, 437] on div "Últimos 3 Meses" at bounding box center [756, 436] width 410 height 23
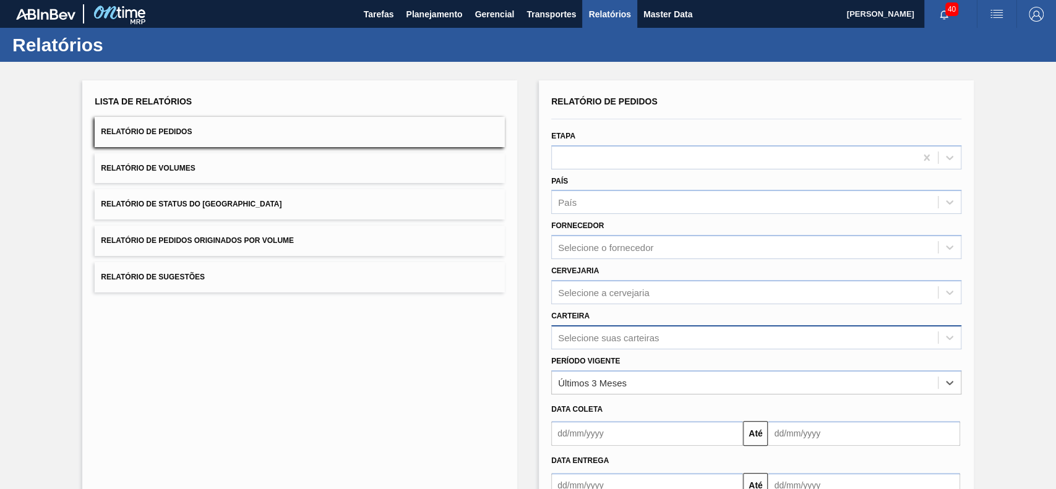
click at [649, 334] on div "Selecione suas carteiras" at bounding box center [756, 337] width 410 height 24
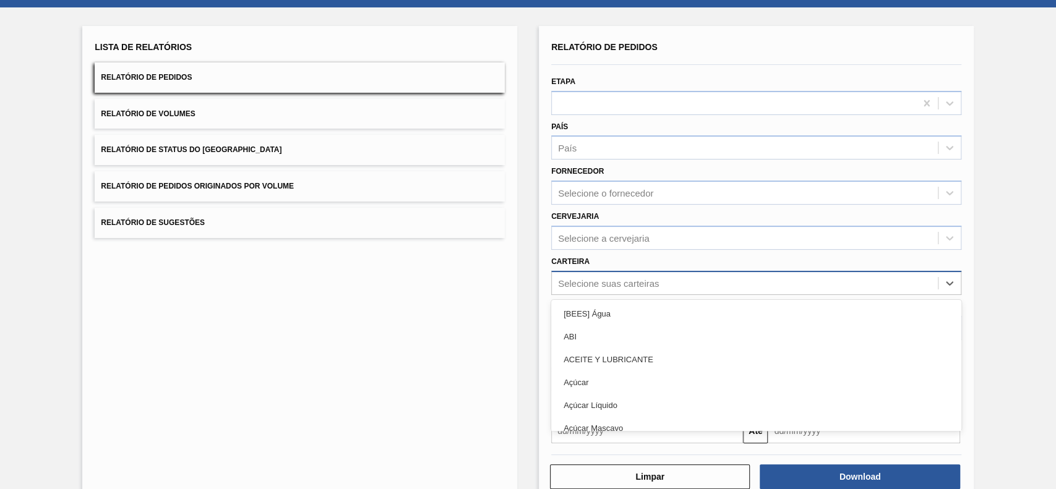
scroll to position [54, 0]
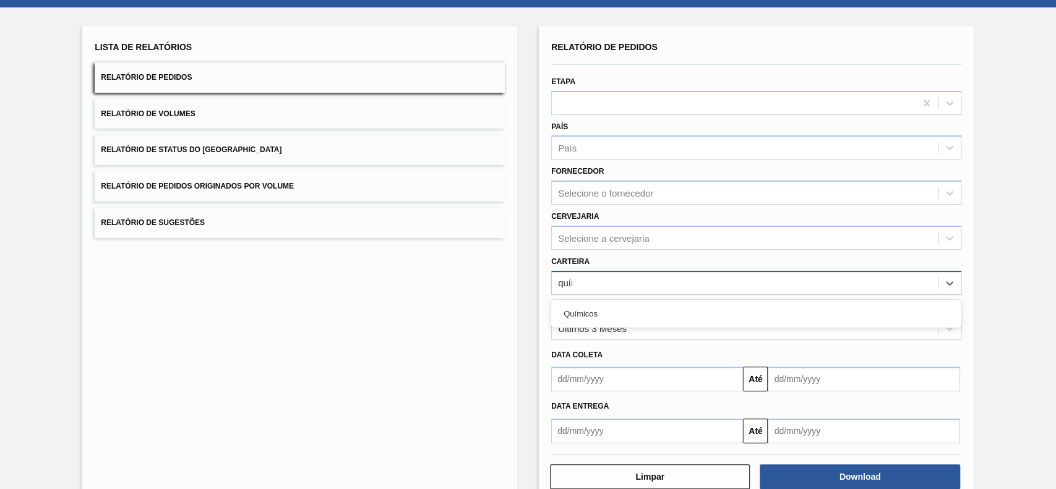
type input "quími"
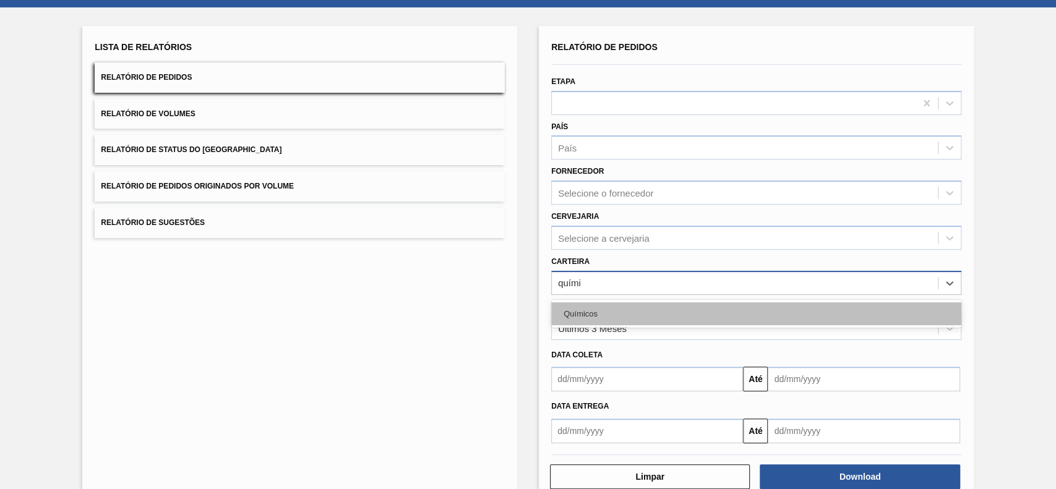
click at [658, 312] on div "Químicos" at bounding box center [756, 313] width 410 height 23
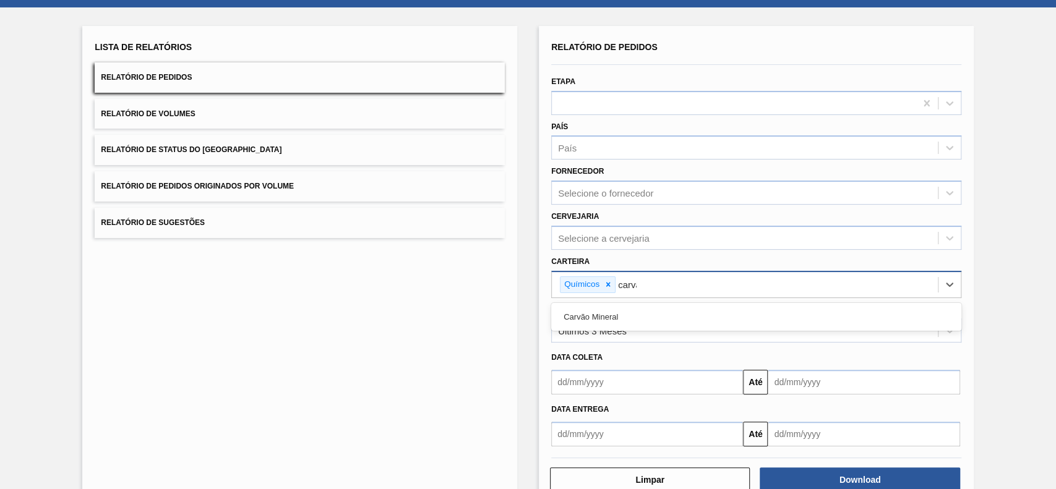
type input "carvão"
click at [658, 312] on div "Carvão Mineral" at bounding box center [756, 317] width 410 height 23
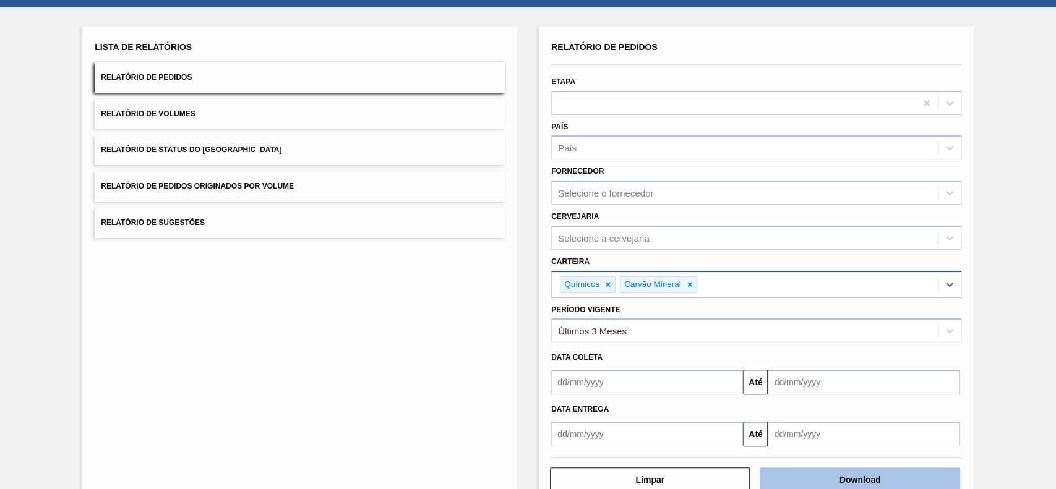
click at [844, 476] on button "Download" at bounding box center [860, 480] width 200 height 25
click at [262, 141] on button "Relatório de Status do [GEOGRAPHIC_DATA]" at bounding box center [300, 150] width 410 height 30
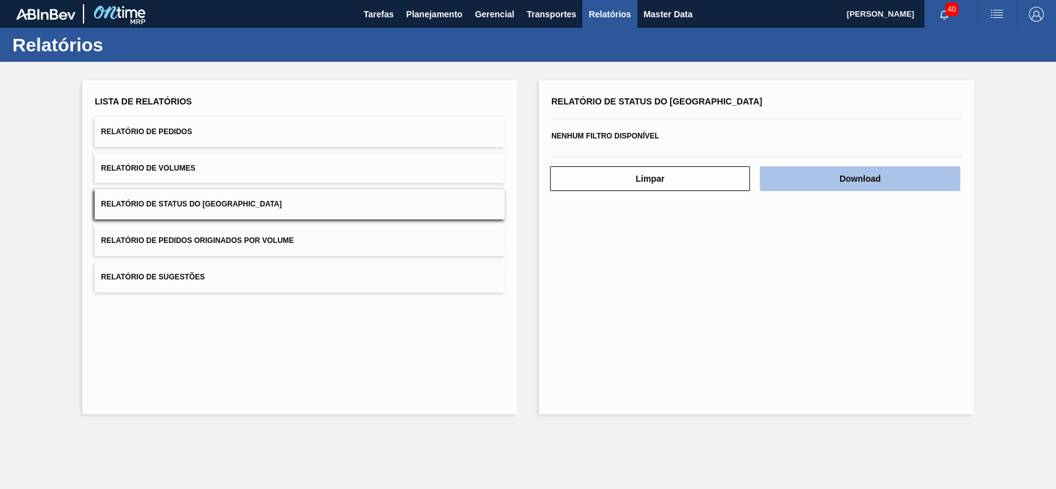
click at [836, 186] on button "Download" at bounding box center [860, 178] width 200 height 25
